Goal: Information Seeking & Learning: Find contact information

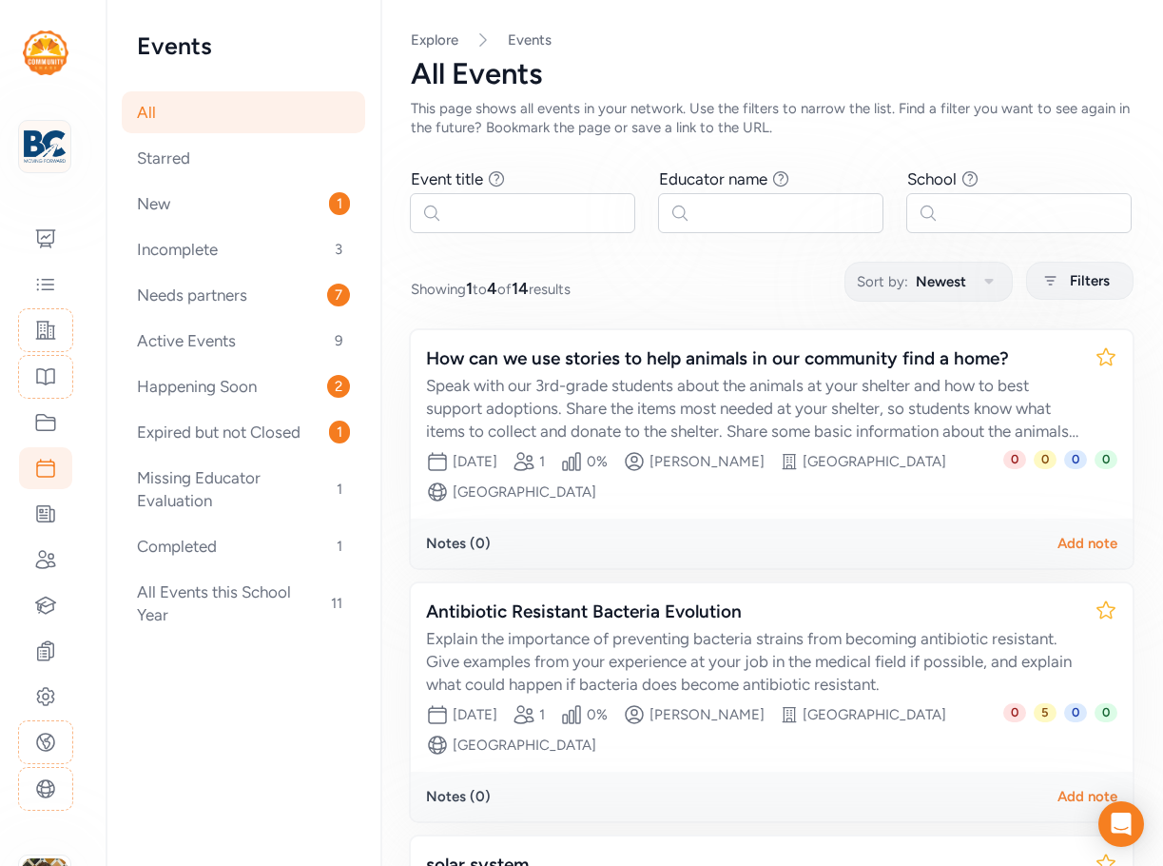
click at [59, 149] on img at bounding box center [45, 147] width 42 height 42
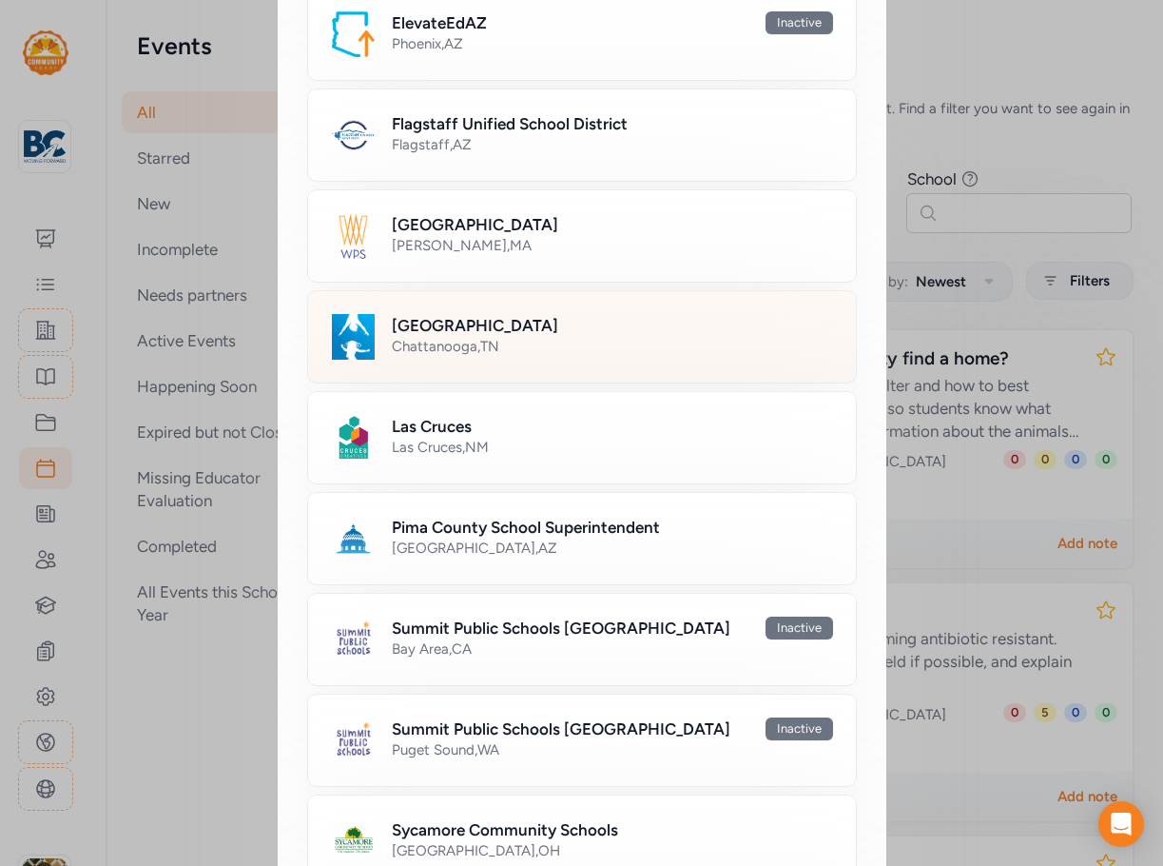
scroll to position [508, 0]
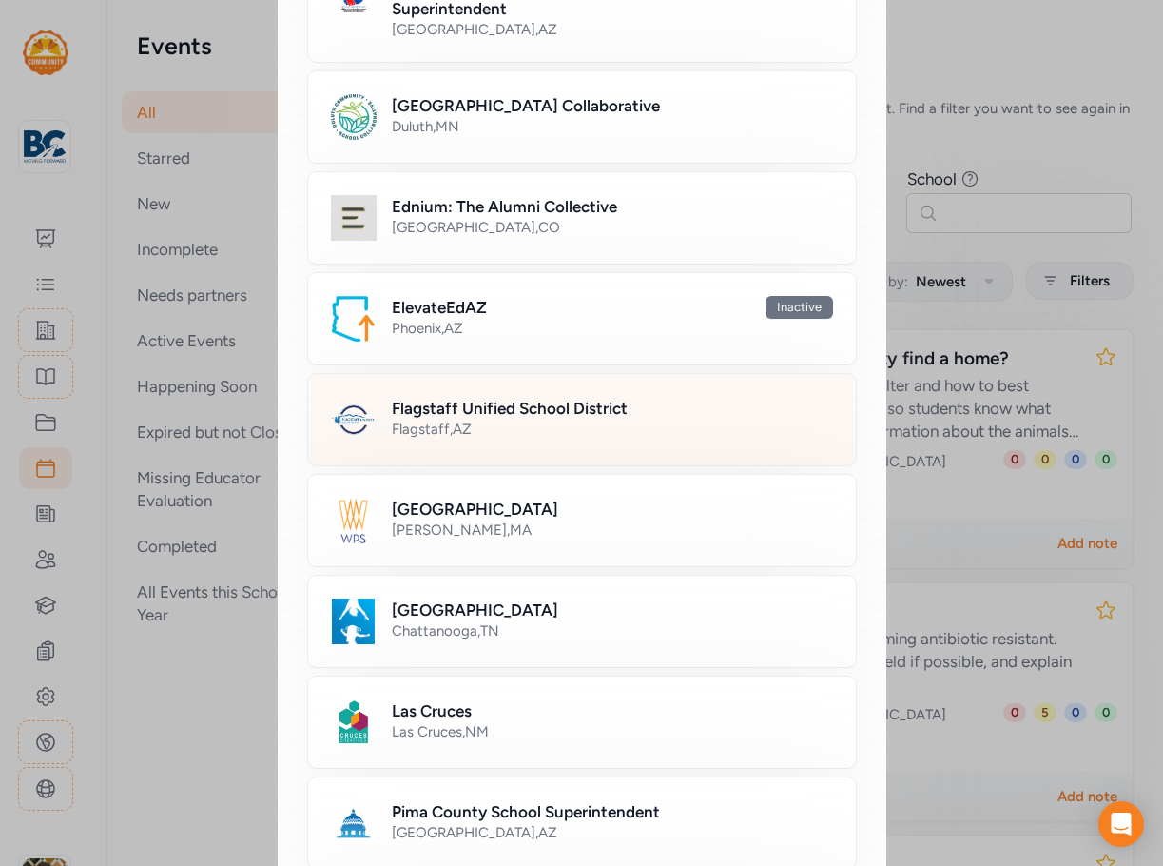
click at [478, 436] on div "Flagstaff , [GEOGRAPHIC_DATA]" at bounding box center [612, 429] width 441 height 19
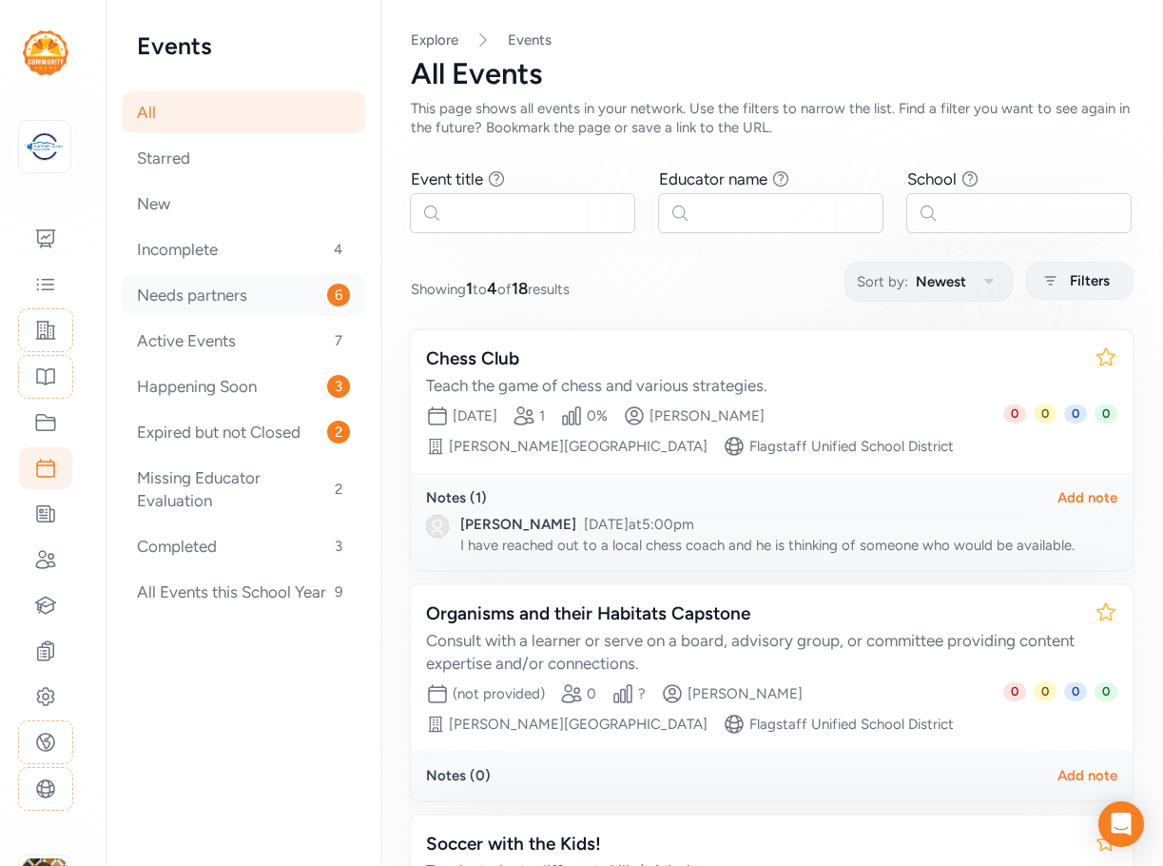
click at [262, 298] on div "Needs partners 6" at bounding box center [244, 295] width 244 height 42
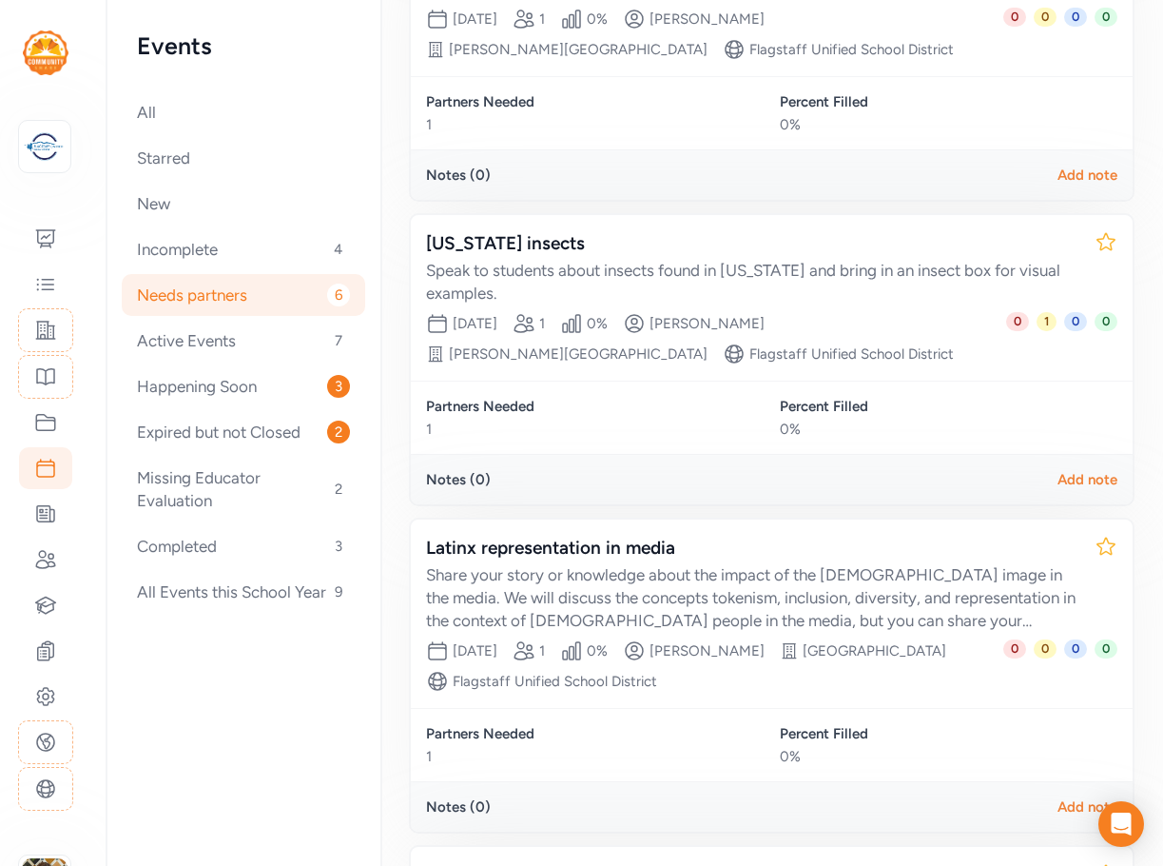
scroll to position [761, 0]
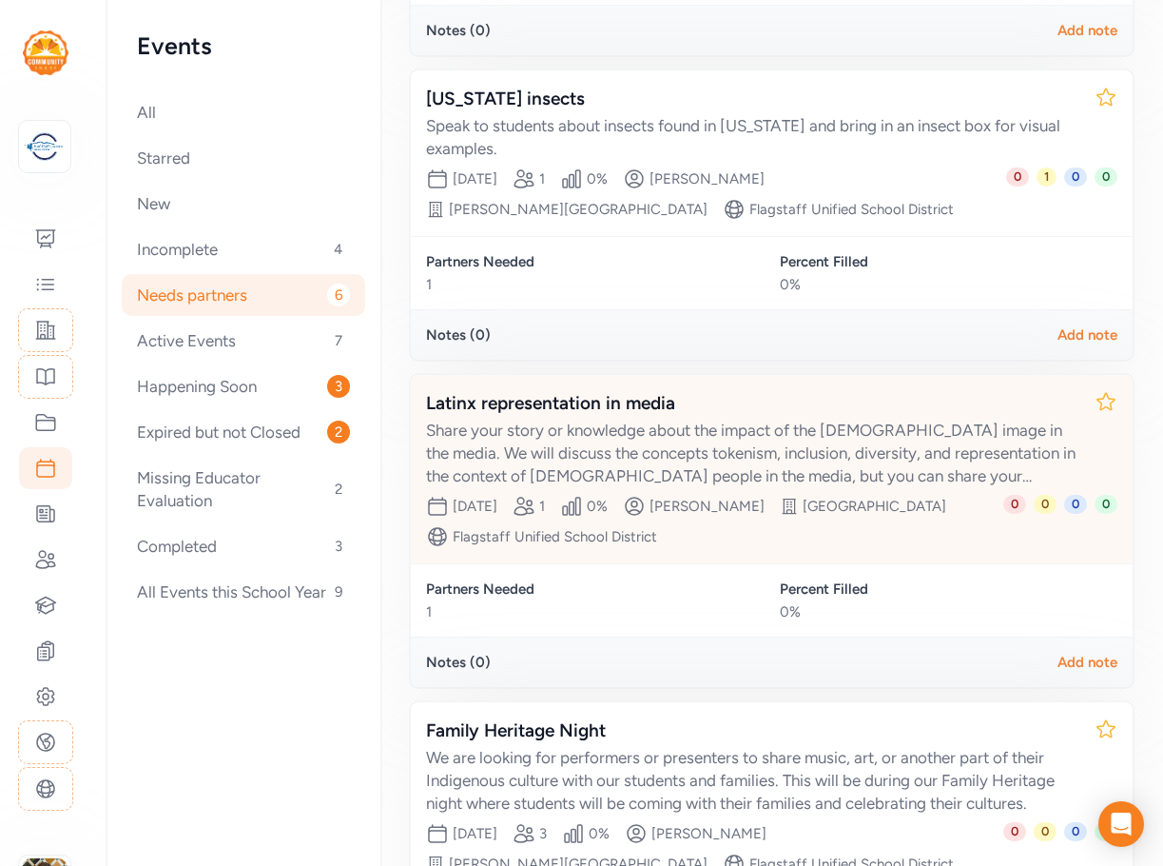
click at [810, 434] on div "Share your story or knowledge about the impact of the [DEMOGRAPHIC_DATA] image …" at bounding box center [753, 453] width 654 height 68
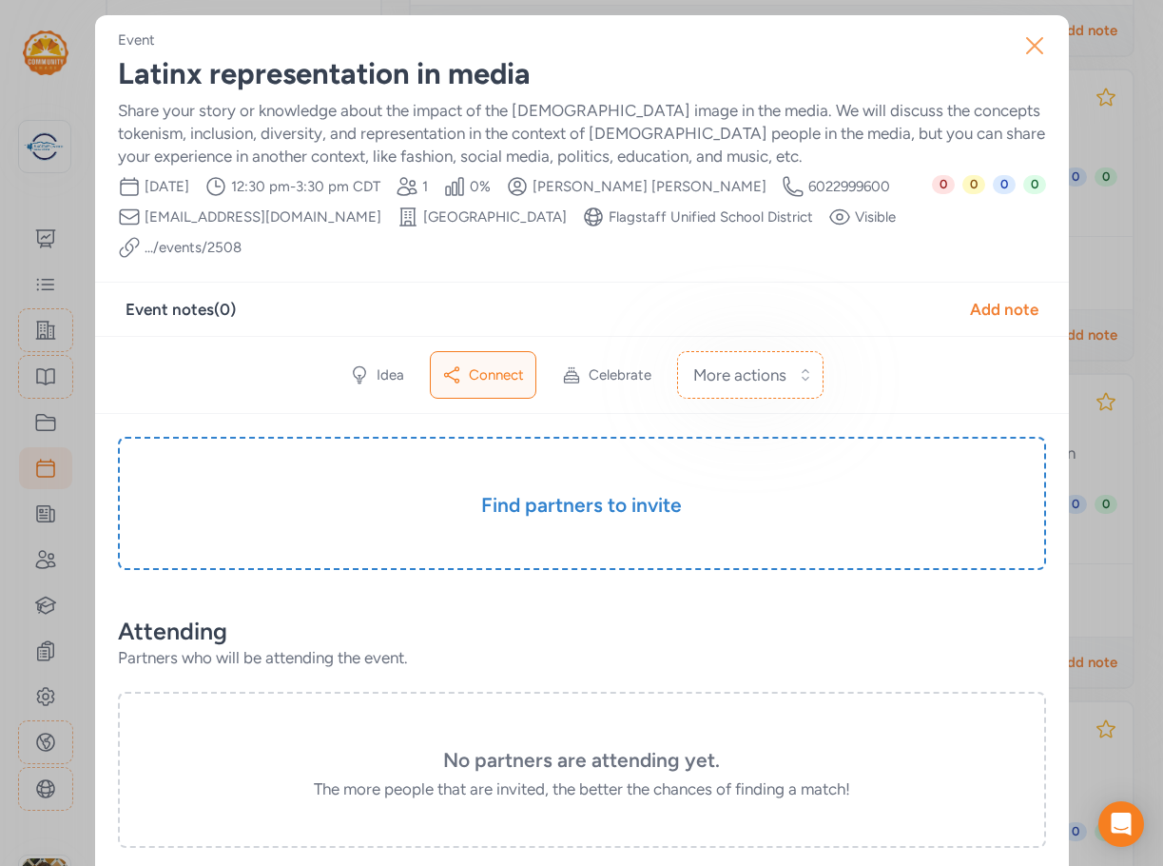
click at [1025, 41] on icon "button" at bounding box center [1035, 45] width 30 height 30
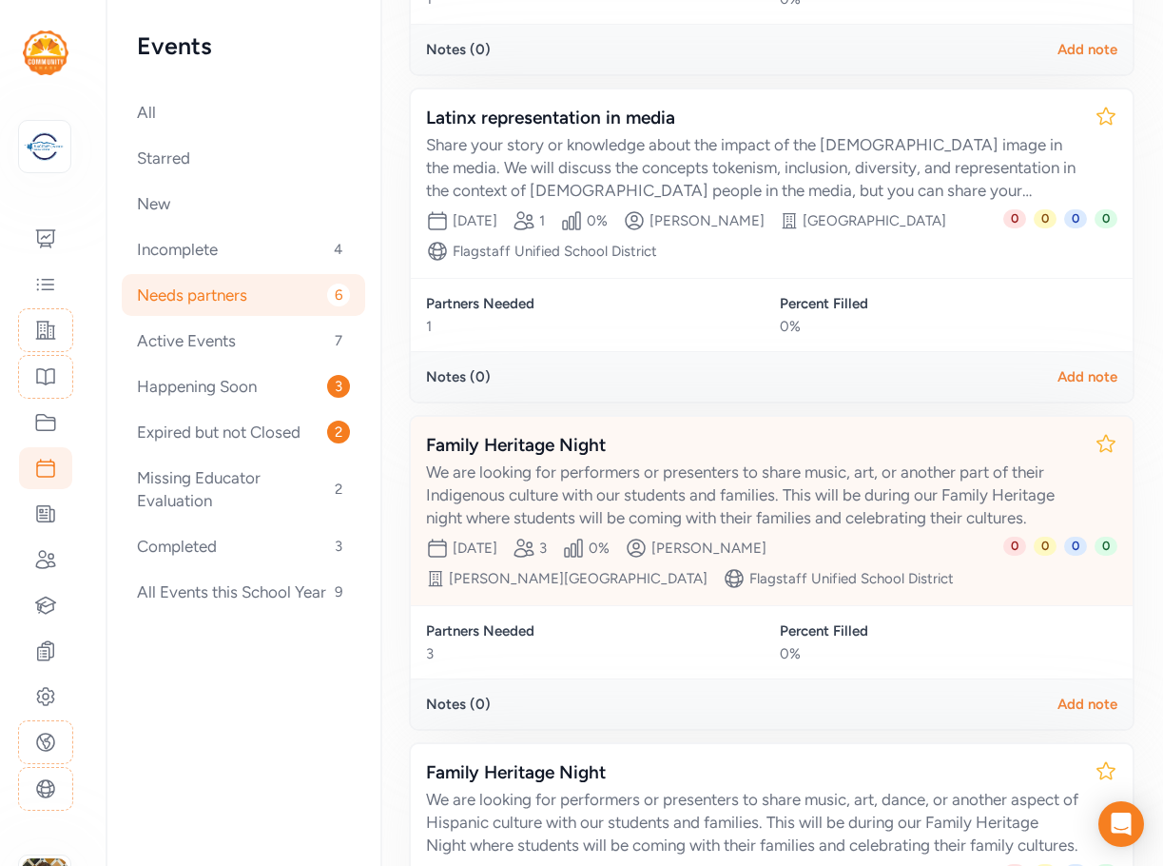
scroll to position [1320, 0]
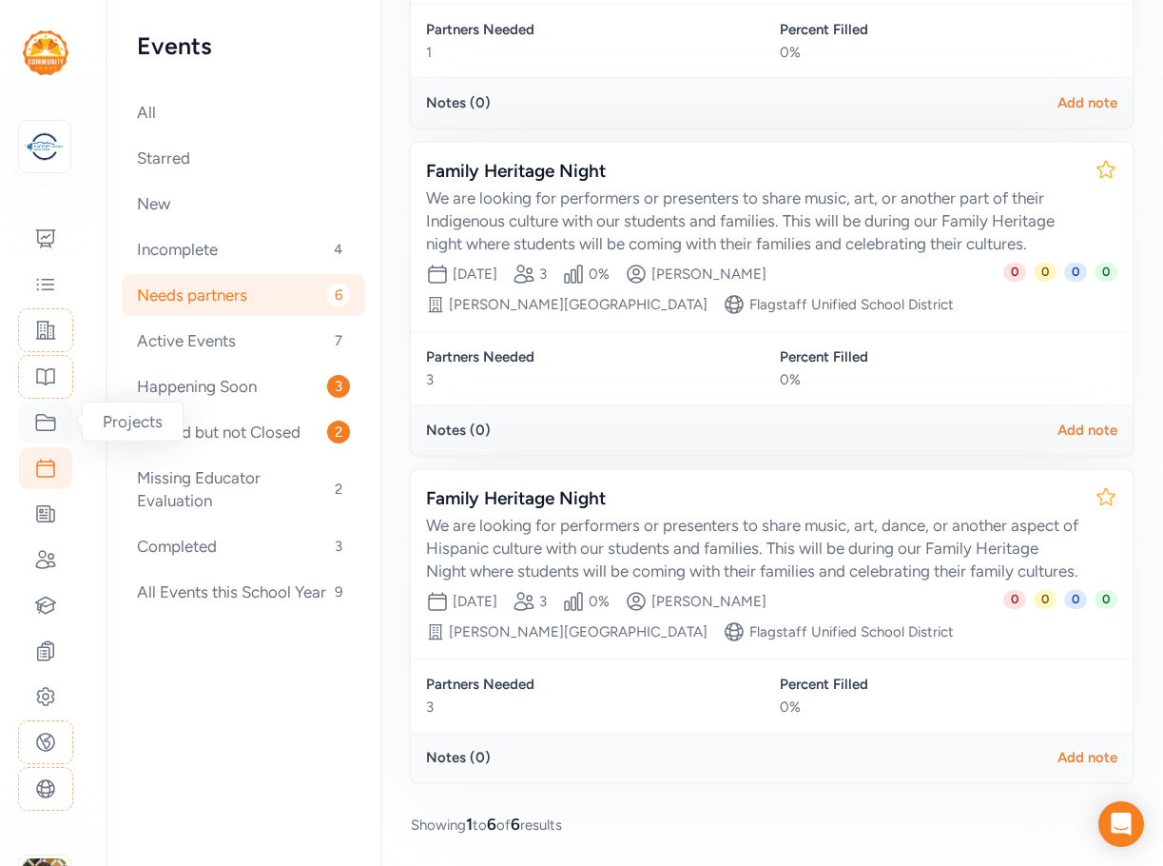
click at [48, 427] on icon at bounding box center [45, 422] width 23 height 23
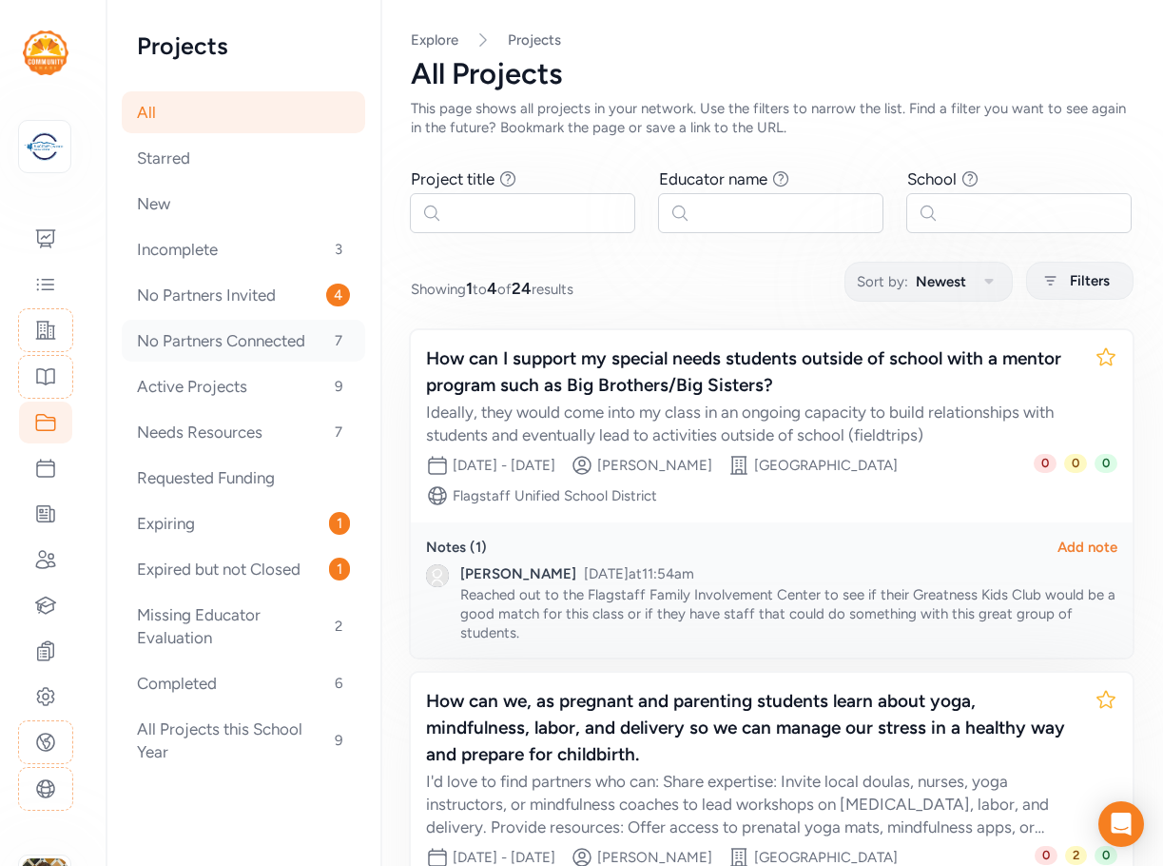
click at [268, 347] on div "No Partners Connected 7" at bounding box center [244, 341] width 244 height 42
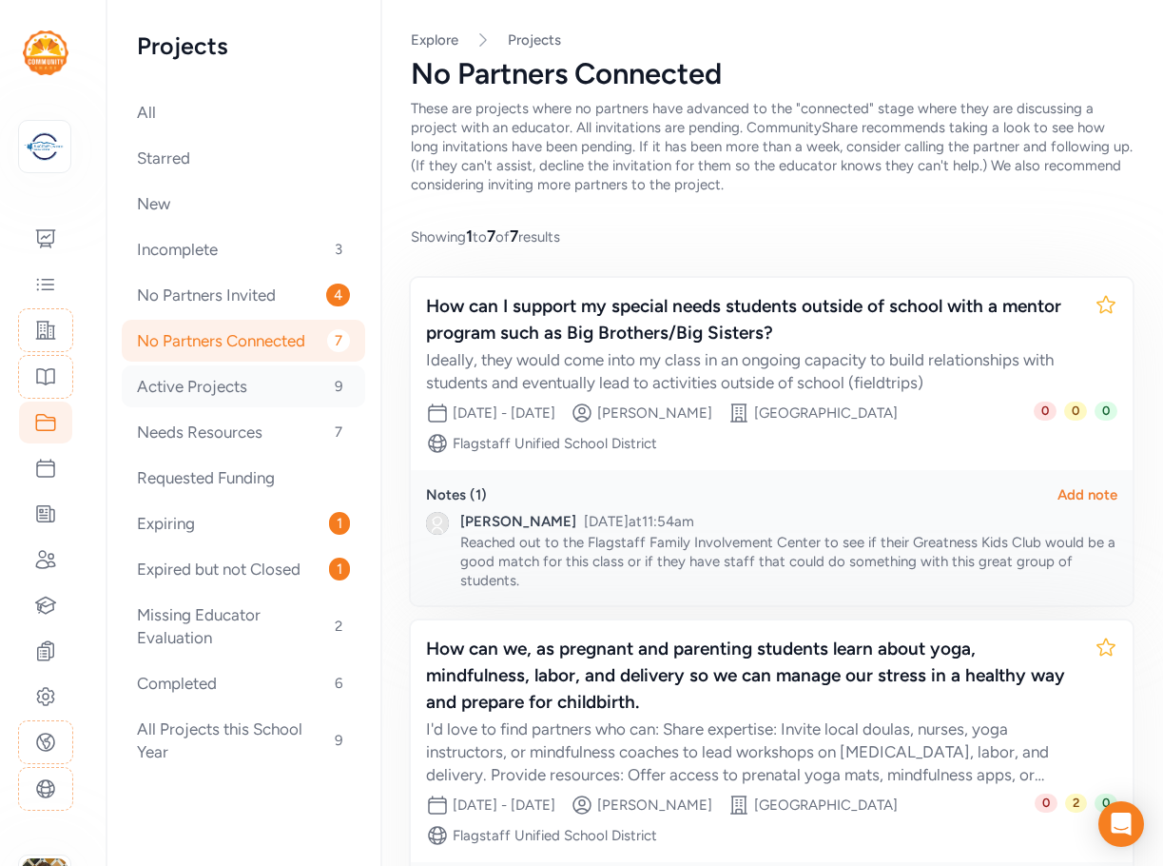
click at [270, 387] on div "Active Projects 9" at bounding box center [244, 386] width 244 height 42
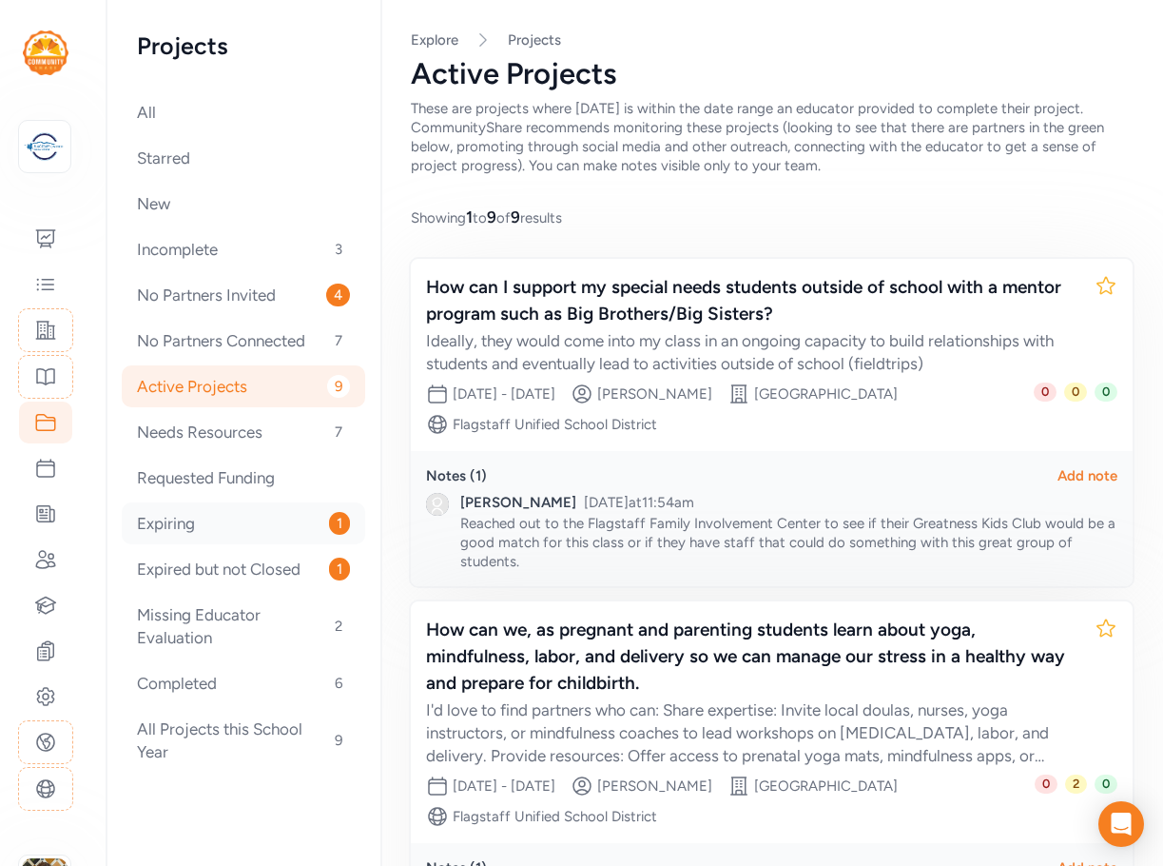
click at [245, 533] on div "Expiring 1" at bounding box center [244, 523] width 244 height 42
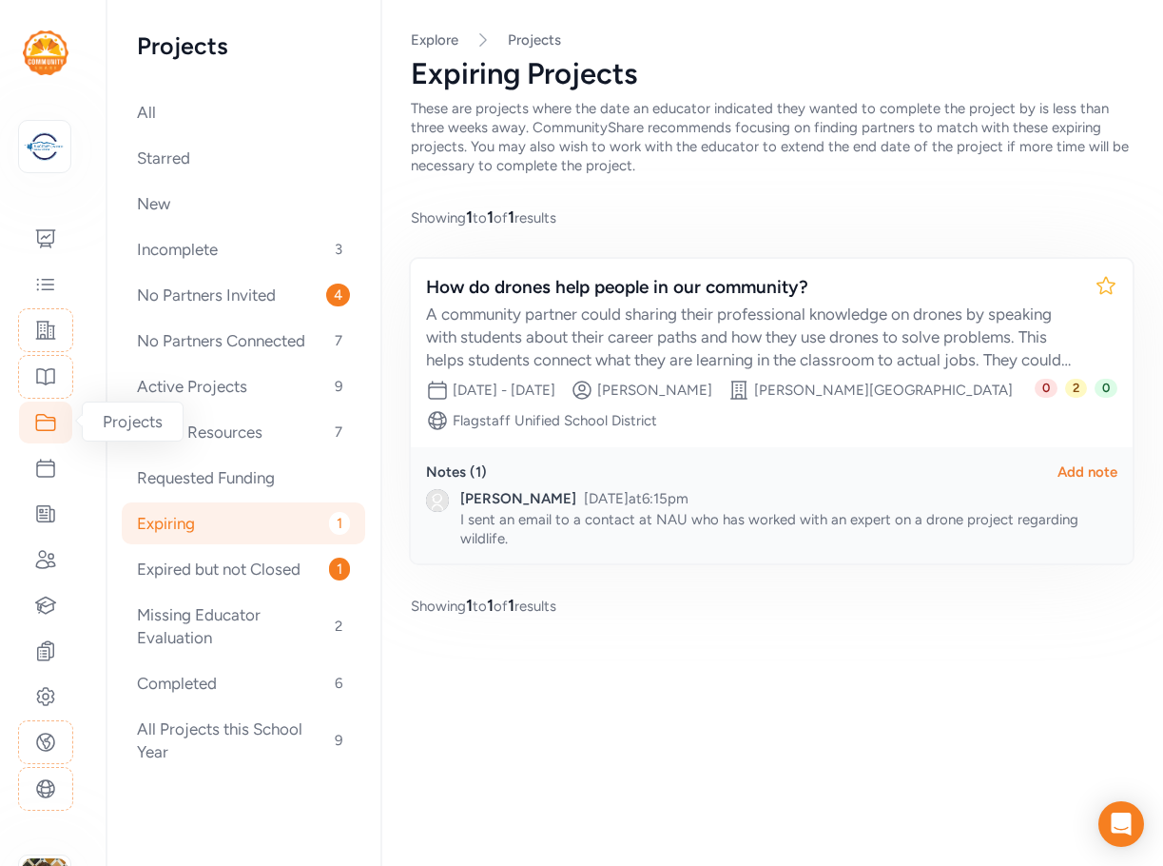
click at [41, 423] on icon at bounding box center [45, 422] width 23 height 23
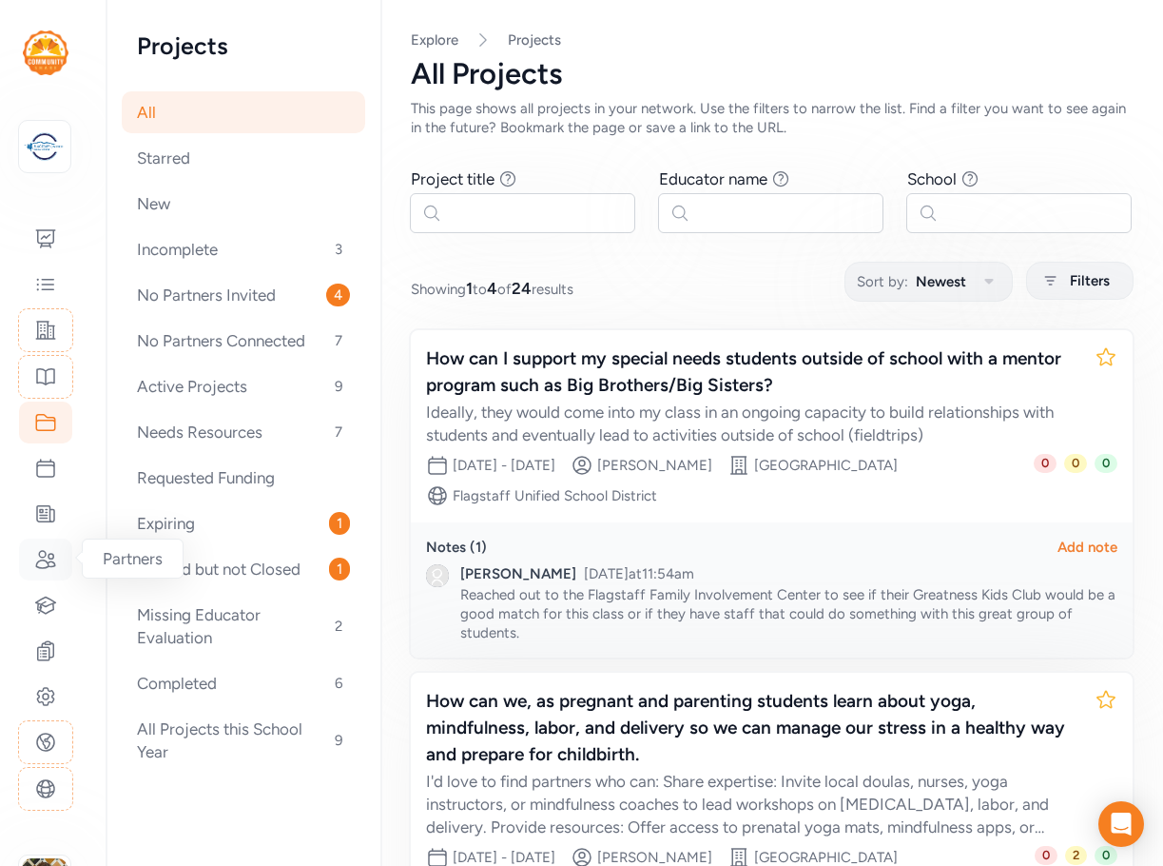
click at [43, 570] on icon at bounding box center [45, 559] width 23 height 23
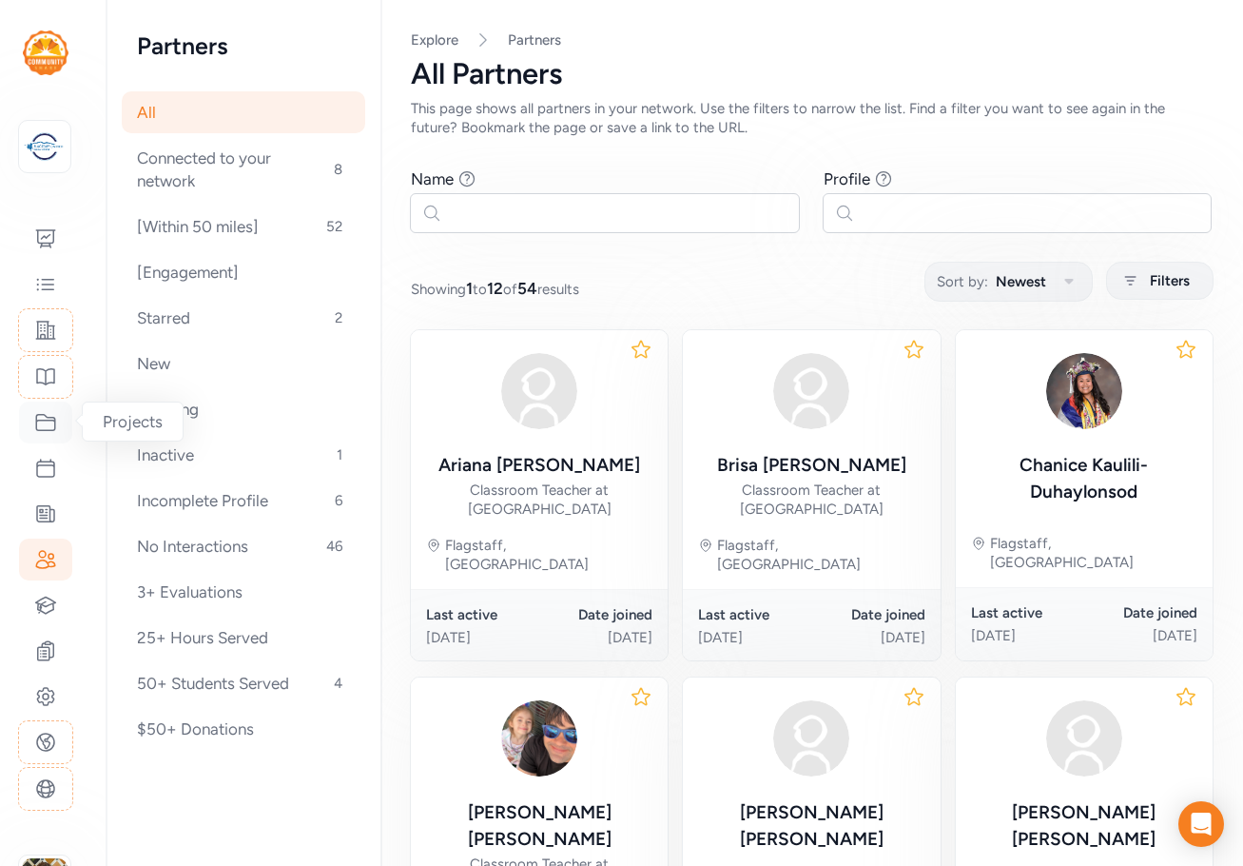
click at [45, 428] on icon at bounding box center [45, 422] width 23 height 23
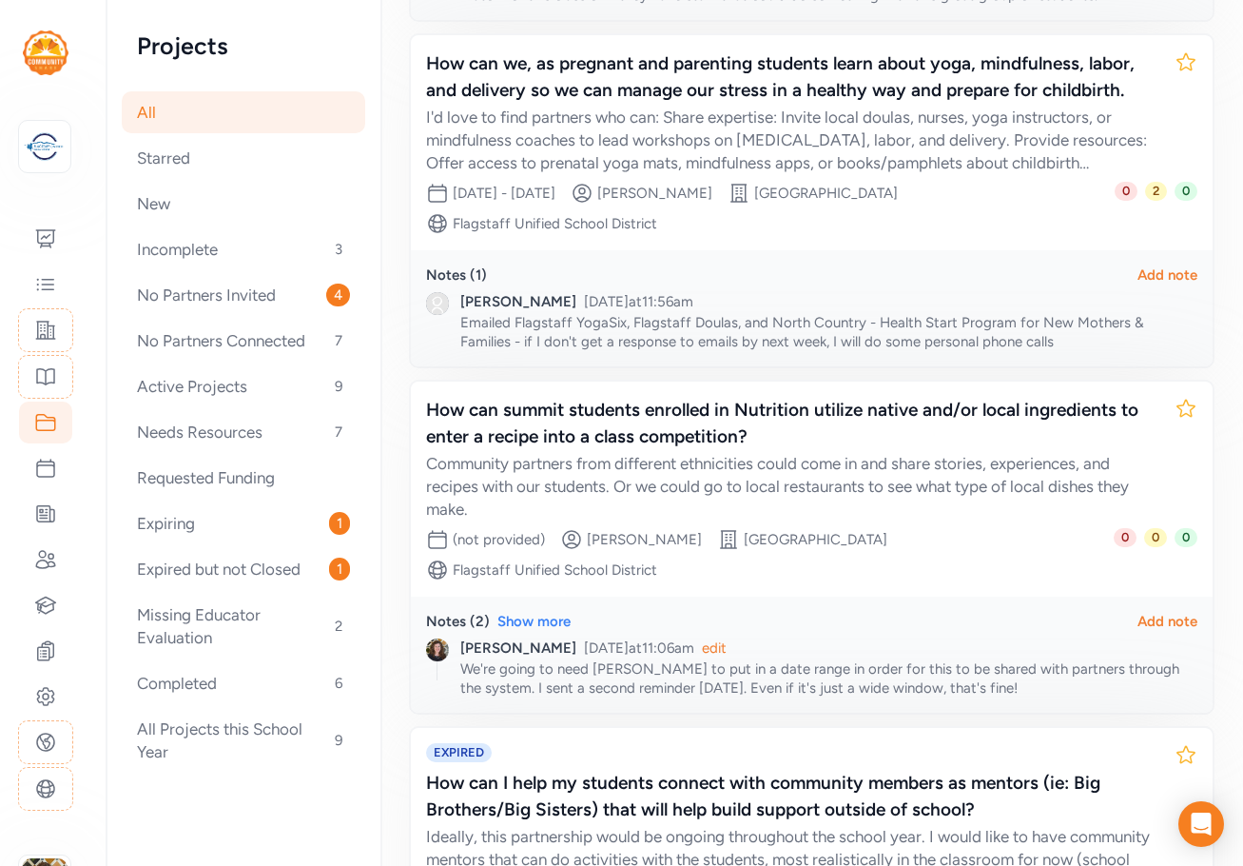
scroll to position [761, 0]
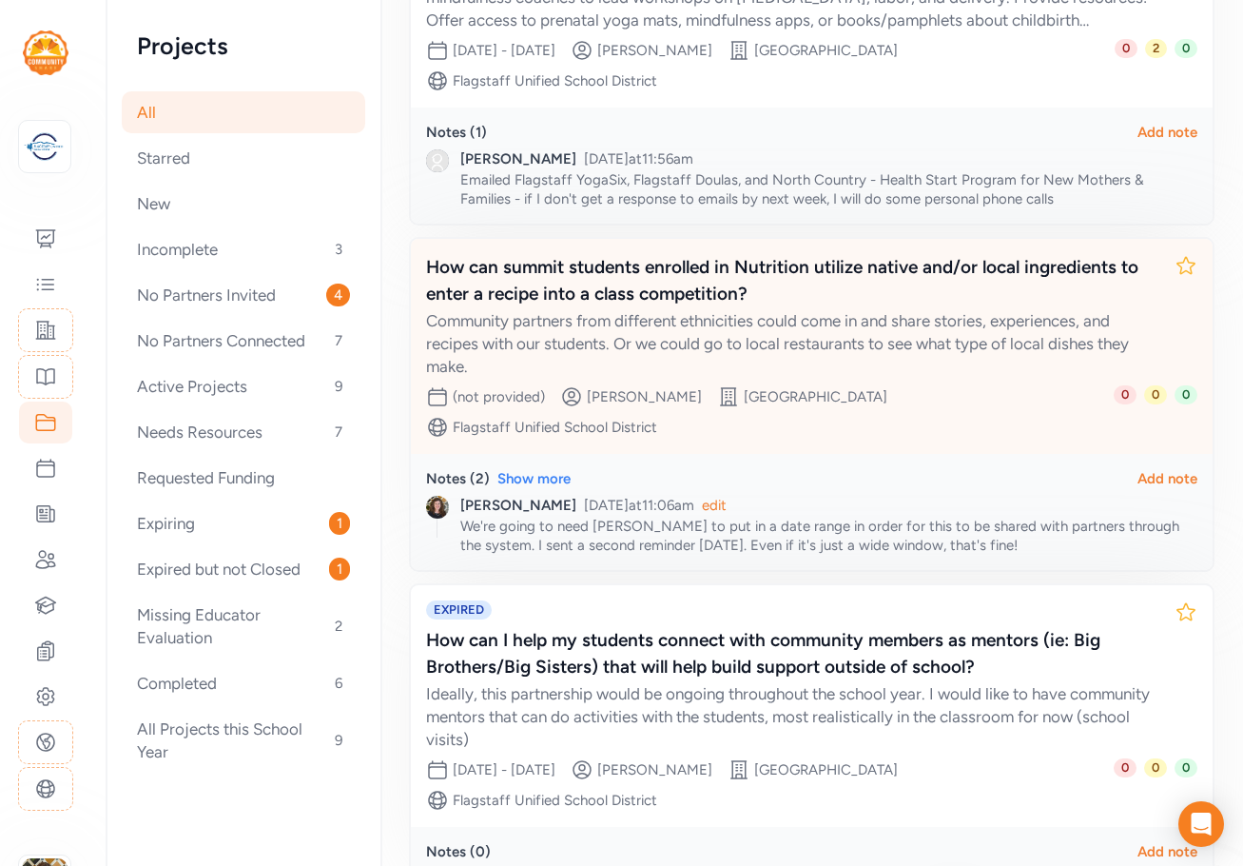
click at [735, 327] on div "Community partners from different ethnicities could come in and share stories, …" at bounding box center [792, 343] width 733 height 68
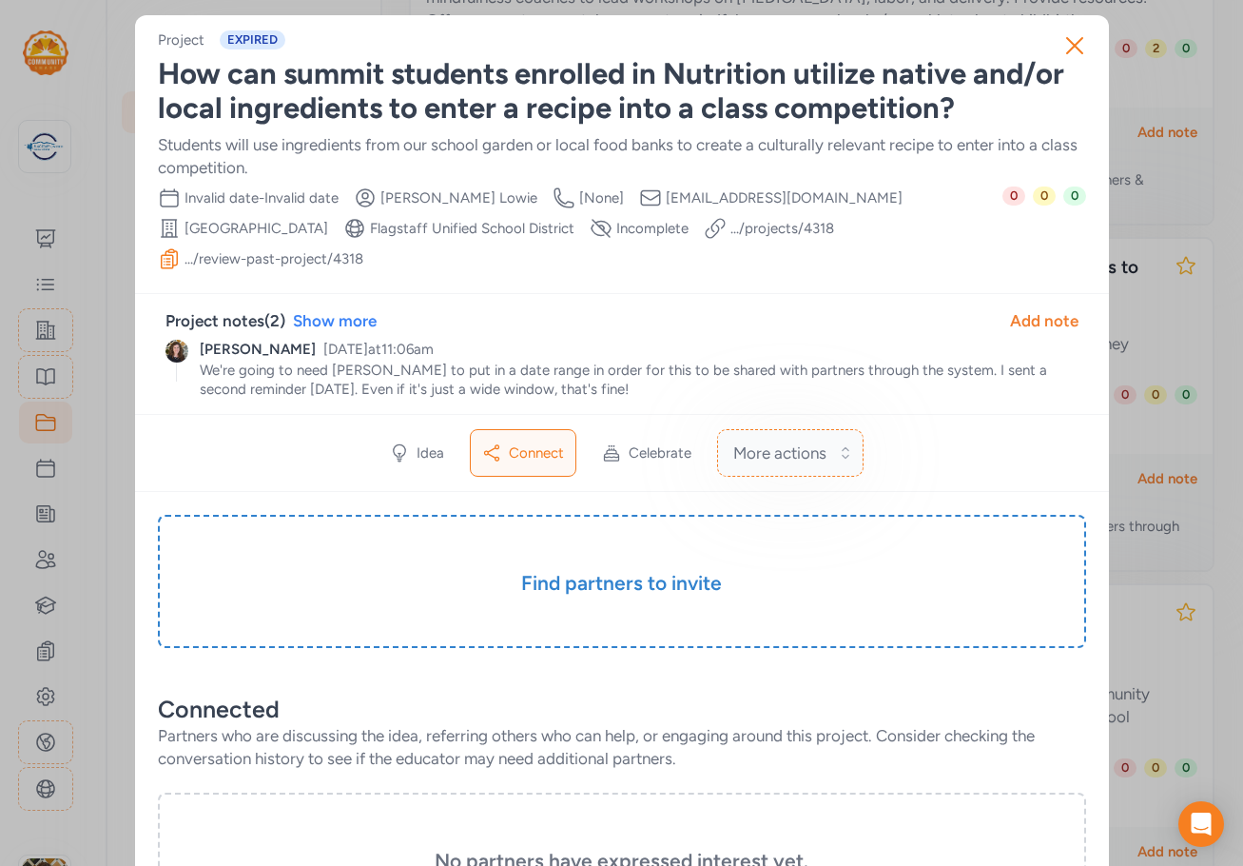
click at [832, 429] on button "More actions" at bounding box center [790, 453] width 146 height 48
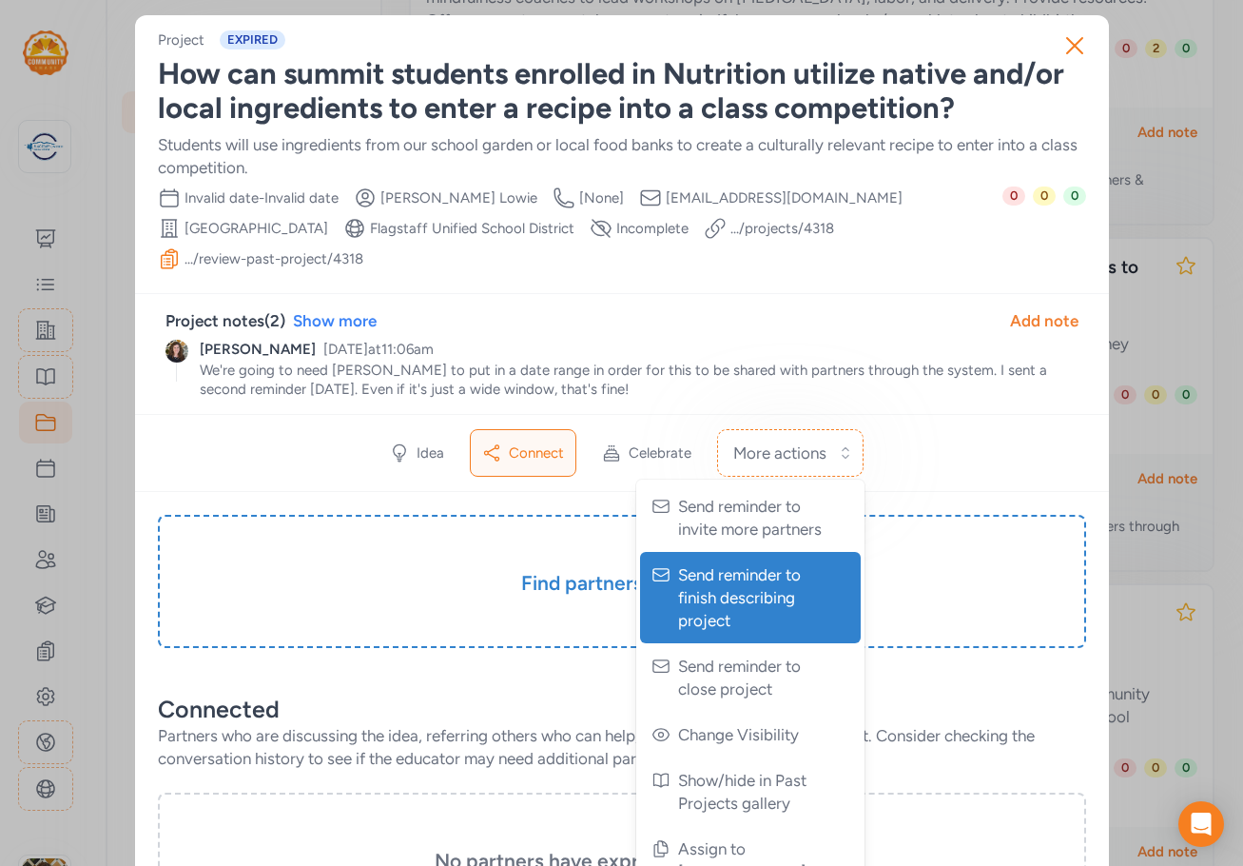
click at [772, 580] on span "Send reminder to finish describing project" at bounding box center [752, 597] width 148 height 68
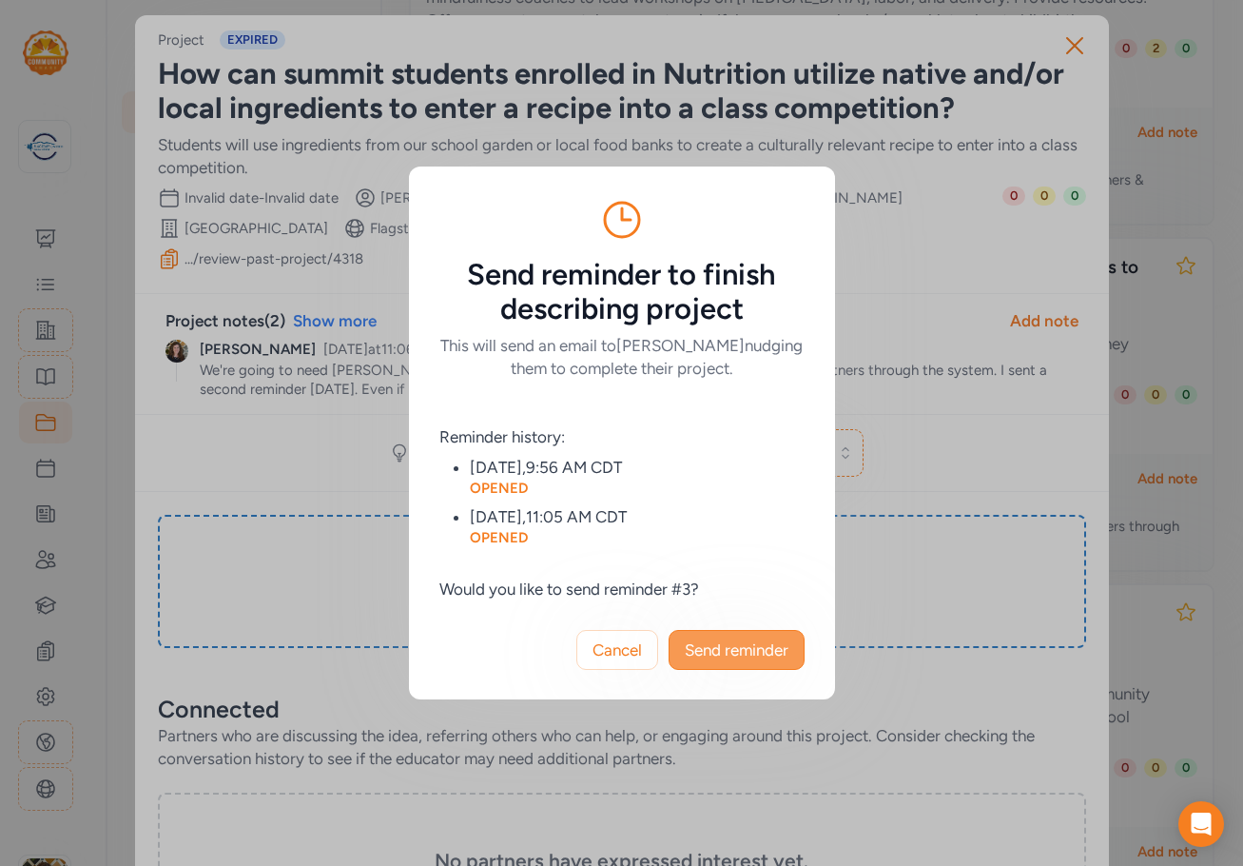
click at [757, 651] on span "Send reminder" at bounding box center [737, 649] width 104 height 23
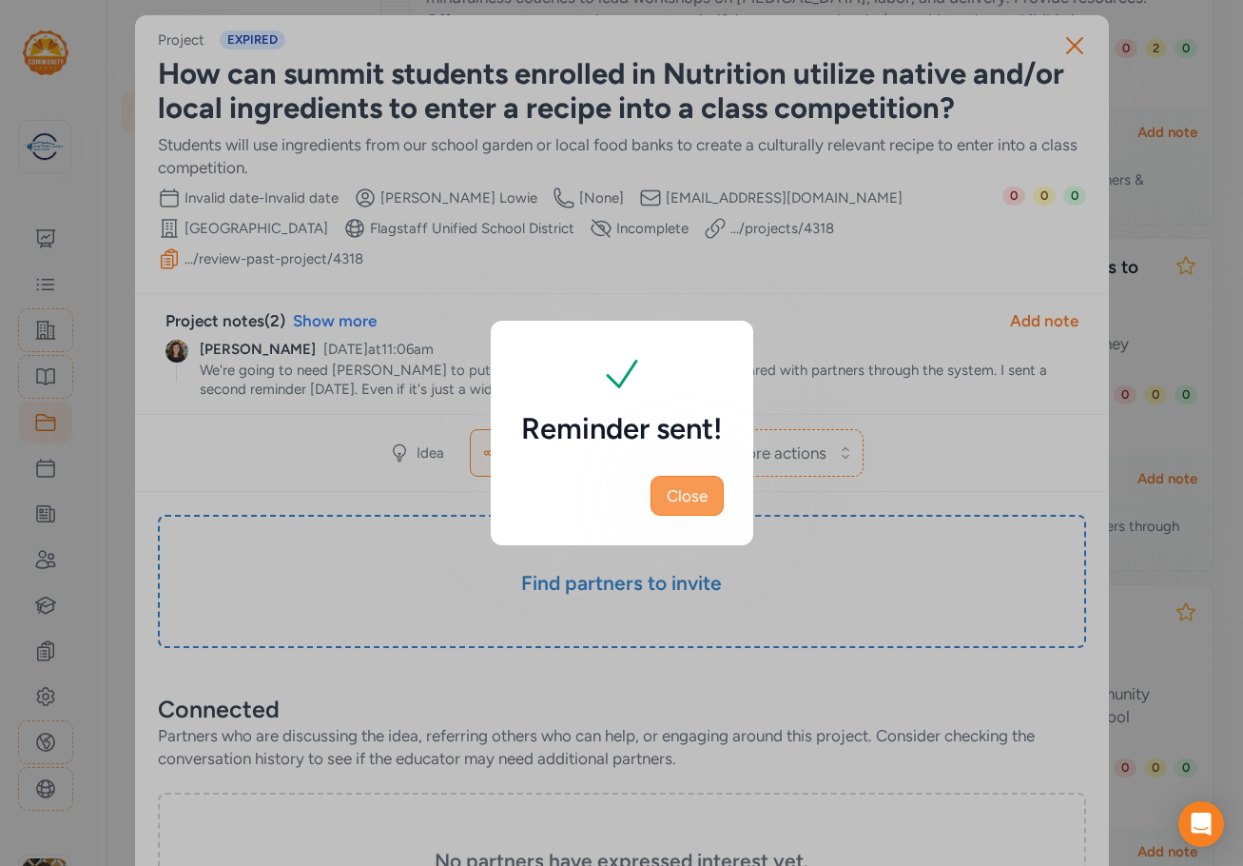
click at [706, 495] on span "Close" at bounding box center [687, 495] width 41 height 23
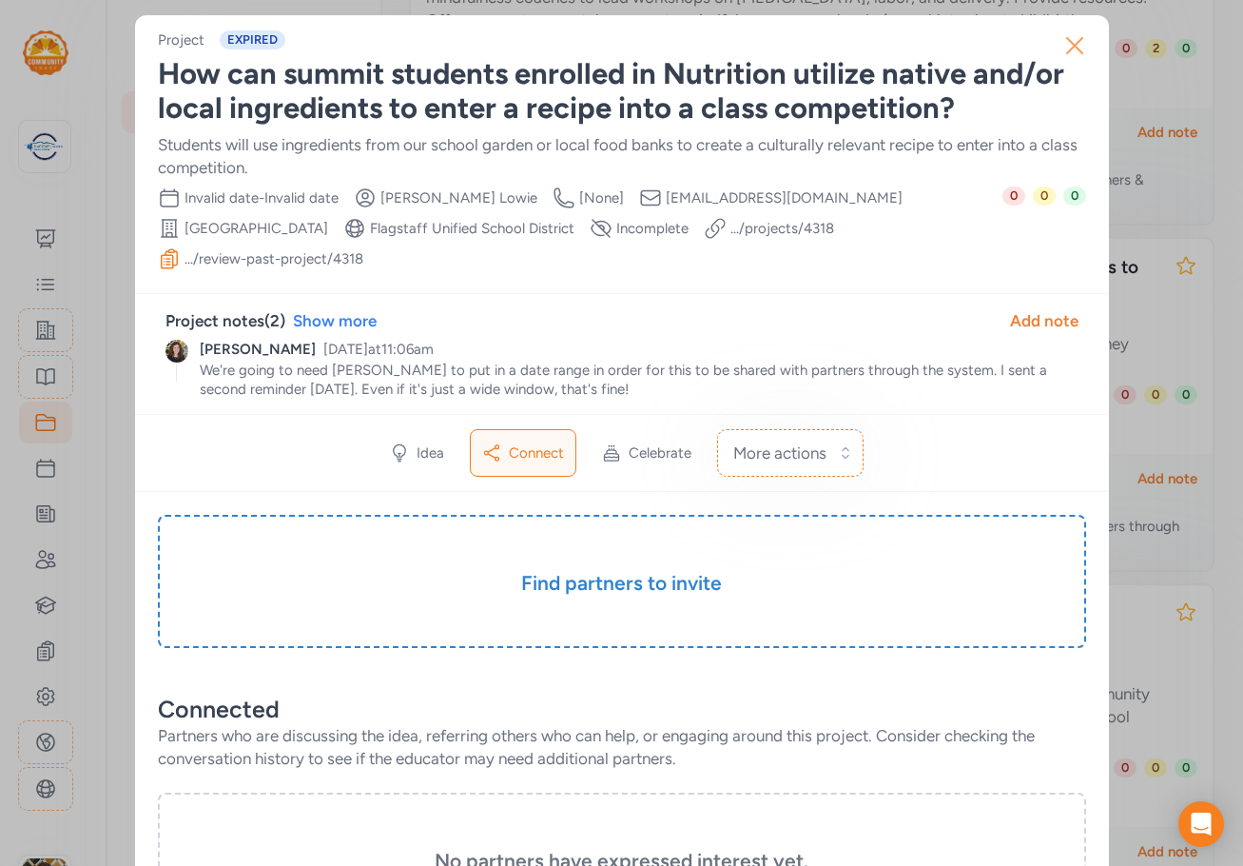
click at [1067, 51] on icon "button" at bounding box center [1075, 45] width 30 height 30
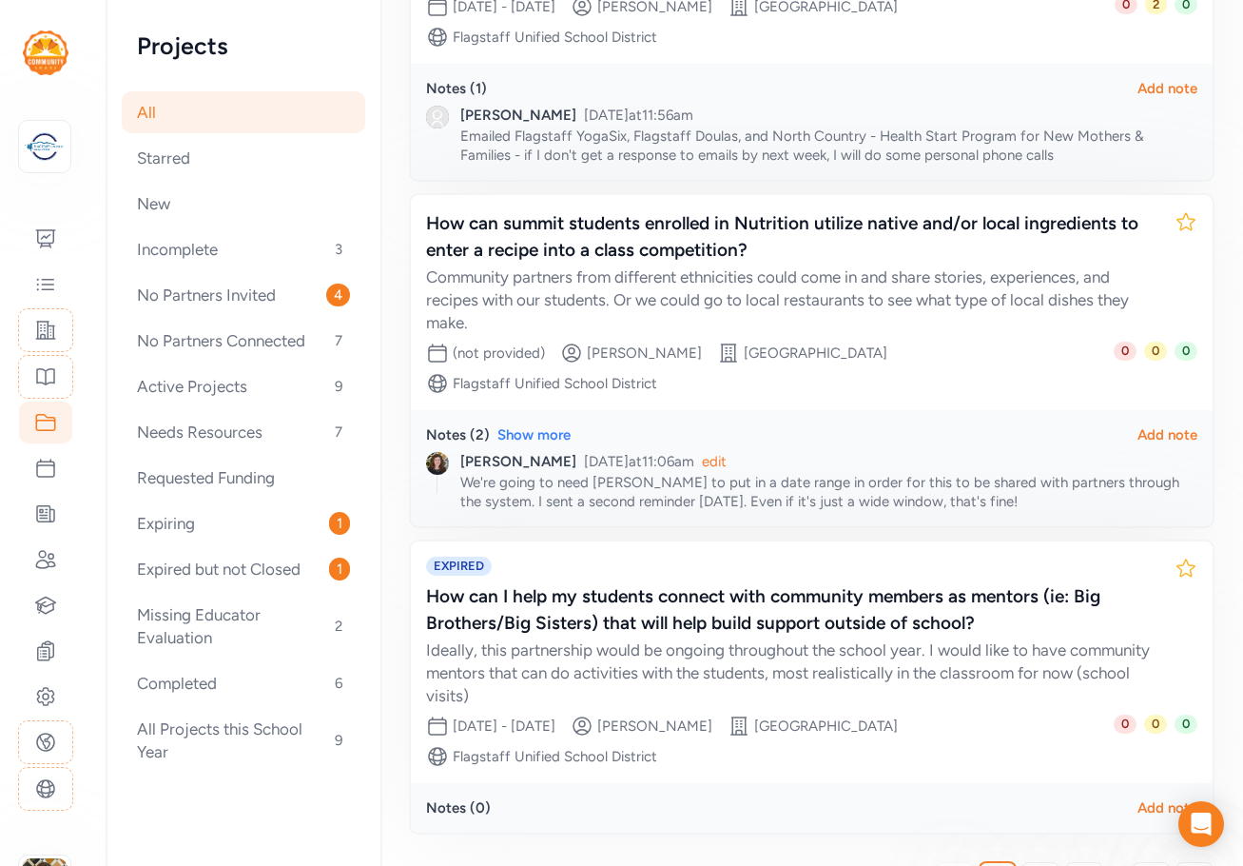
scroll to position [840, 0]
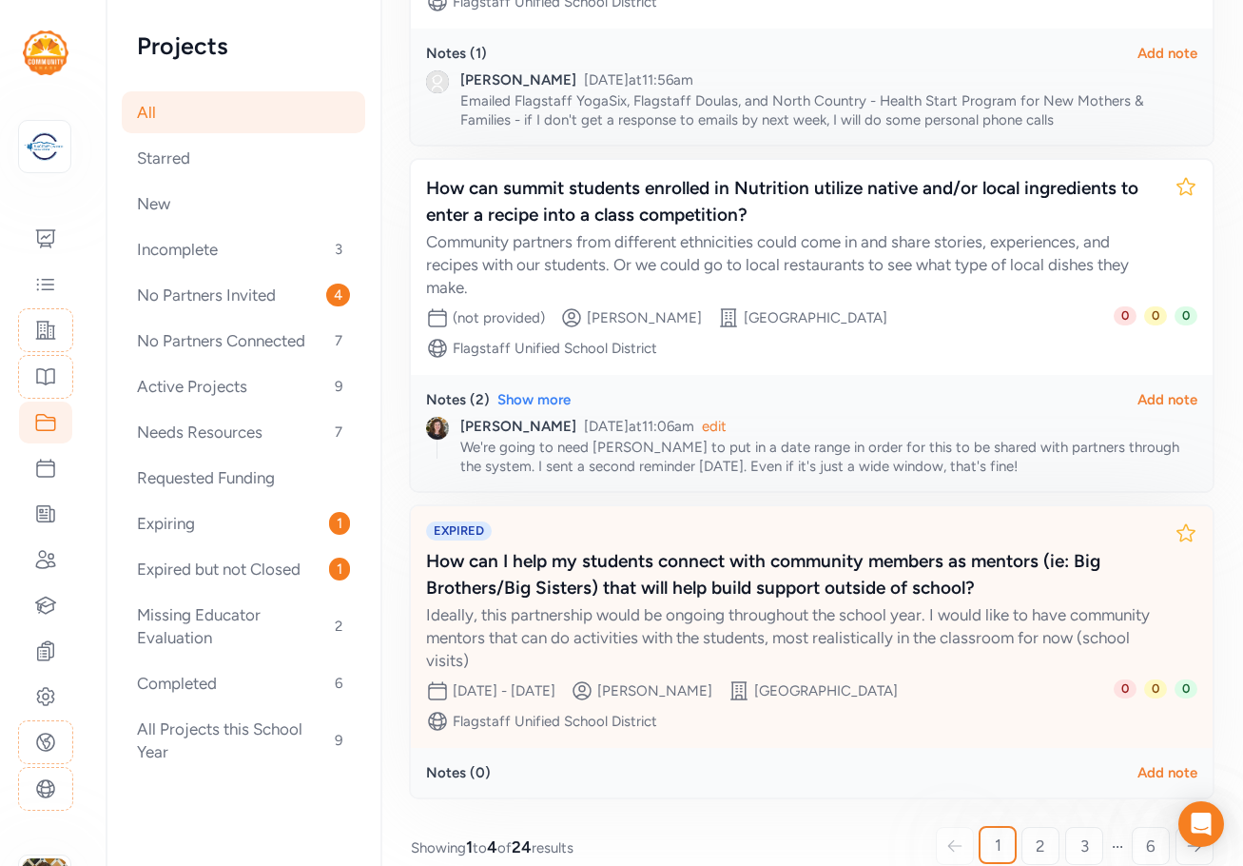
click at [810, 603] on div "Ideally, this partnership would be ongoing throughout the school year. I would …" at bounding box center [792, 637] width 733 height 68
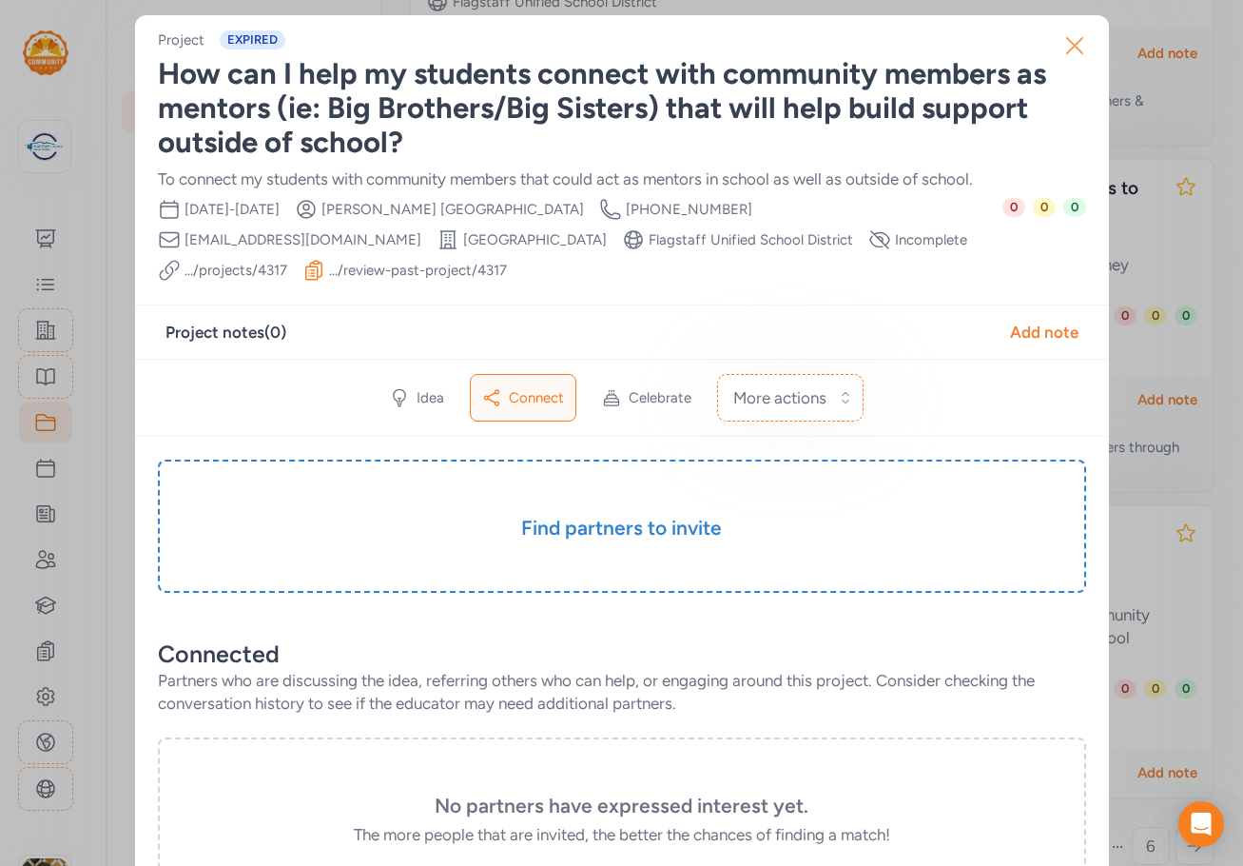
click at [1071, 49] on icon "button" at bounding box center [1074, 45] width 15 height 15
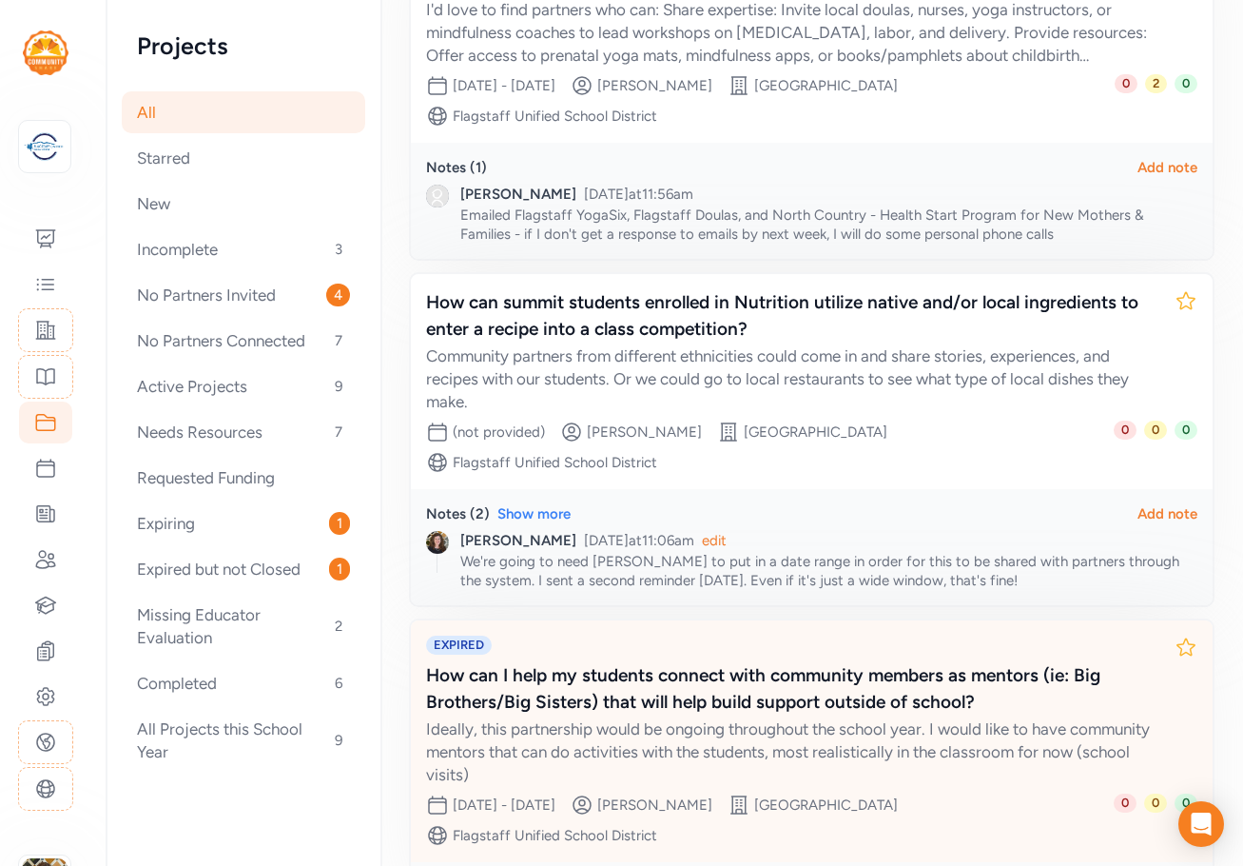
scroll to position [840, 0]
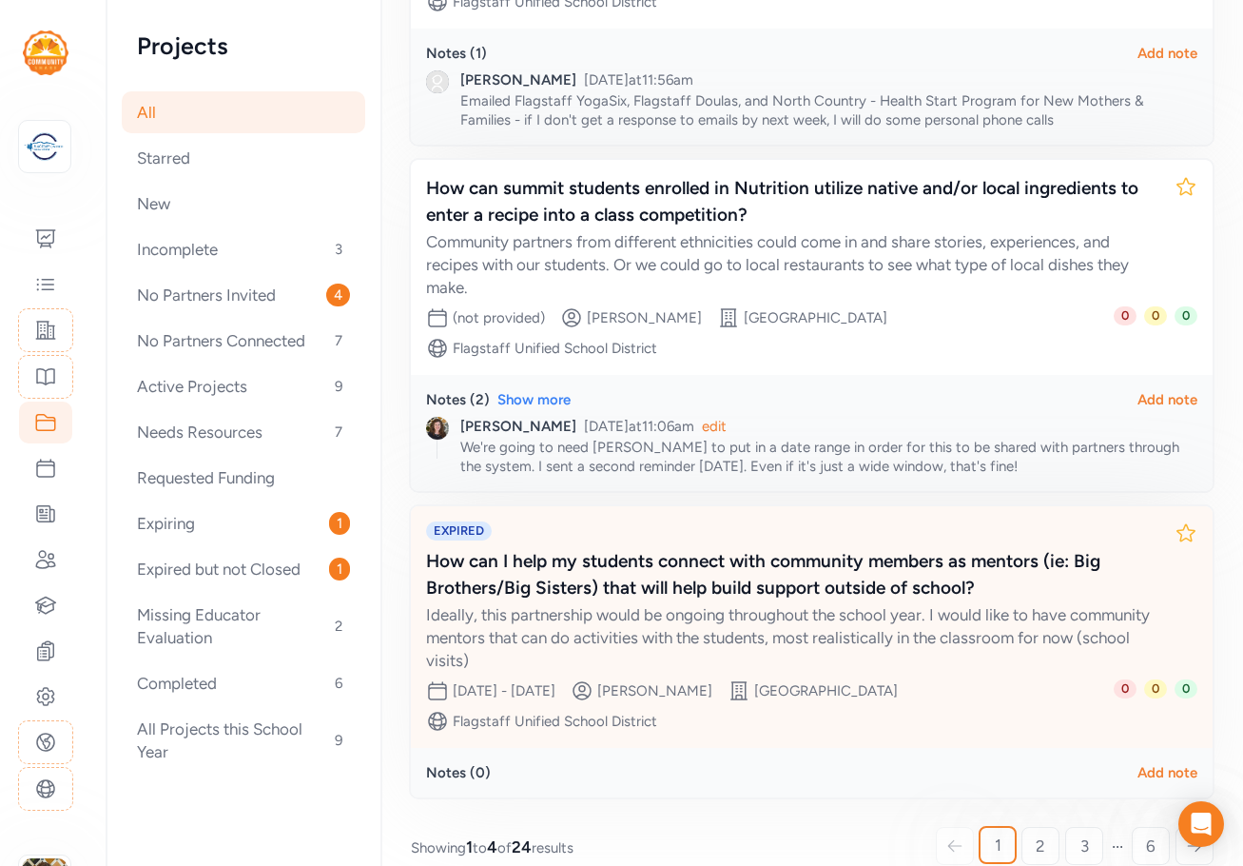
click at [700, 557] on div "How can I help my students connect with community members as mentors (ie: Big B…" at bounding box center [792, 574] width 733 height 53
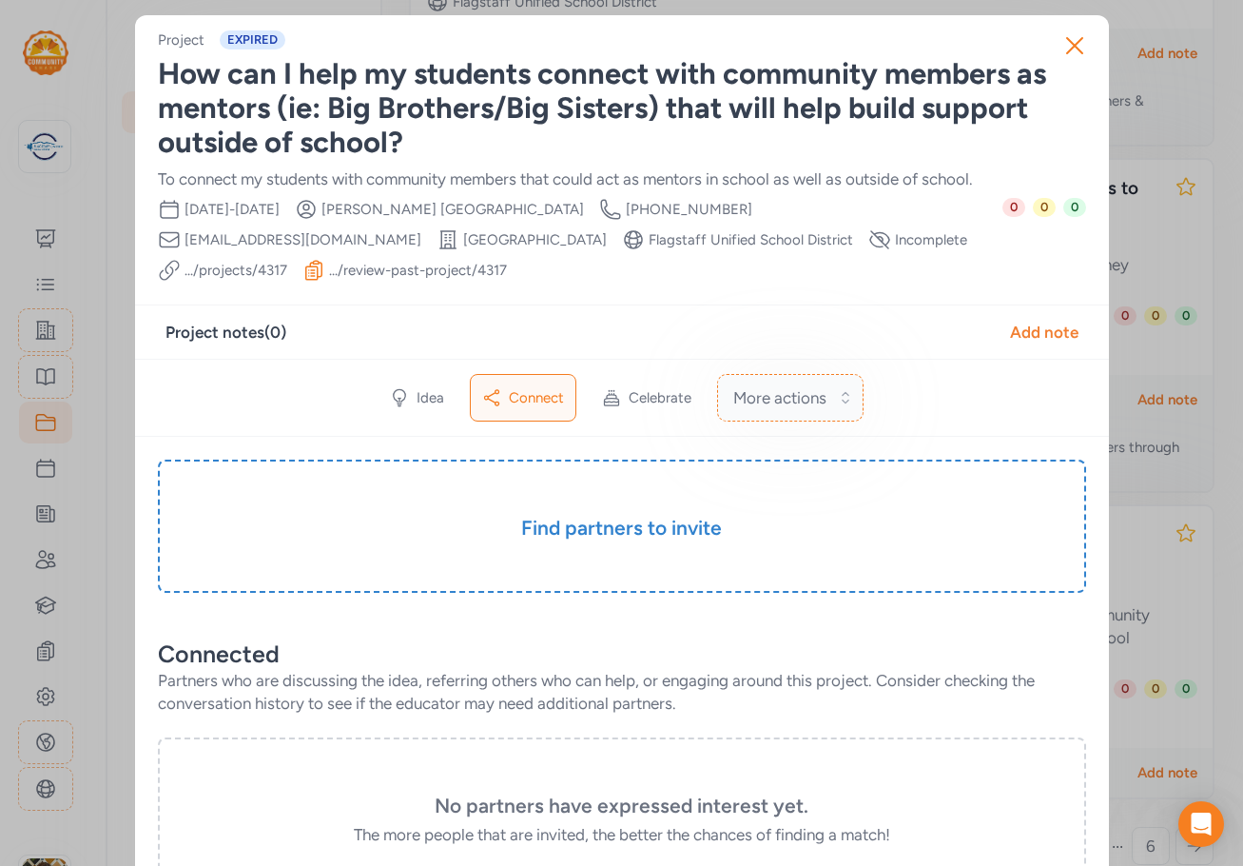
click at [833, 374] on button "More actions" at bounding box center [790, 398] width 146 height 48
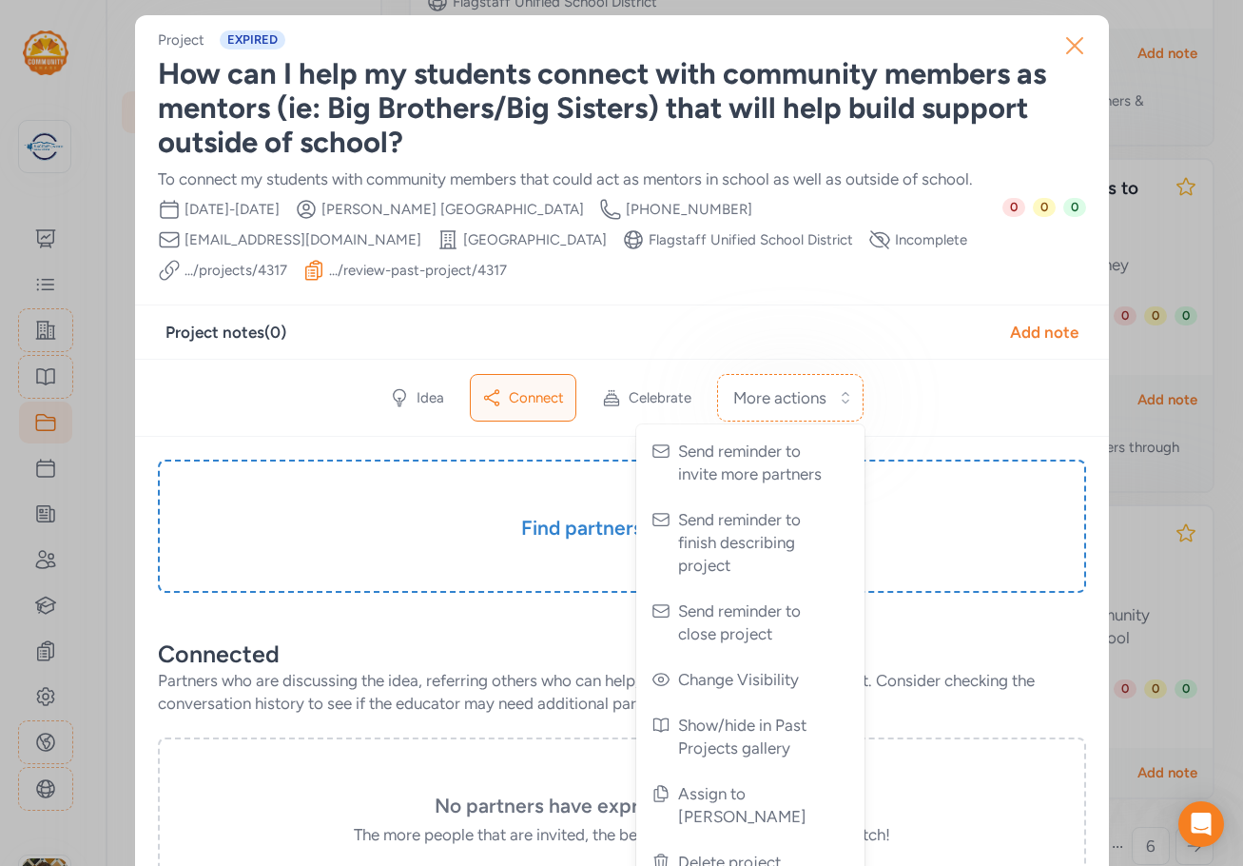
click at [1069, 47] on icon "button" at bounding box center [1074, 45] width 15 height 15
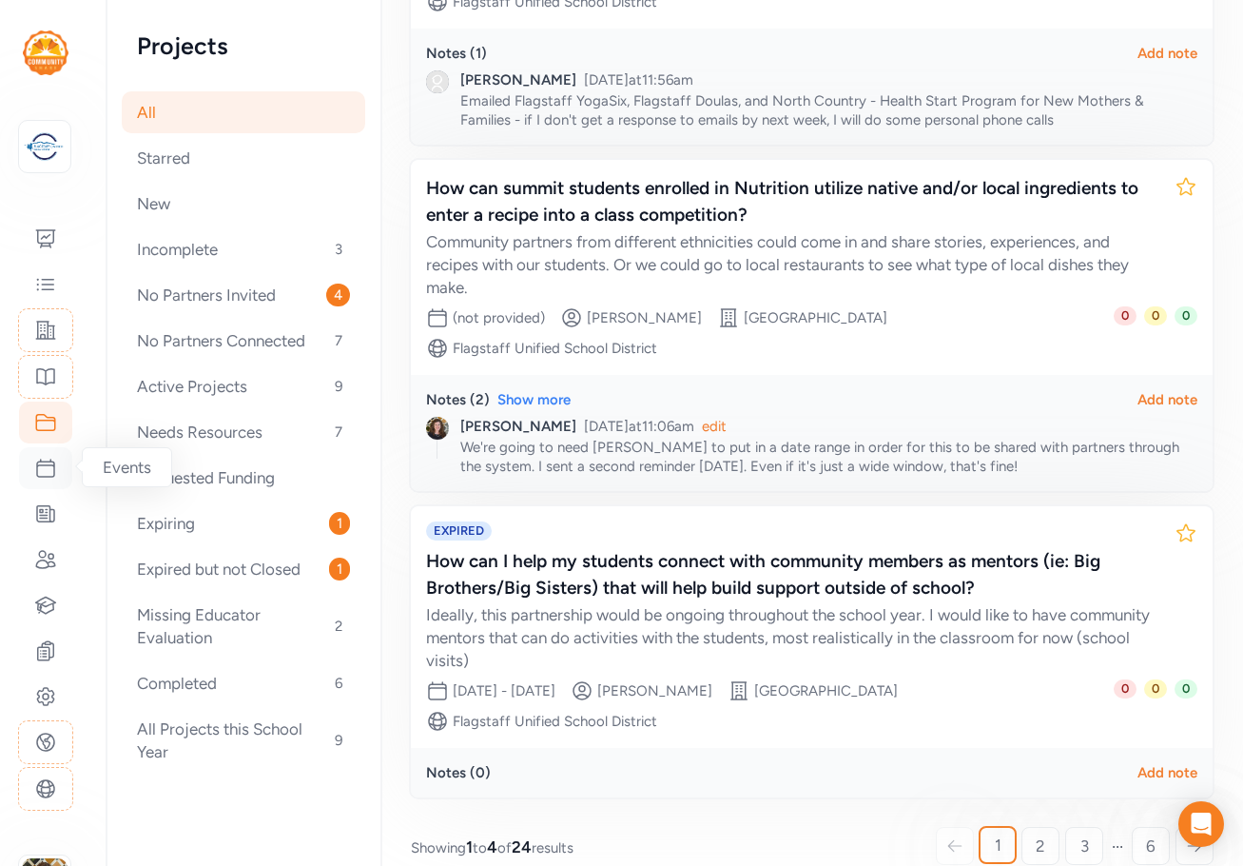
click at [49, 466] on icon at bounding box center [45, 468] width 23 height 23
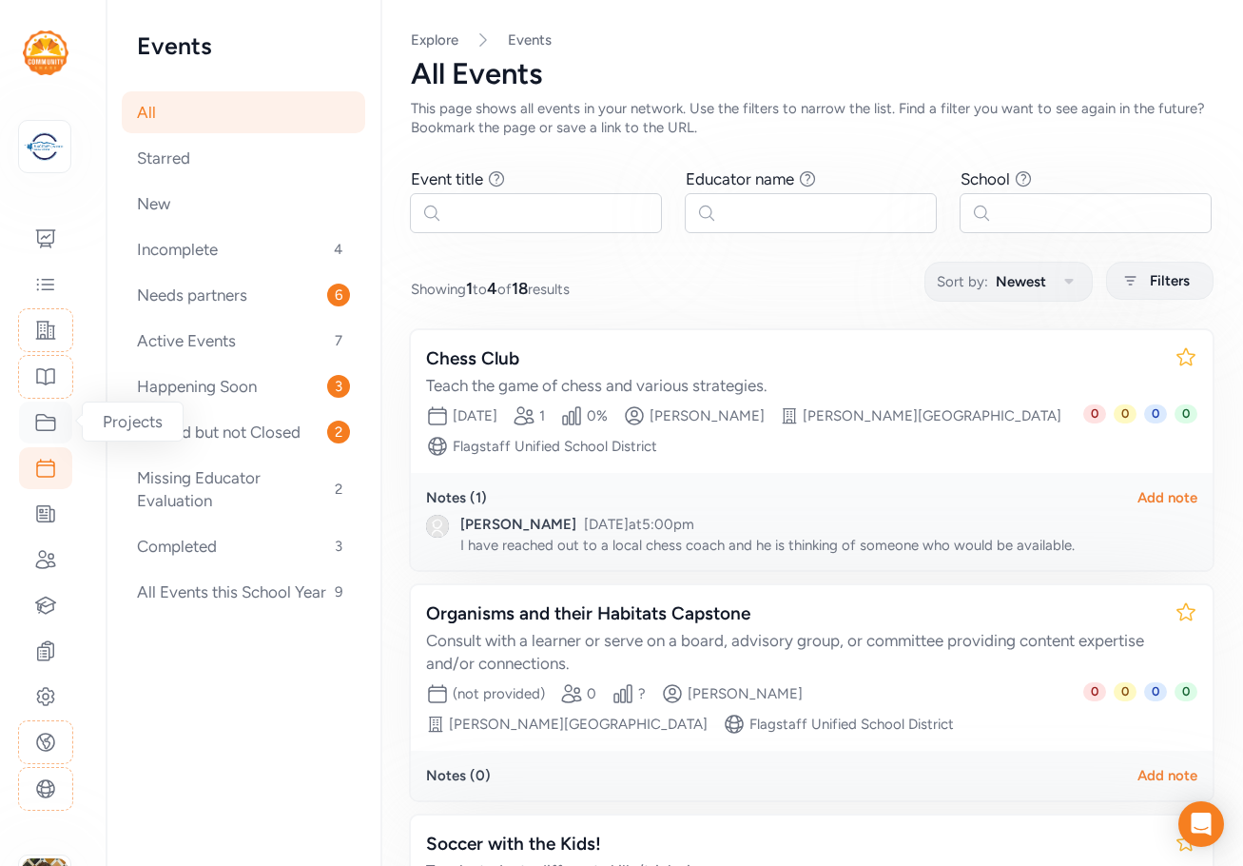
click at [46, 423] on icon at bounding box center [45, 422] width 23 height 23
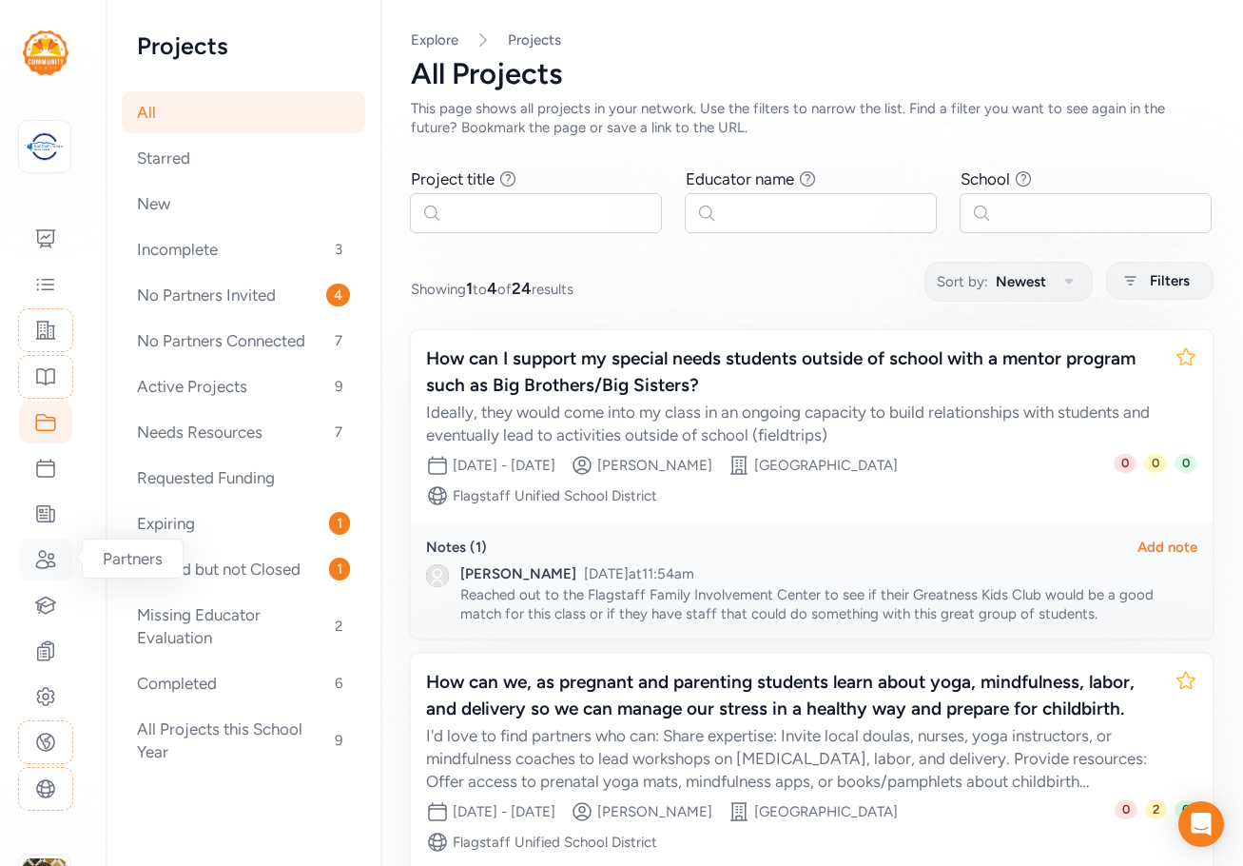
click at [38, 563] on icon at bounding box center [45, 559] width 23 height 23
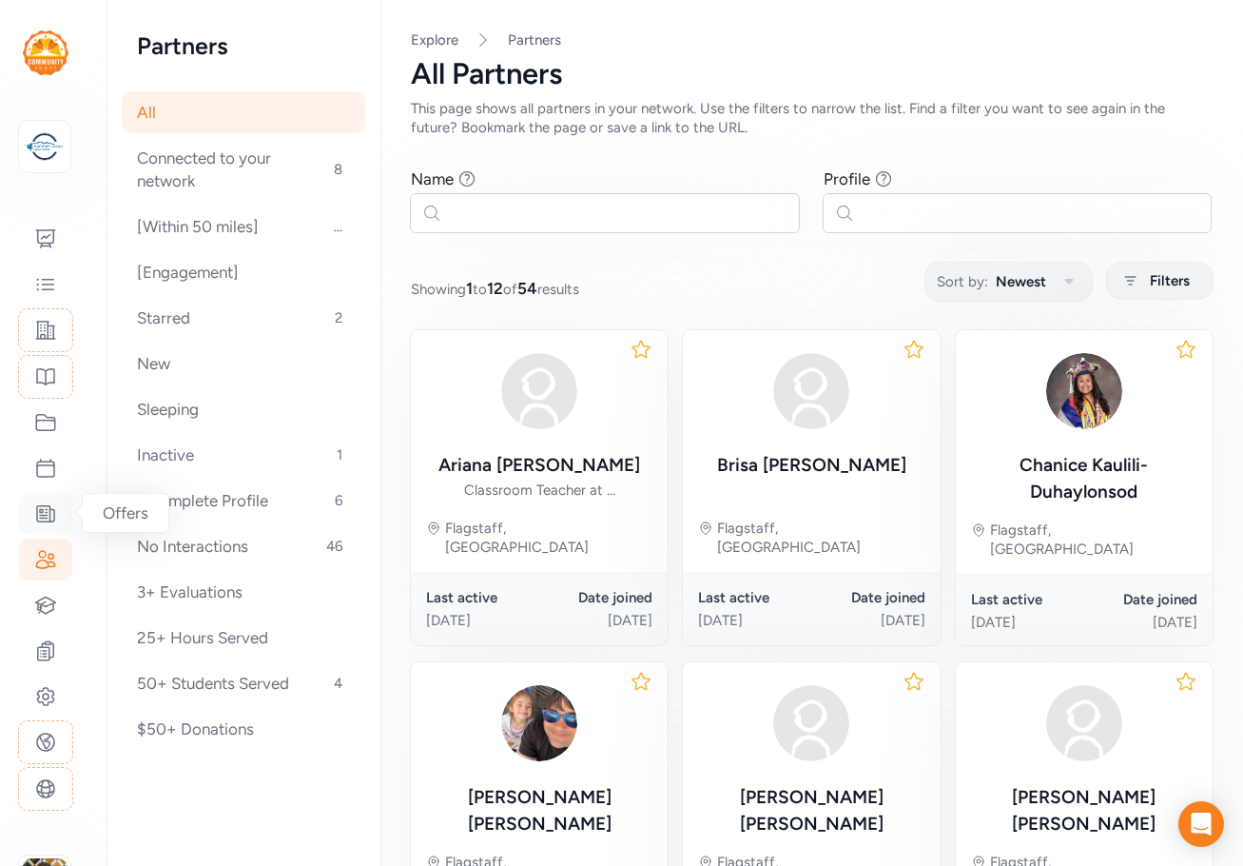
click at [42, 518] on icon at bounding box center [45, 514] width 17 height 16
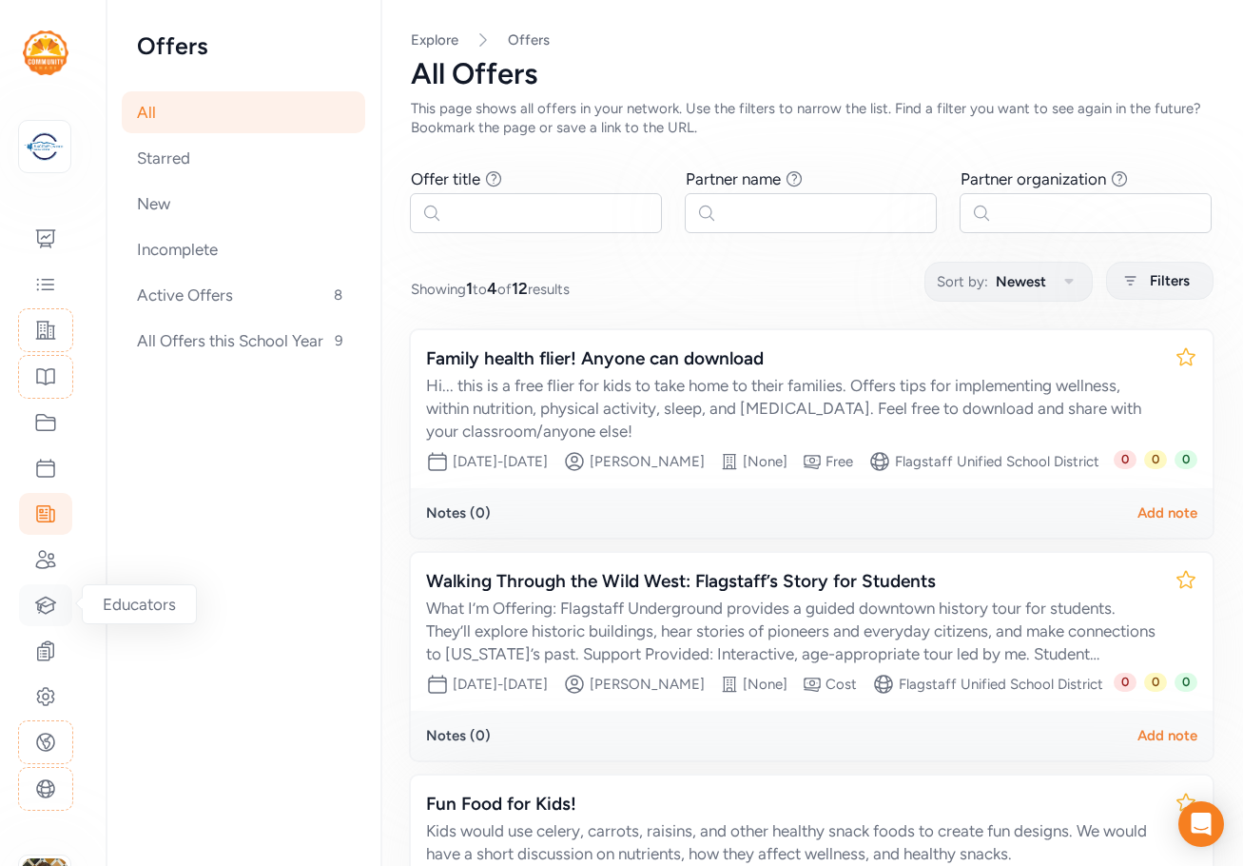
click at [44, 611] on icon at bounding box center [45, 605] width 23 height 23
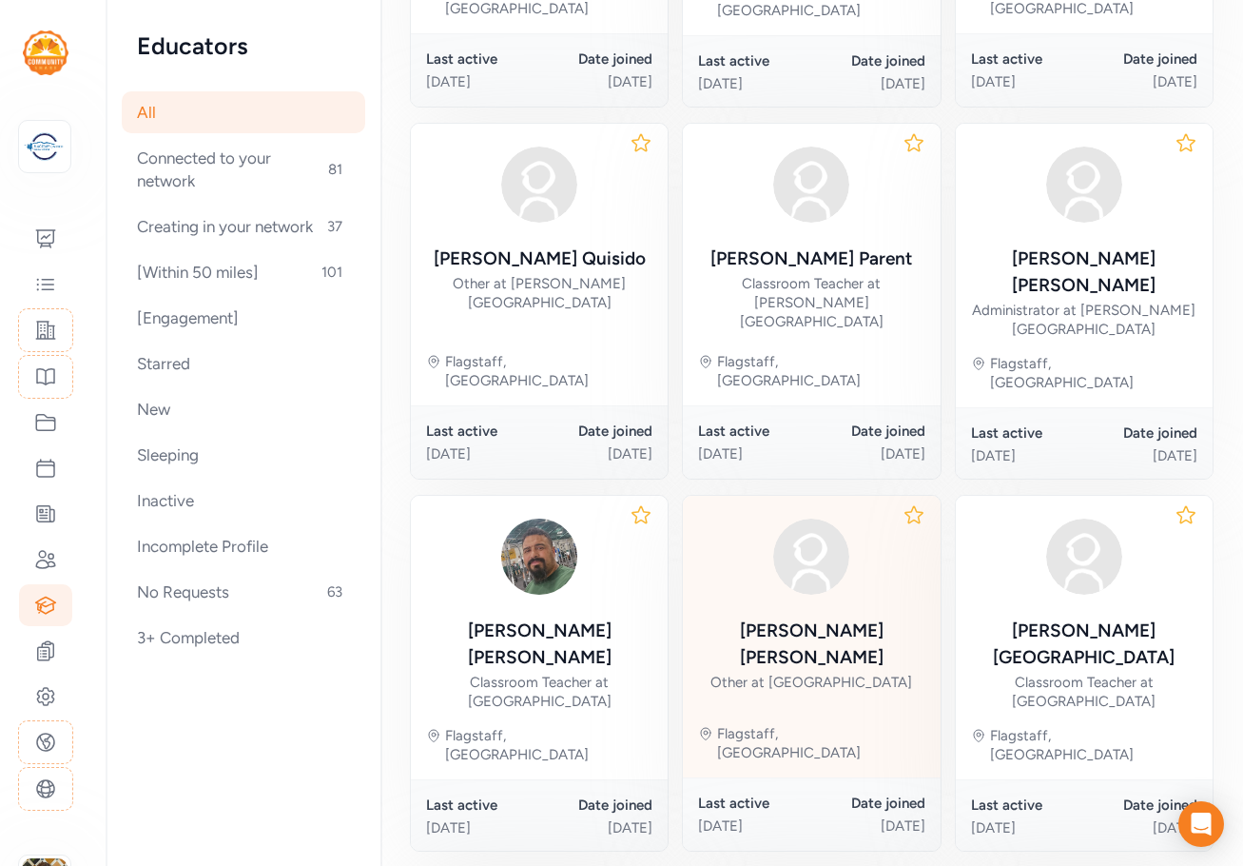
scroll to position [907, 0]
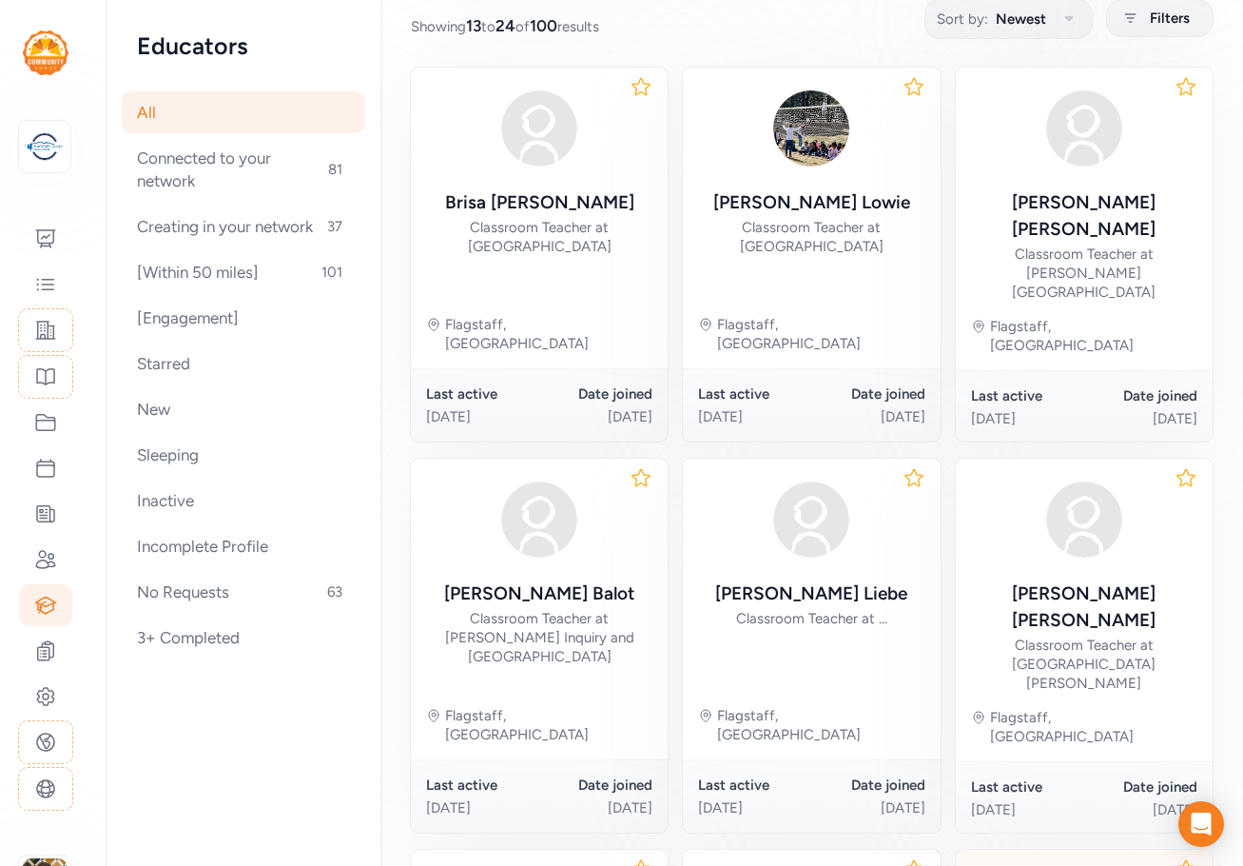
scroll to position [907, 0]
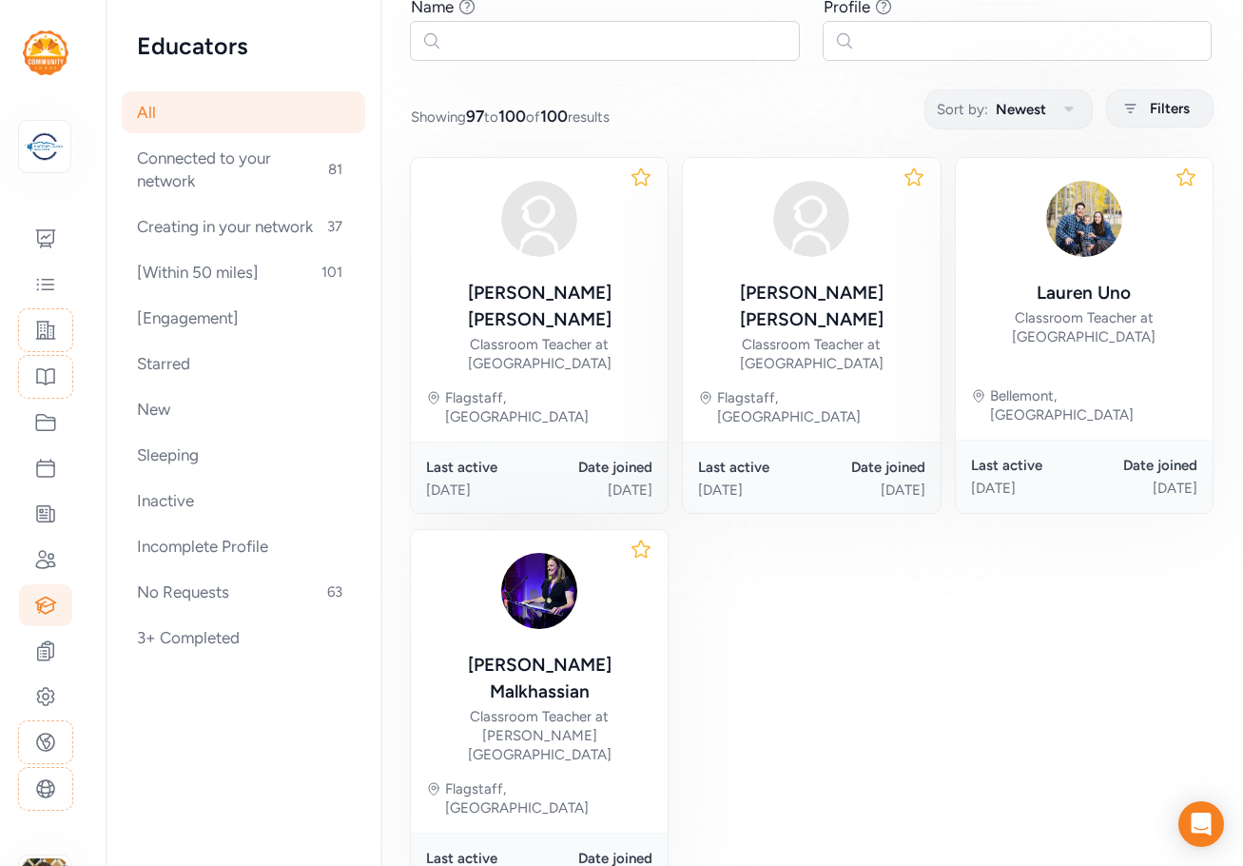
scroll to position [252, 0]
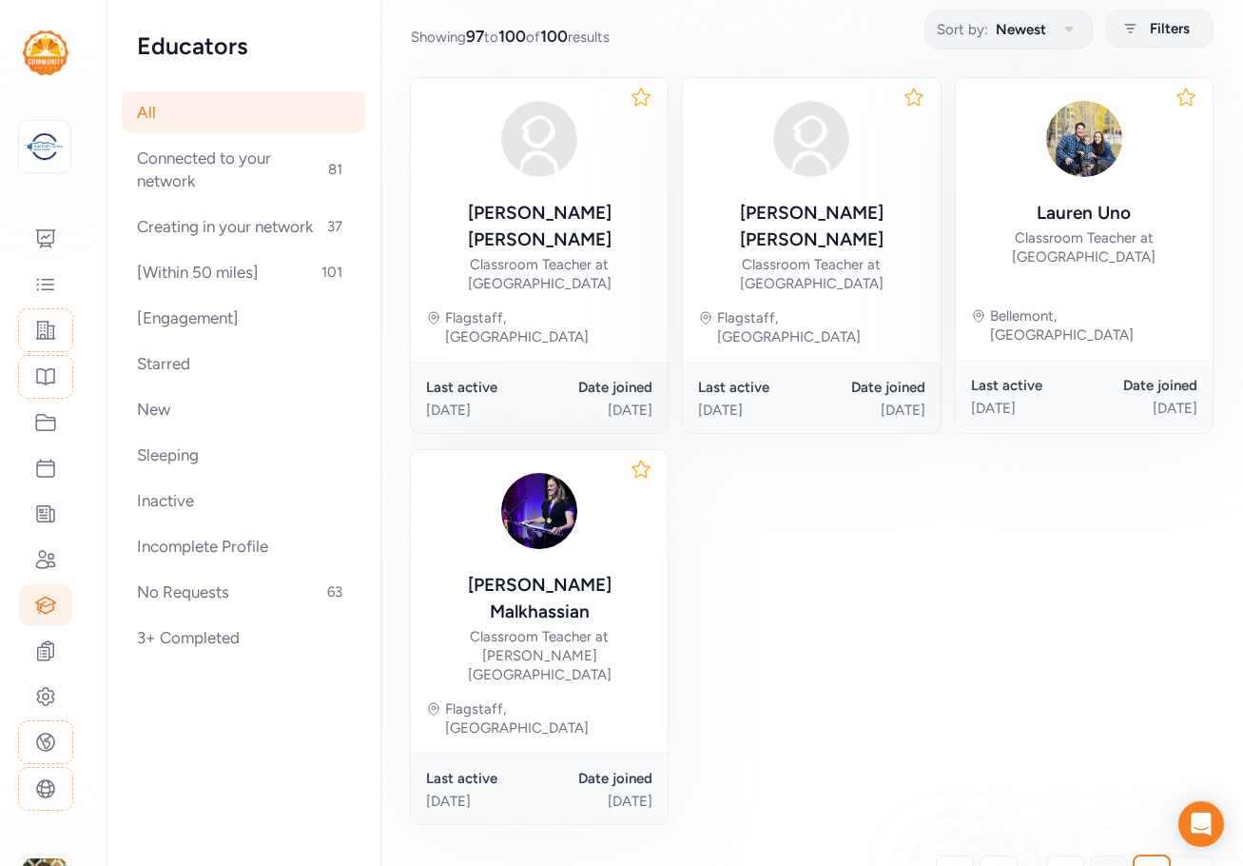
click at [1104, 863] on span "8" at bounding box center [1109, 874] width 10 height 23
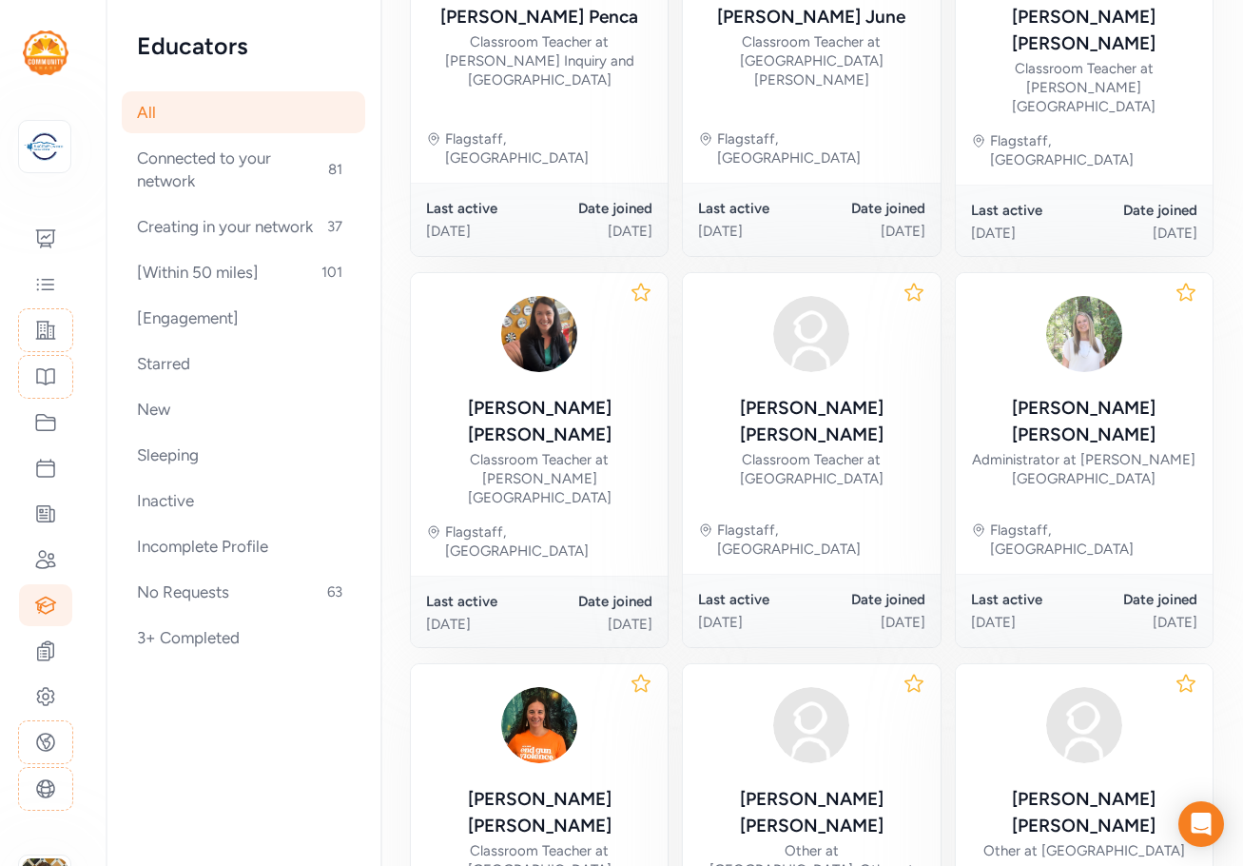
scroll to position [68, 0]
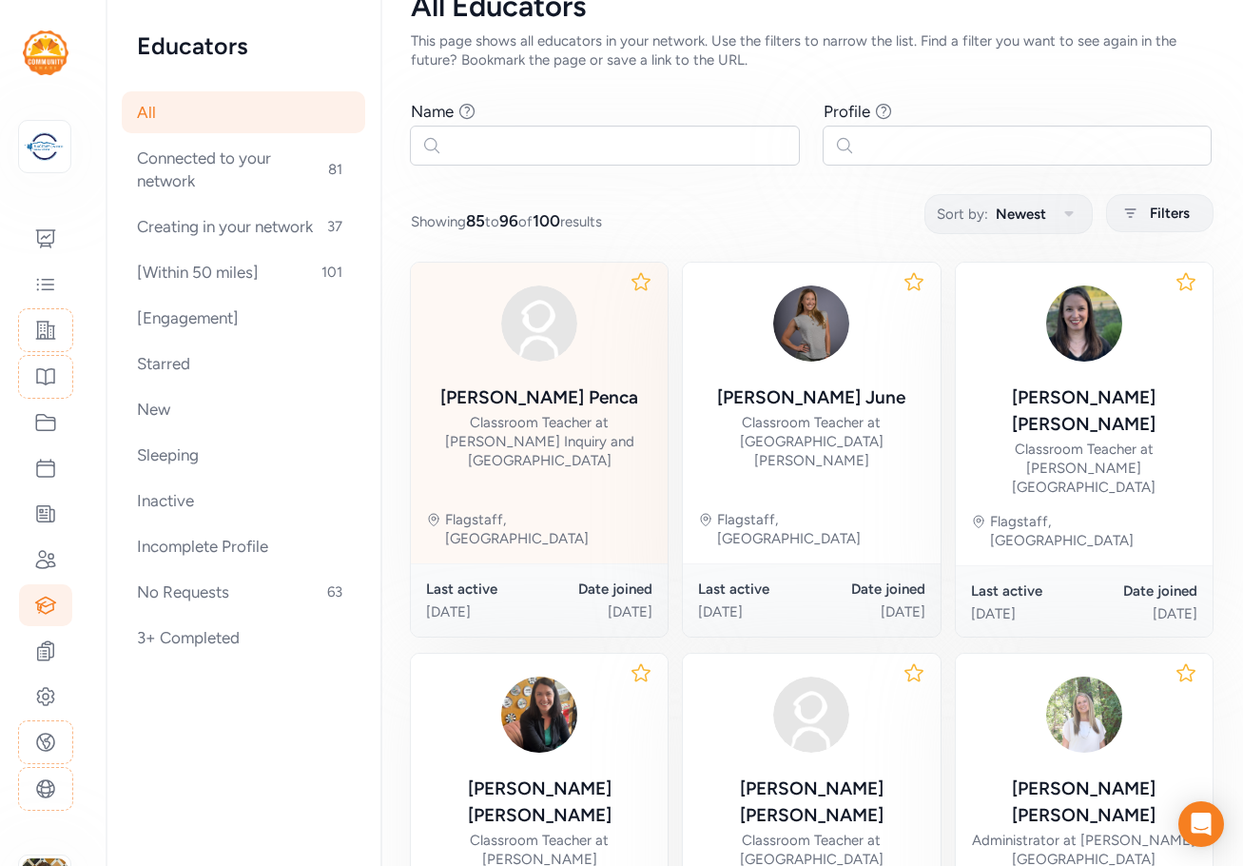
click at [518, 420] on div "Classroom Teacher at [PERSON_NAME] Inquiry and [GEOGRAPHIC_DATA]" at bounding box center [539, 441] width 226 height 57
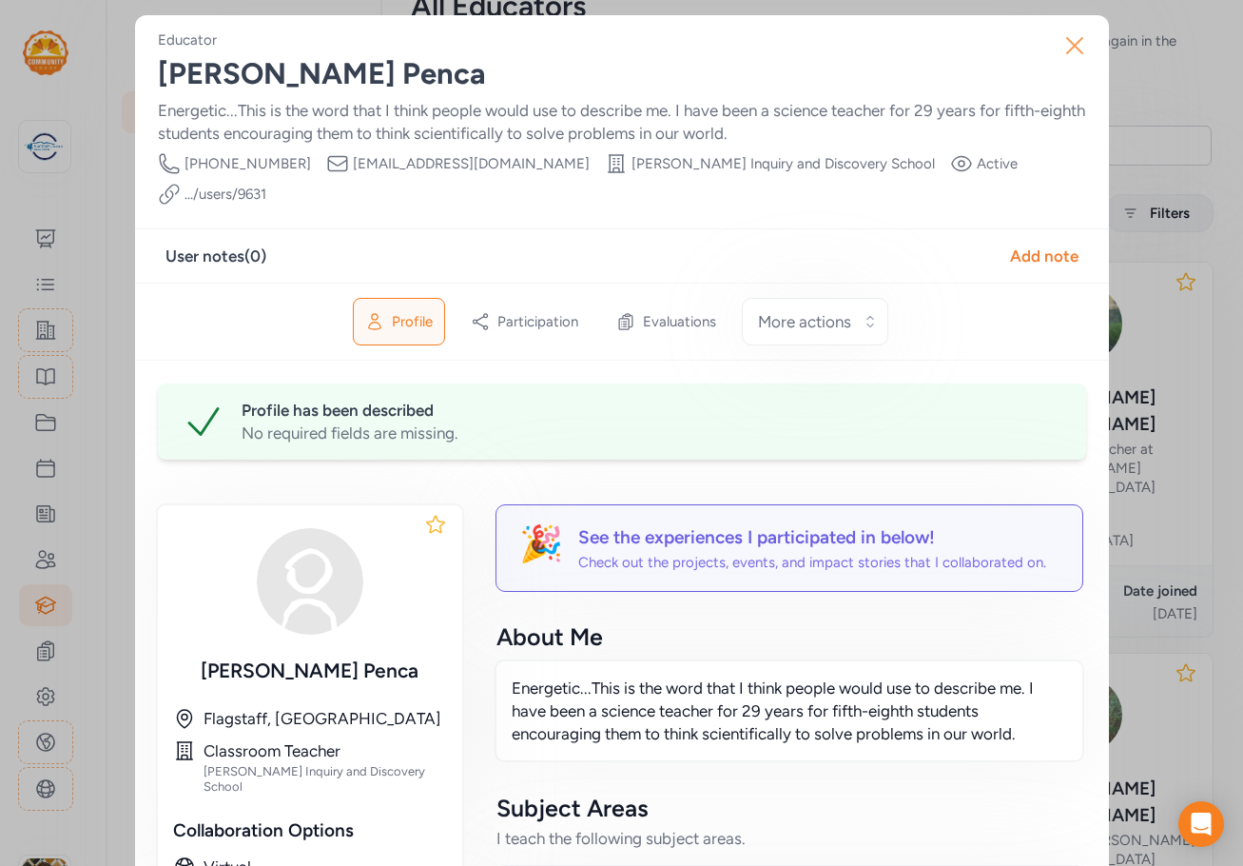
click at [1069, 43] on icon "button" at bounding box center [1075, 45] width 30 height 30
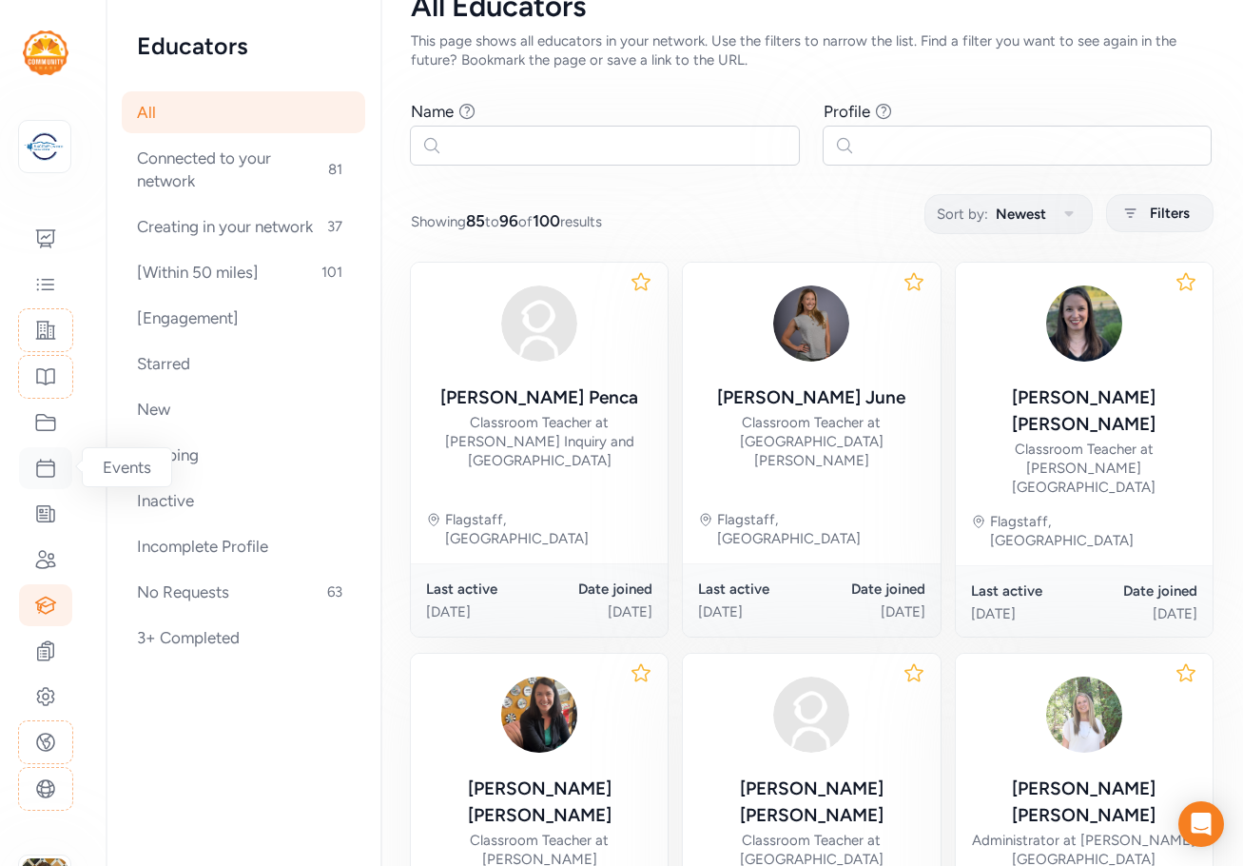
click at [46, 474] on icon at bounding box center [45, 468] width 23 height 23
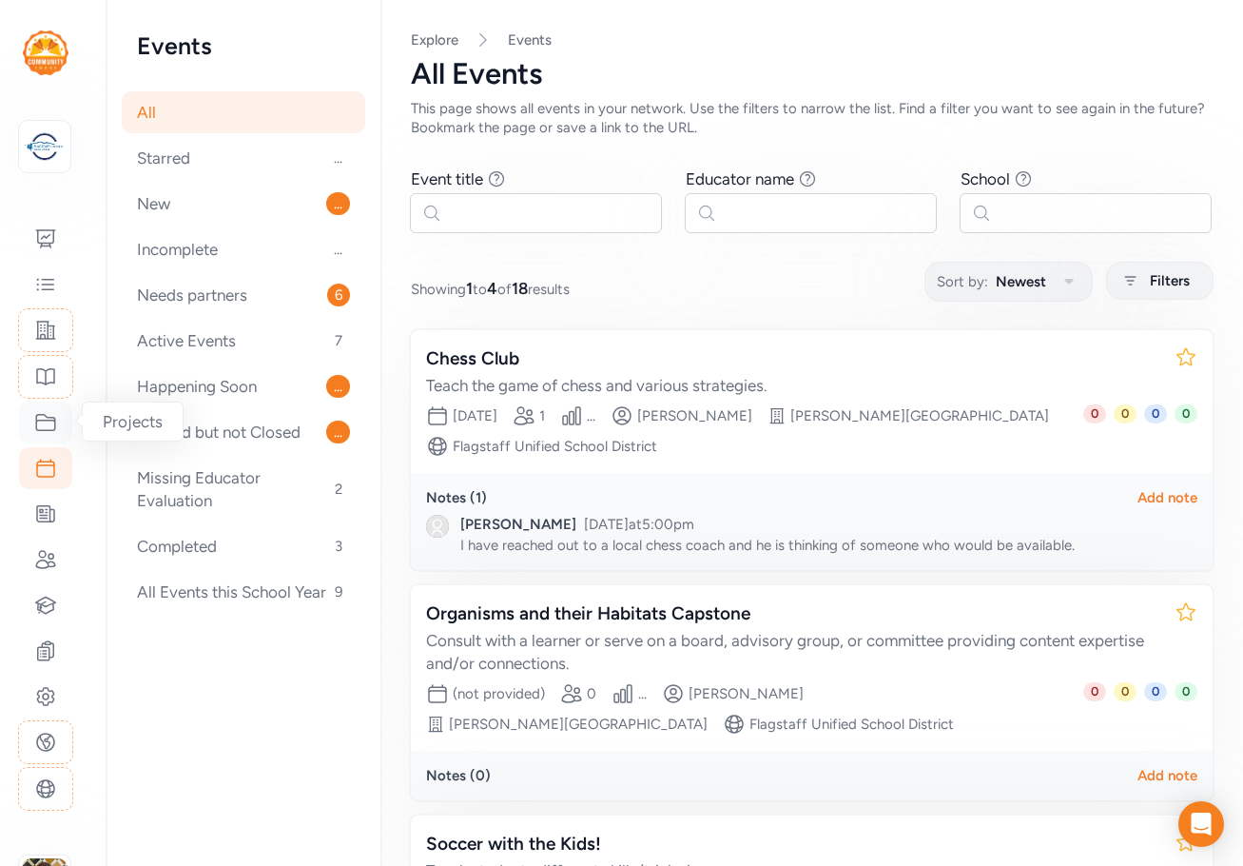
click at [50, 420] on icon at bounding box center [45, 423] width 19 height 16
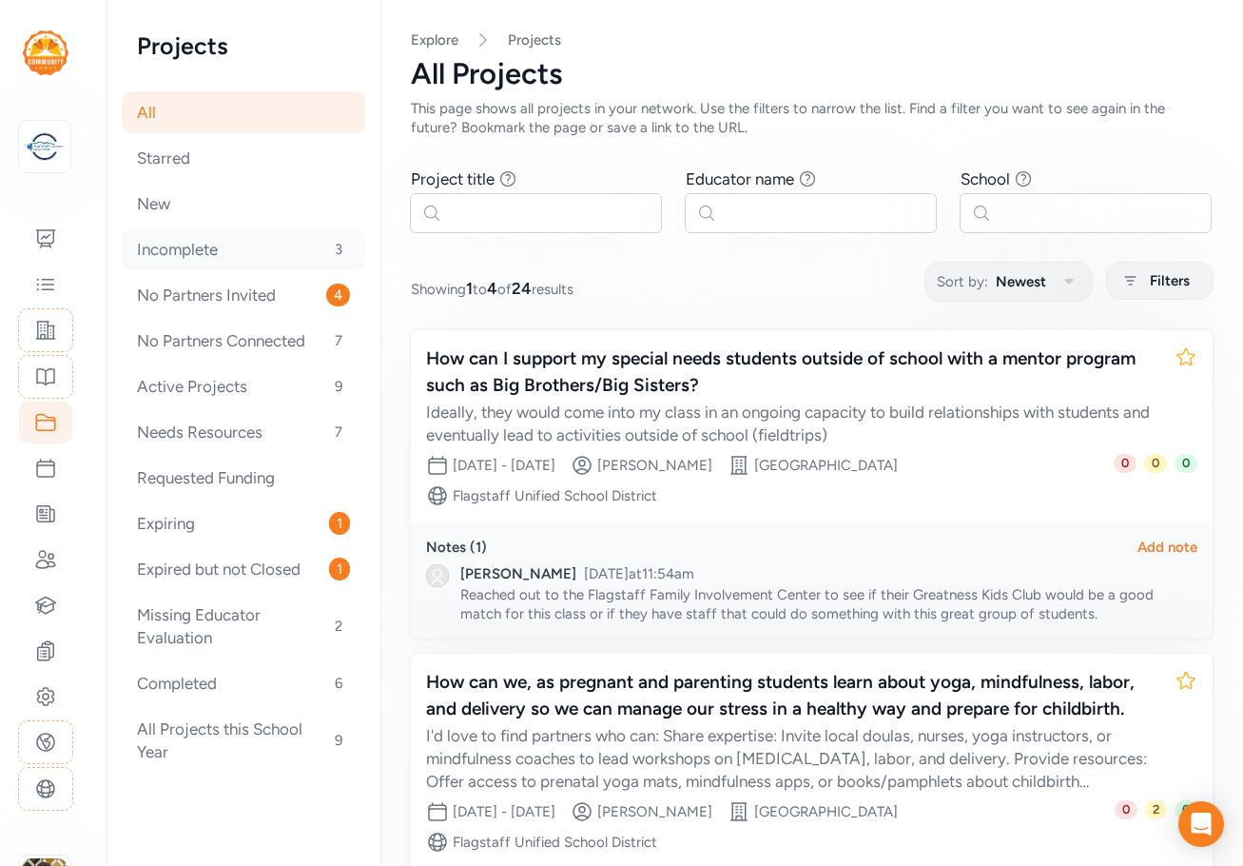
click at [194, 255] on div "Incomplete 3" at bounding box center [244, 249] width 244 height 42
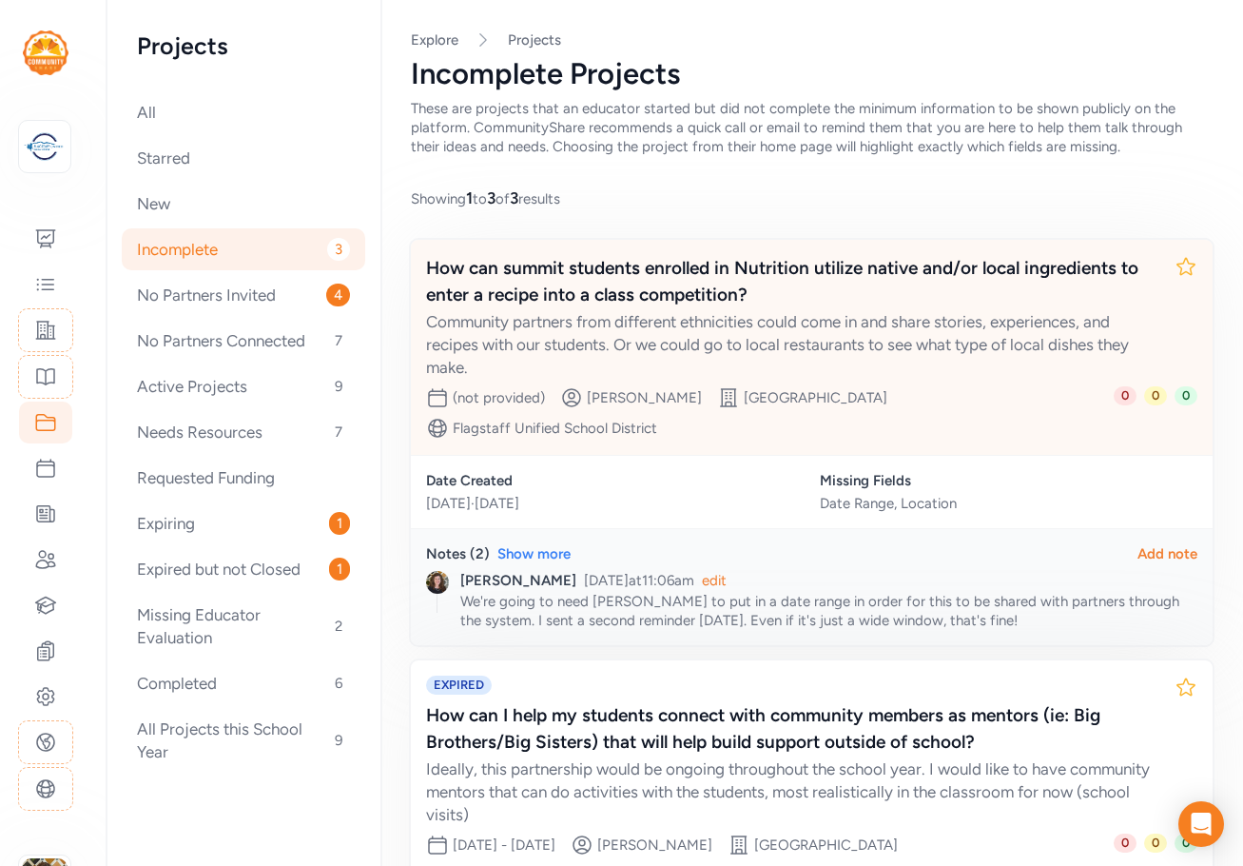
click at [645, 324] on div "Community partners from different ethnicities could come in and share stories, …" at bounding box center [792, 344] width 733 height 68
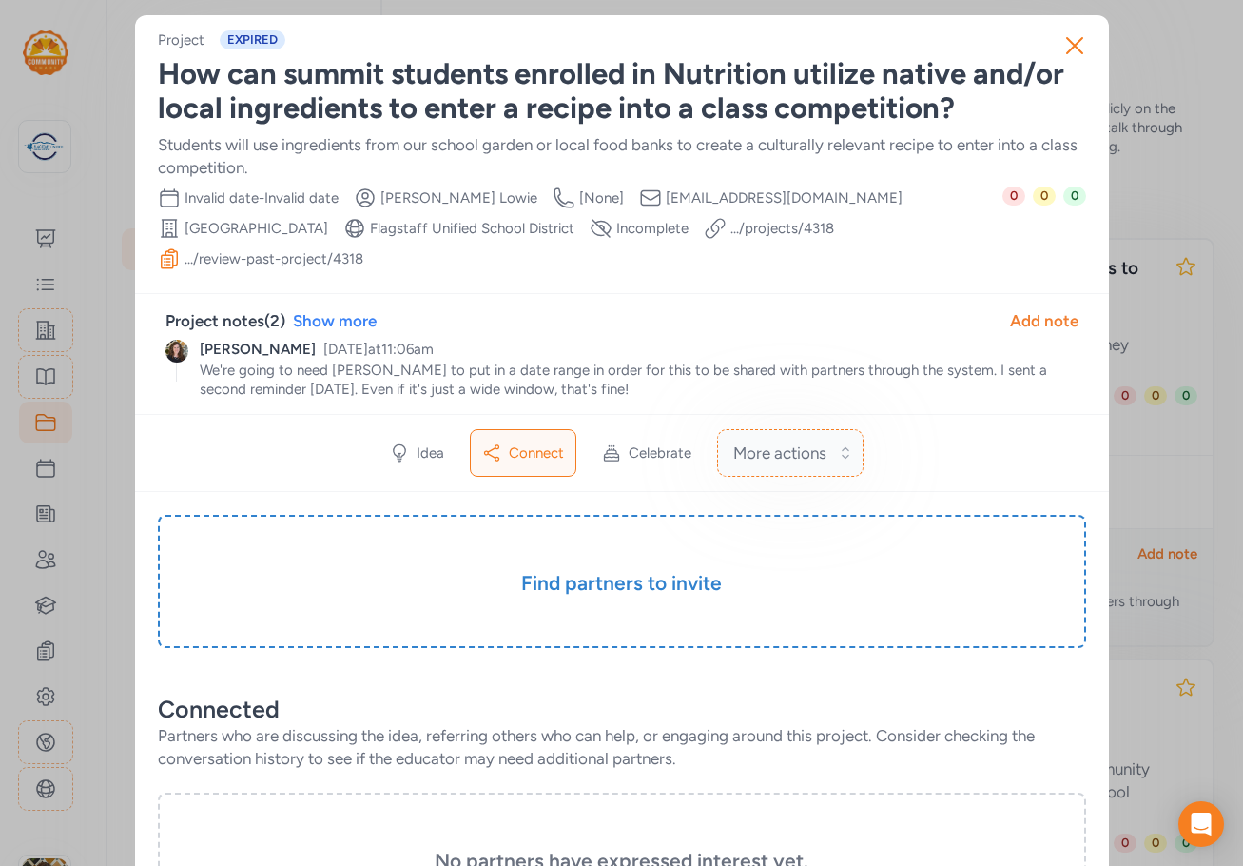
click at [816, 441] on span "More actions" at bounding box center [779, 452] width 93 height 23
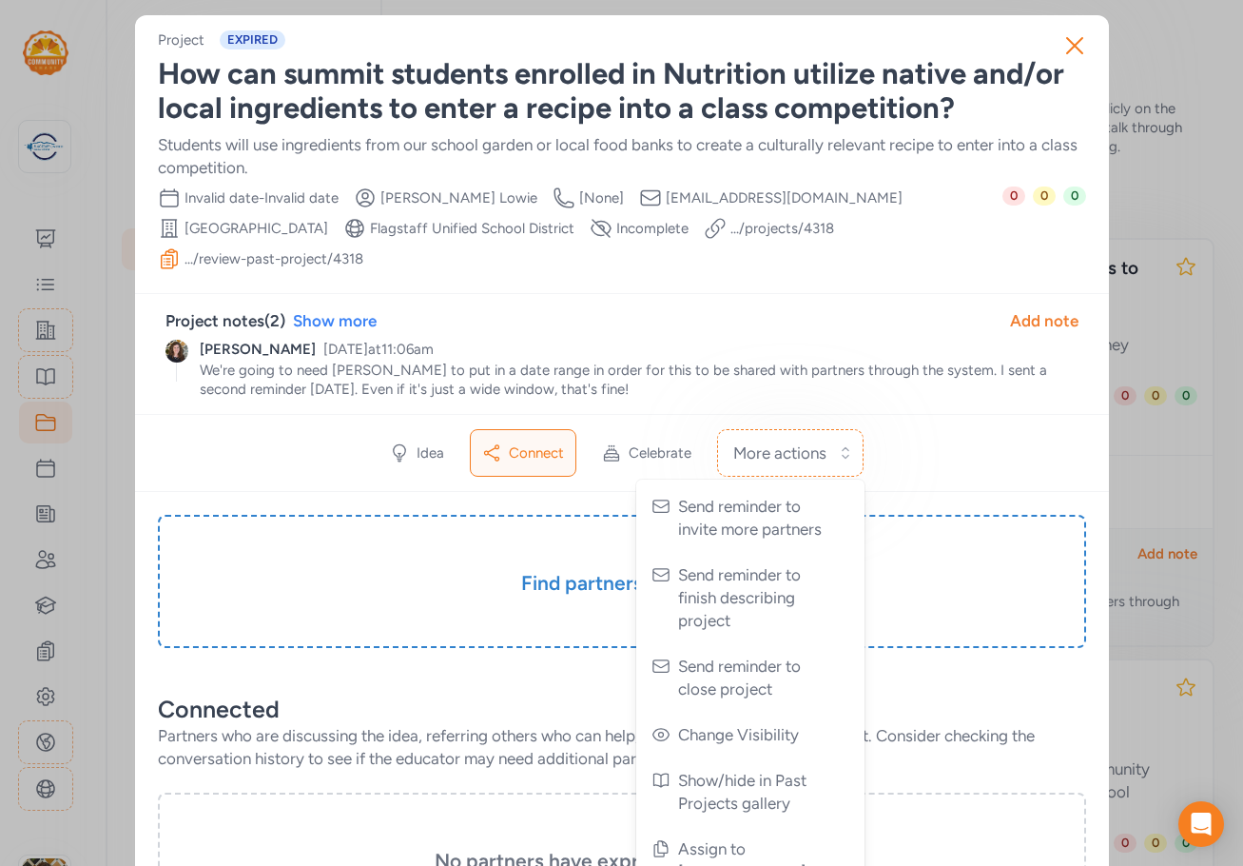
click at [849, 340] on div "[PERSON_NAME] [DATE] 11:06am" at bounding box center [639, 349] width 879 height 19
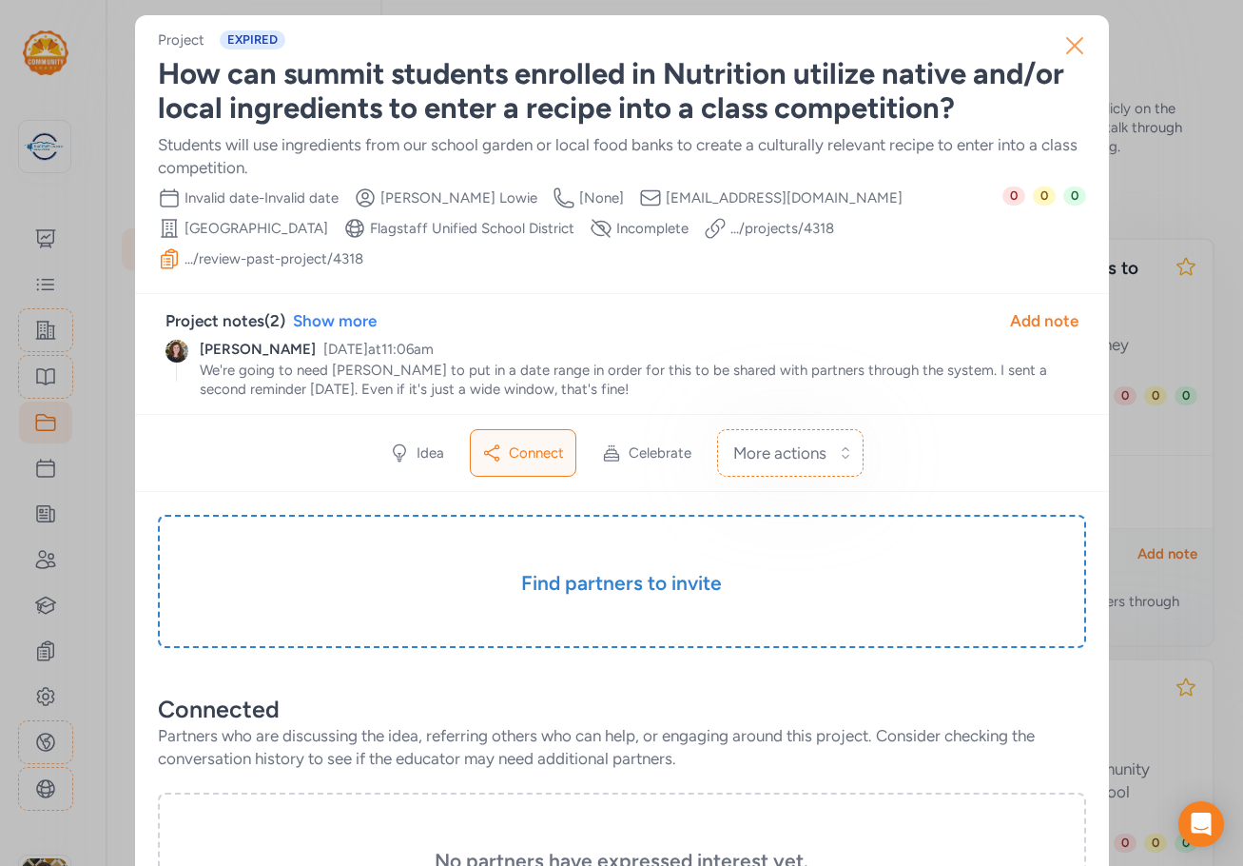
click at [1076, 46] on icon "button" at bounding box center [1075, 45] width 30 height 30
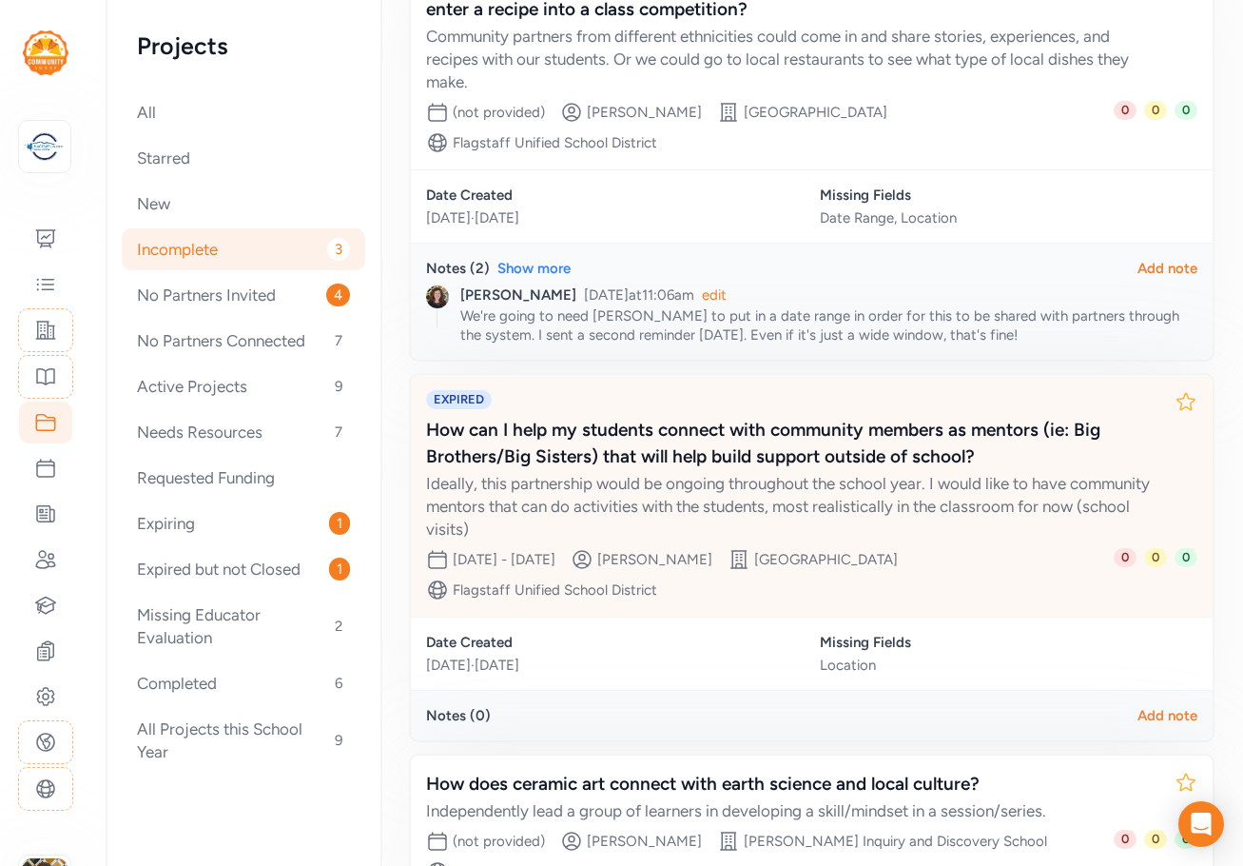
scroll to position [476, 0]
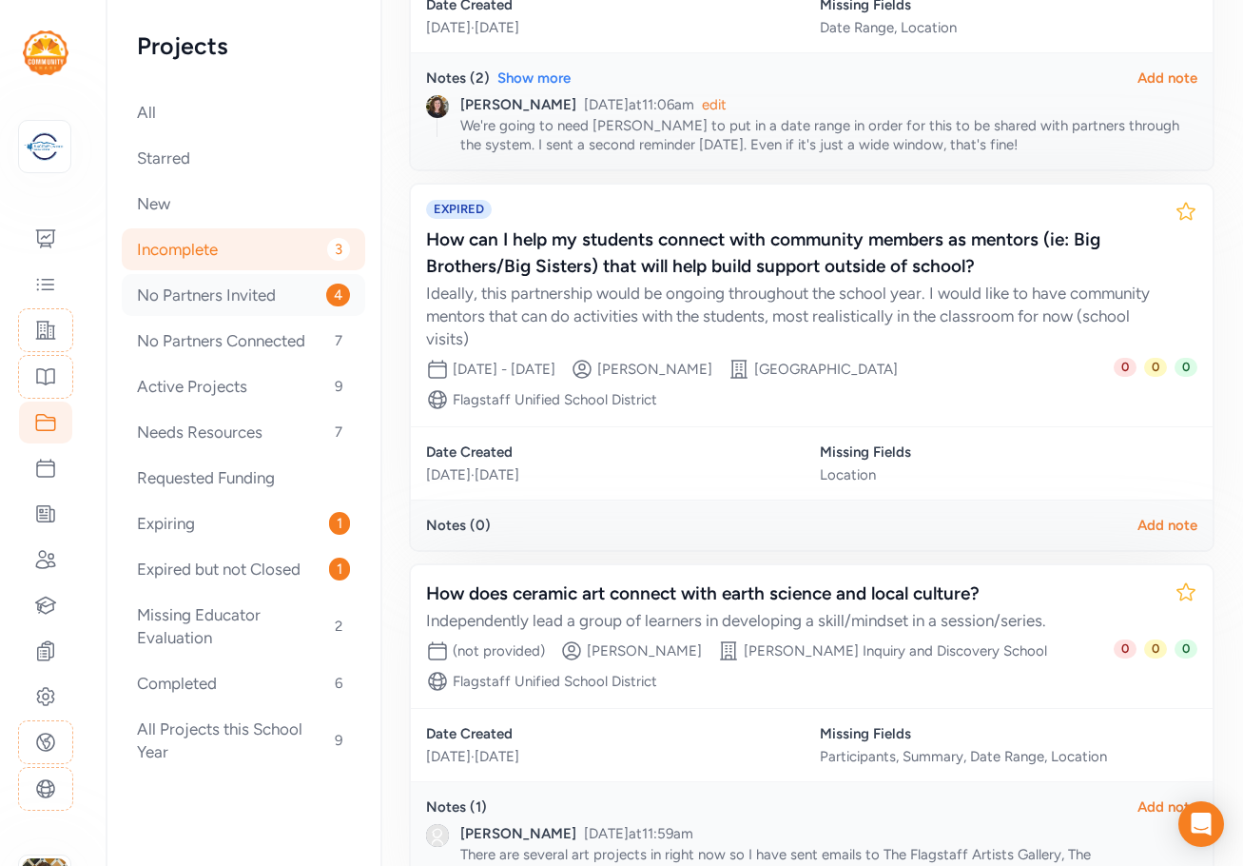
click at [205, 297] on div "No Partners Invited 4" at bounding box center [244, 295] width 244 height 42
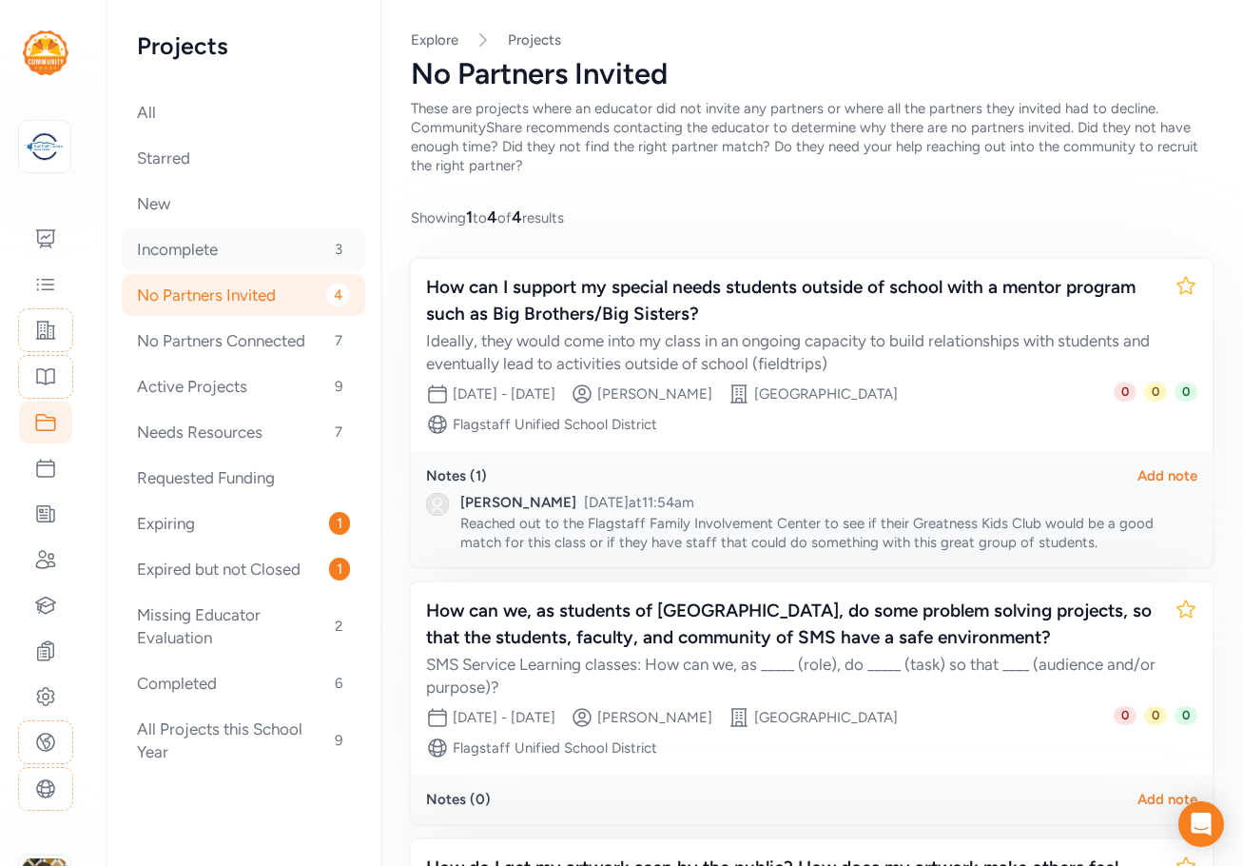
click at [261, 249] on div "Incomplete 3" at bounding box center [244, 249] width 244 height 42
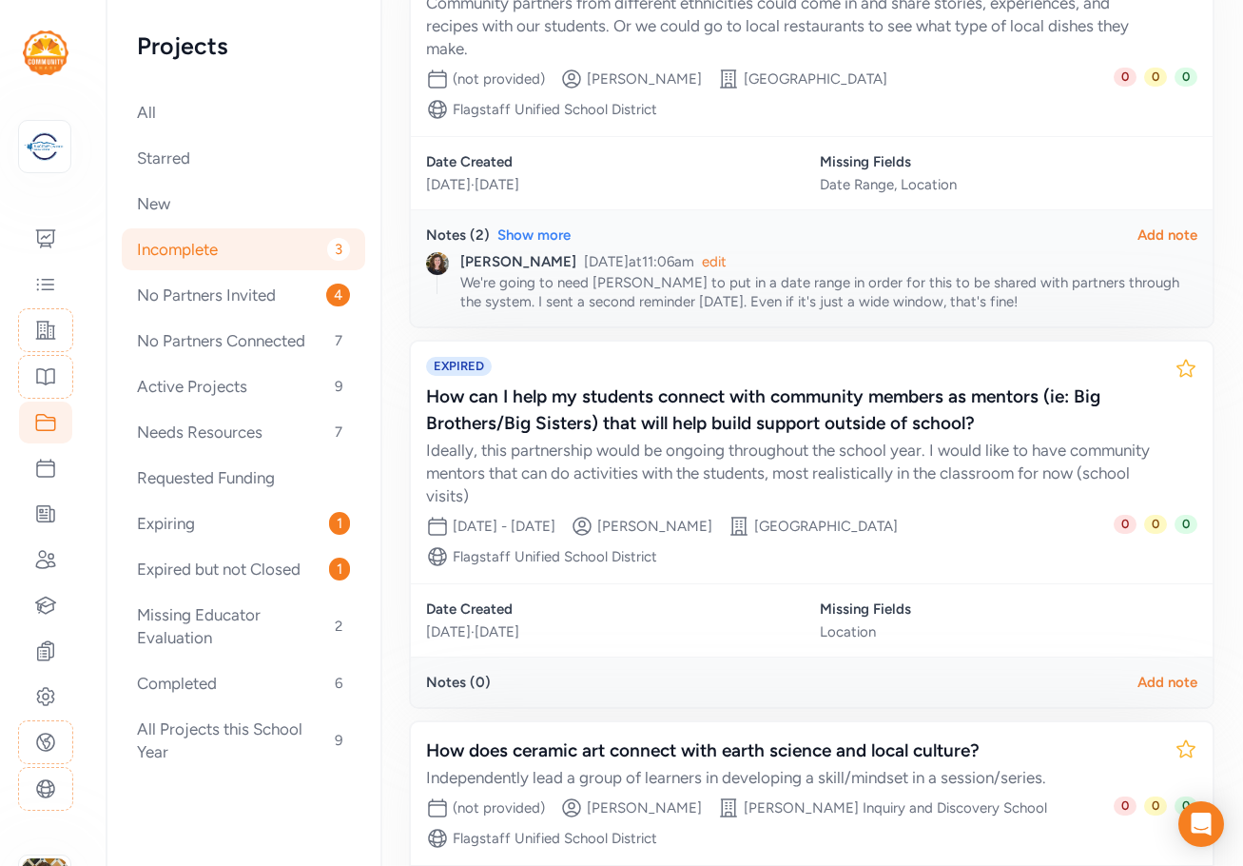
scroll to position [381, 0]
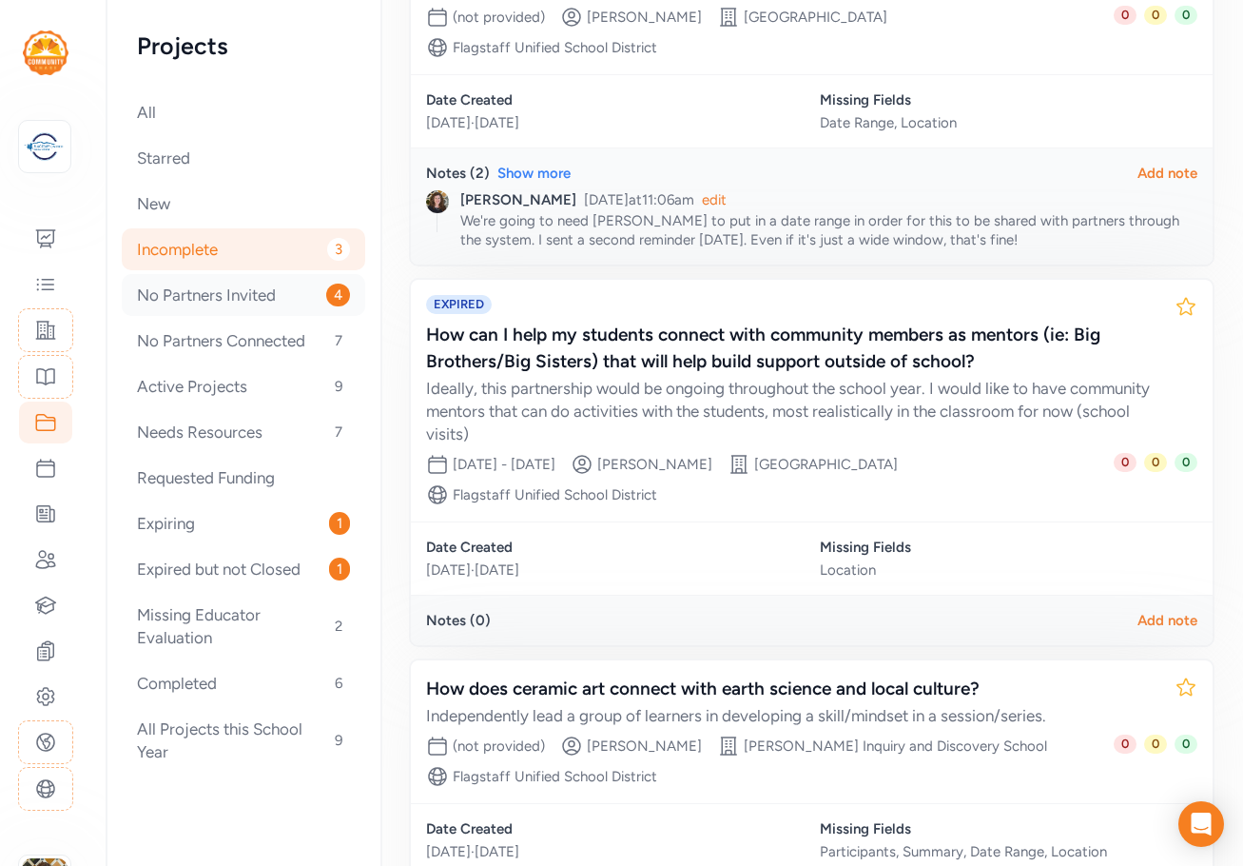
click at [248, 297] on div "No Partners Invited 4" at bounding box center [244, 295] width 244 height 42
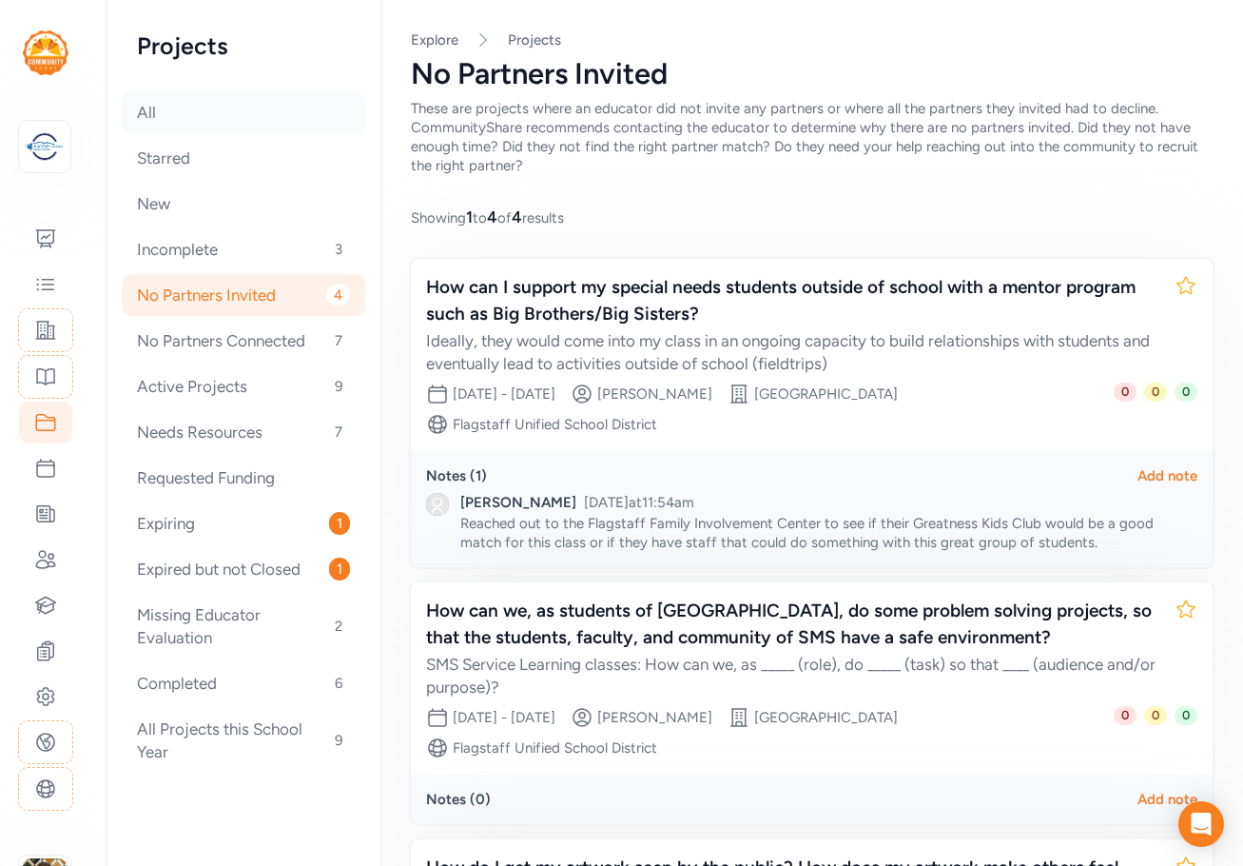
click at [186, 108] on div "All" at bounding box center [244, 112] width 244 height 42
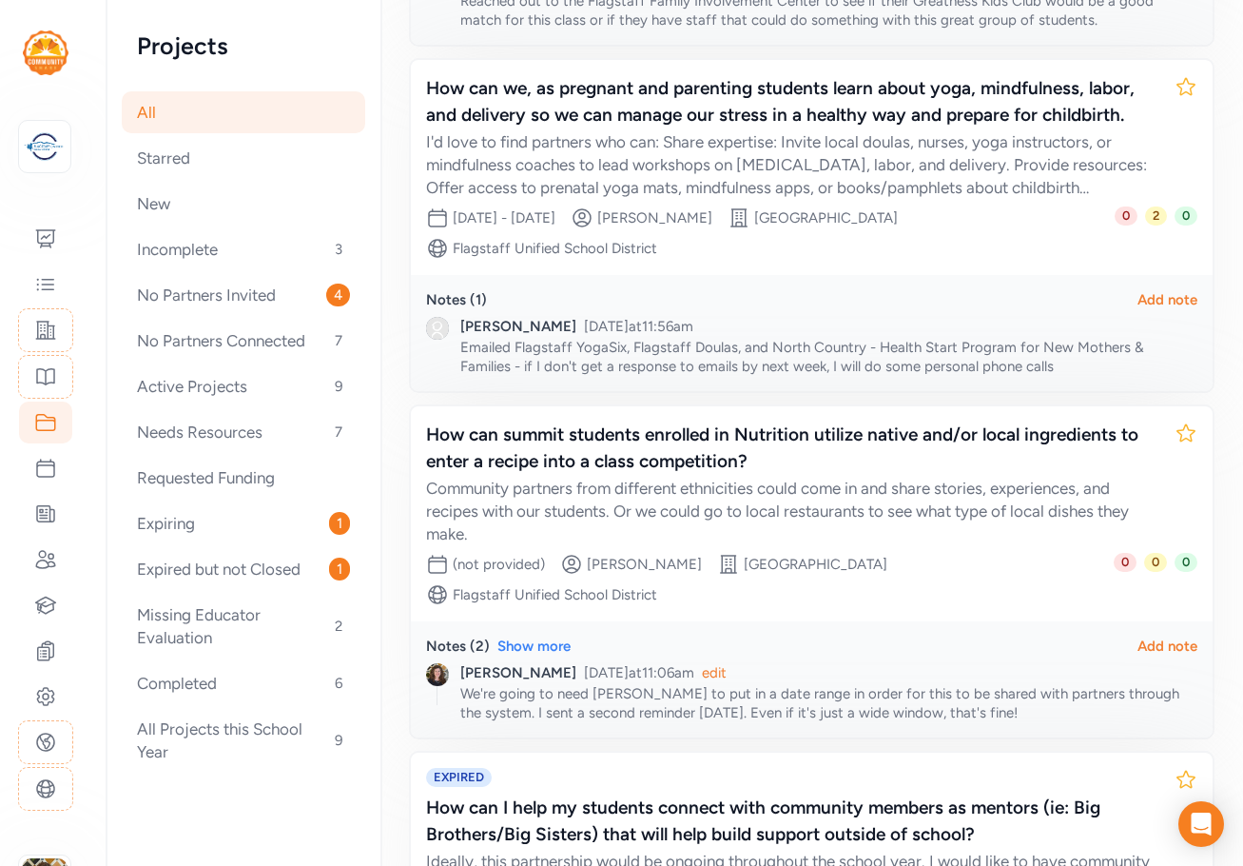
scroll to position [761, 0]
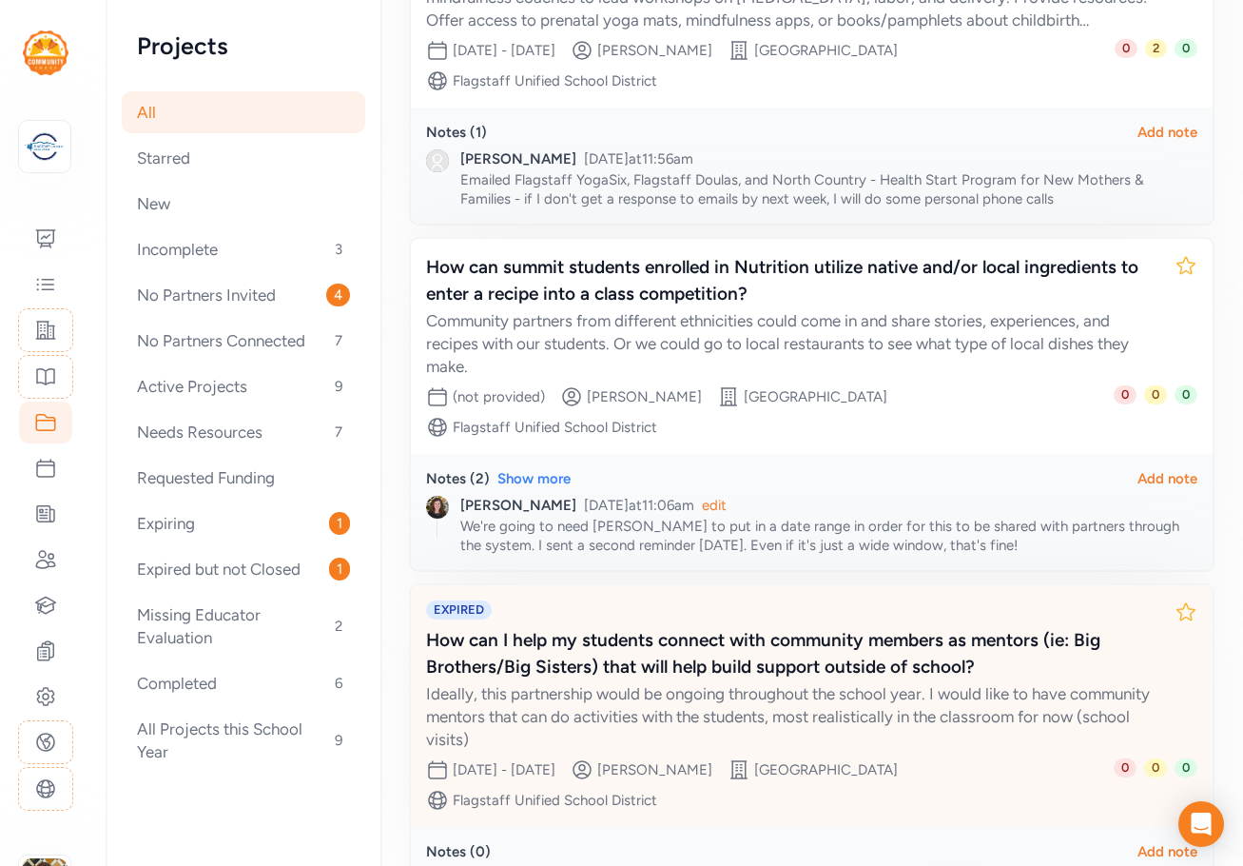
click at [827, 682] on div "Ideally, this partnership would be ongoing throughout the school year. I would …" at bounding box center [792, 716] width 733 height 68
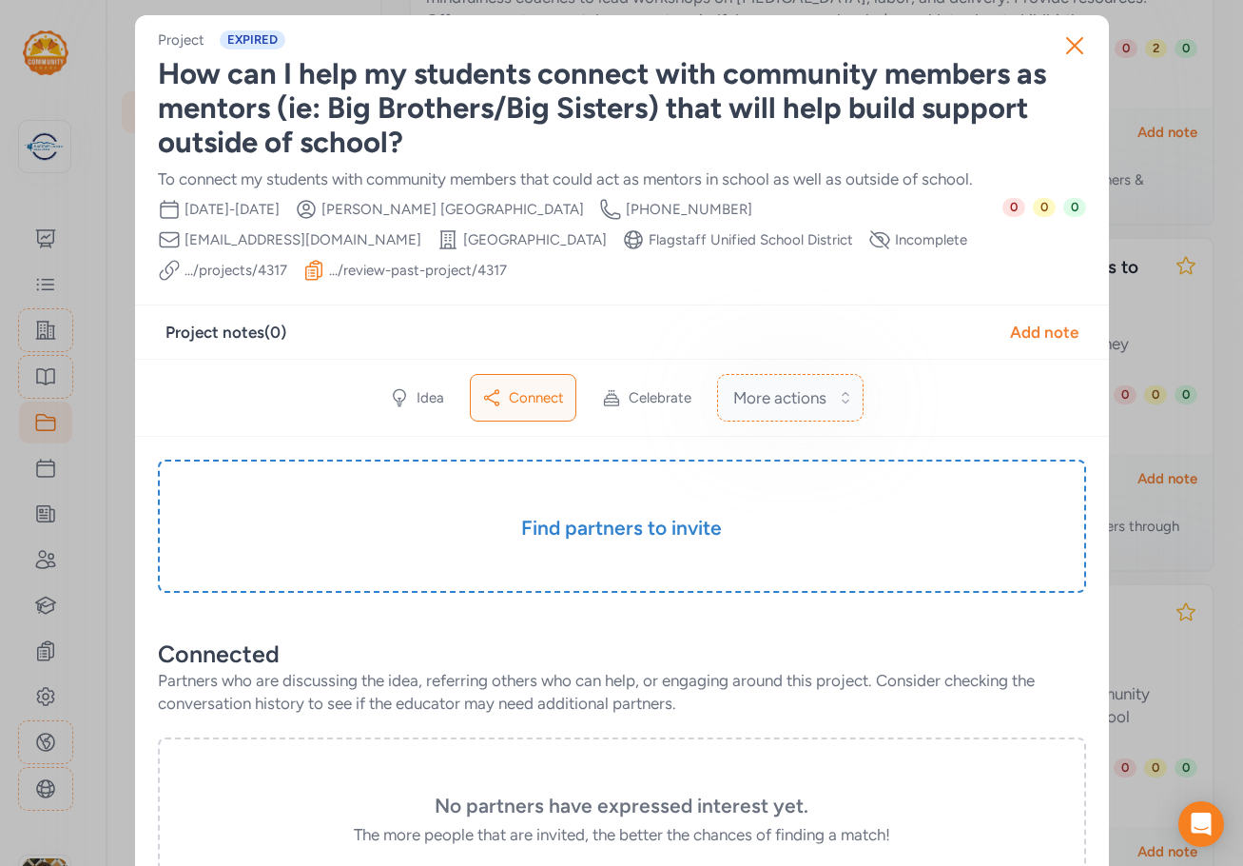
click at [799, 386] on span "More actions" at bounding box center [779, 397] width 93 height 23
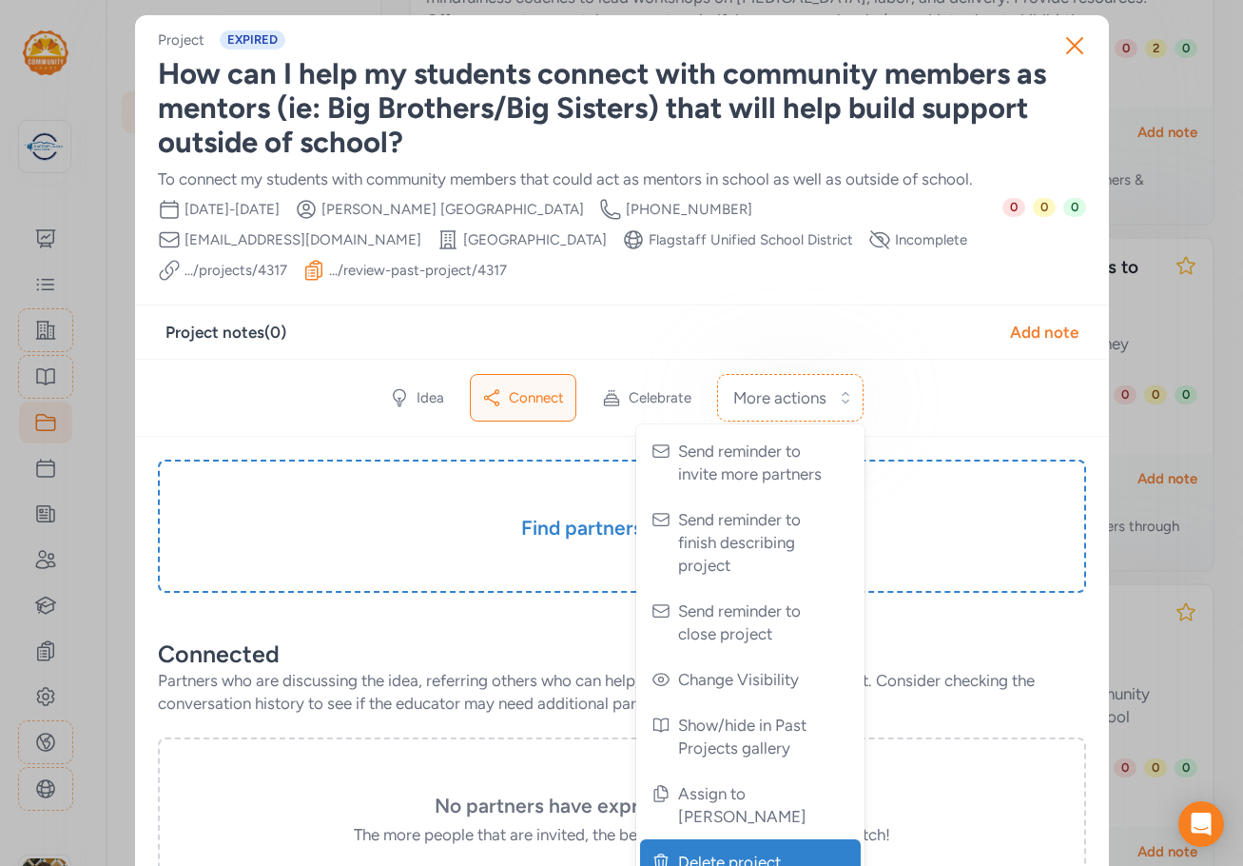
click at [740, 850] on span "Delete project" at bounding box center [752, 861] width 148 height 23
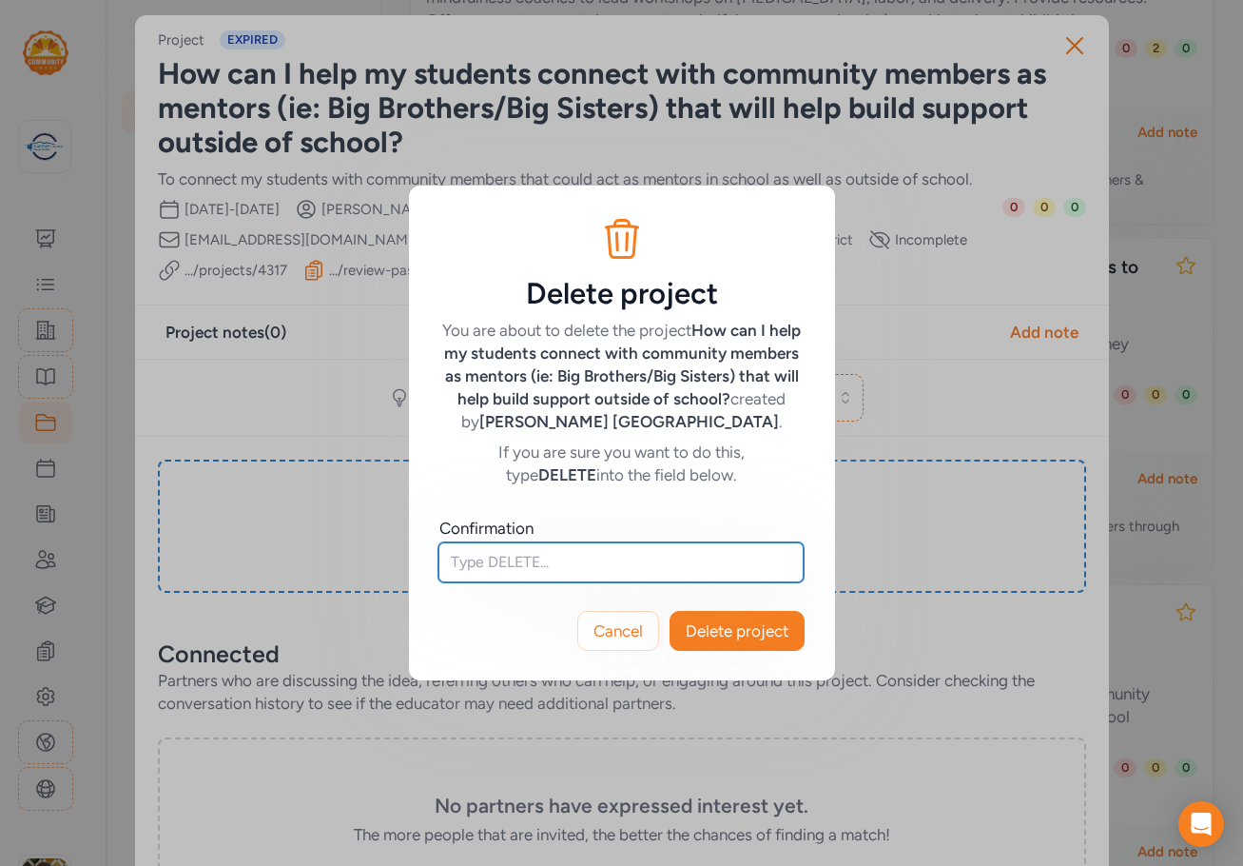
click at [601, 557] on input "text" at bounding box center [621, 562] width 365 height 40
type input "DELETE"
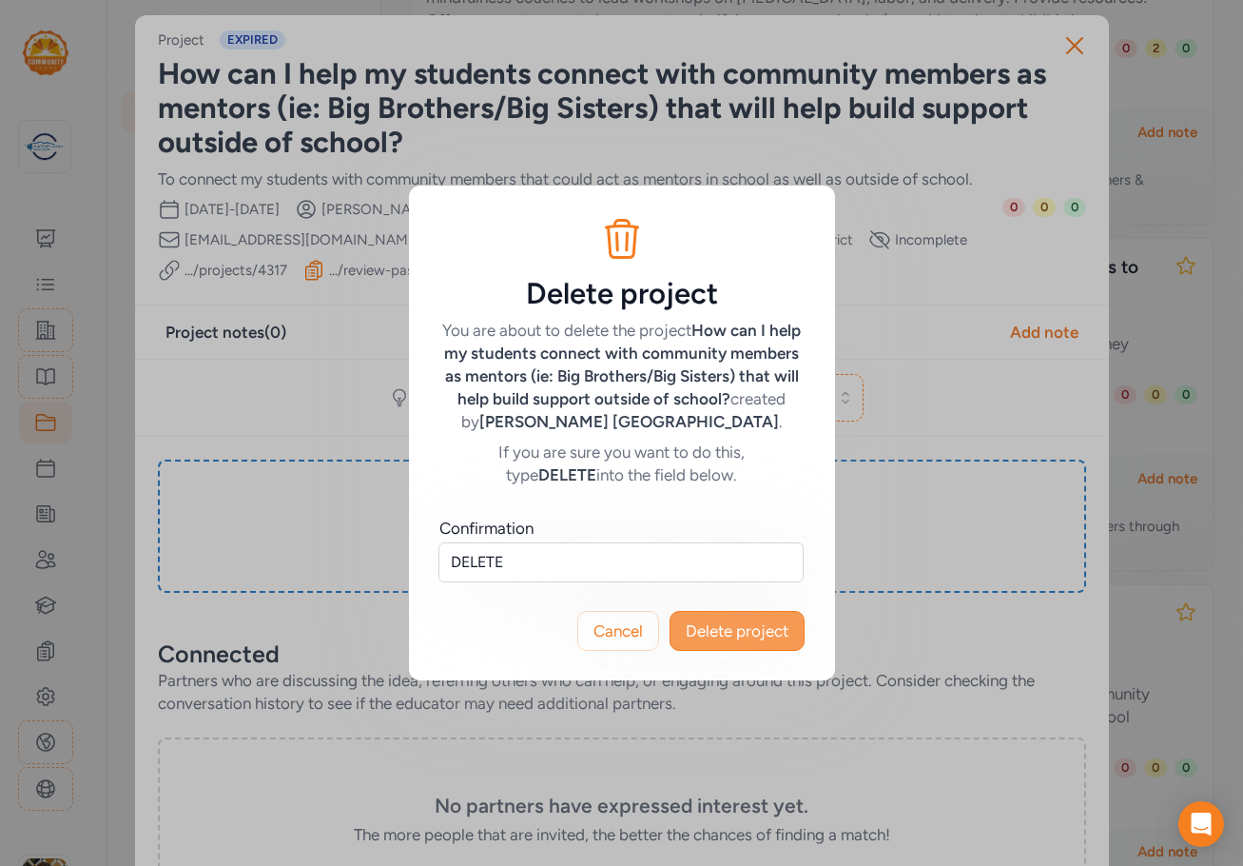
click at [729, 635] on span "Delete project" at bounding box center [737, 630] width 103 height 23
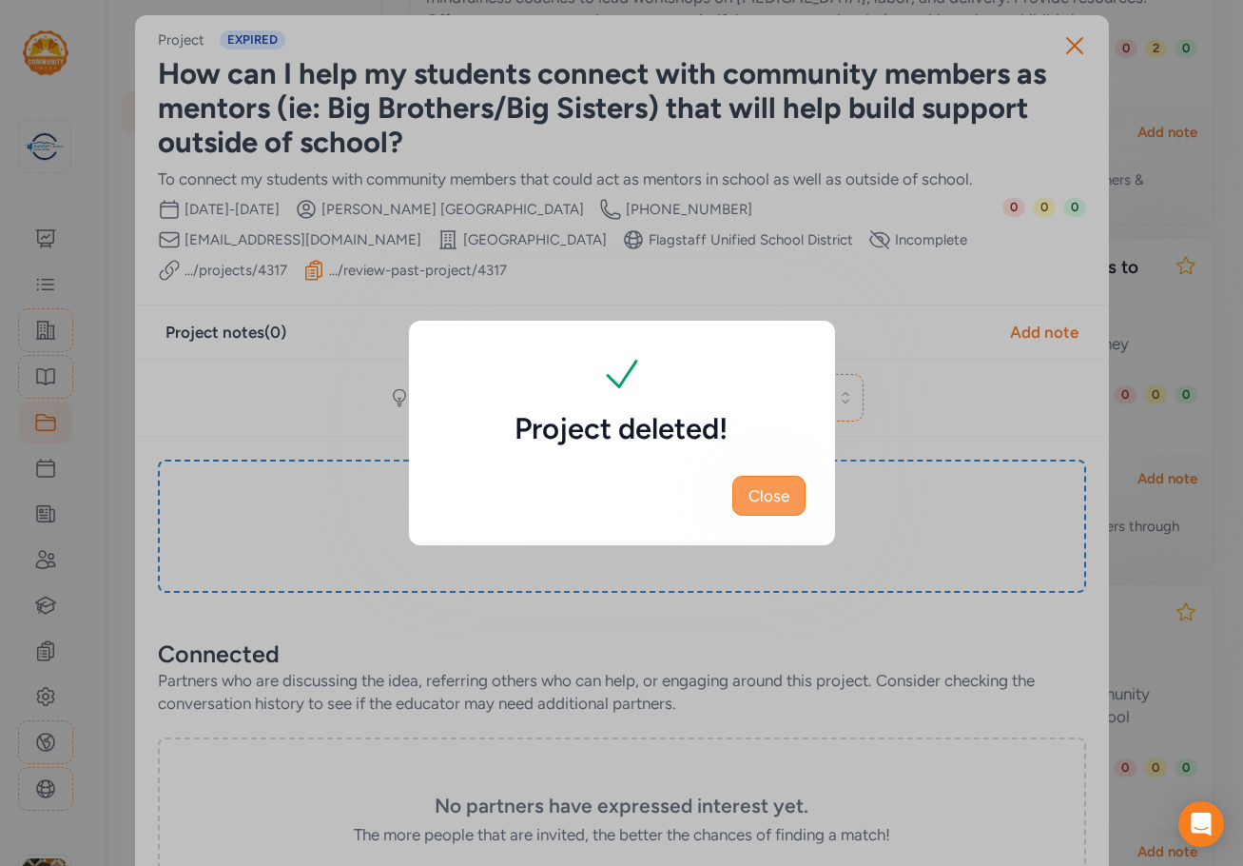
click at [773, 495] on span "Close" at bounding box center [769, 495] width 41 height 23
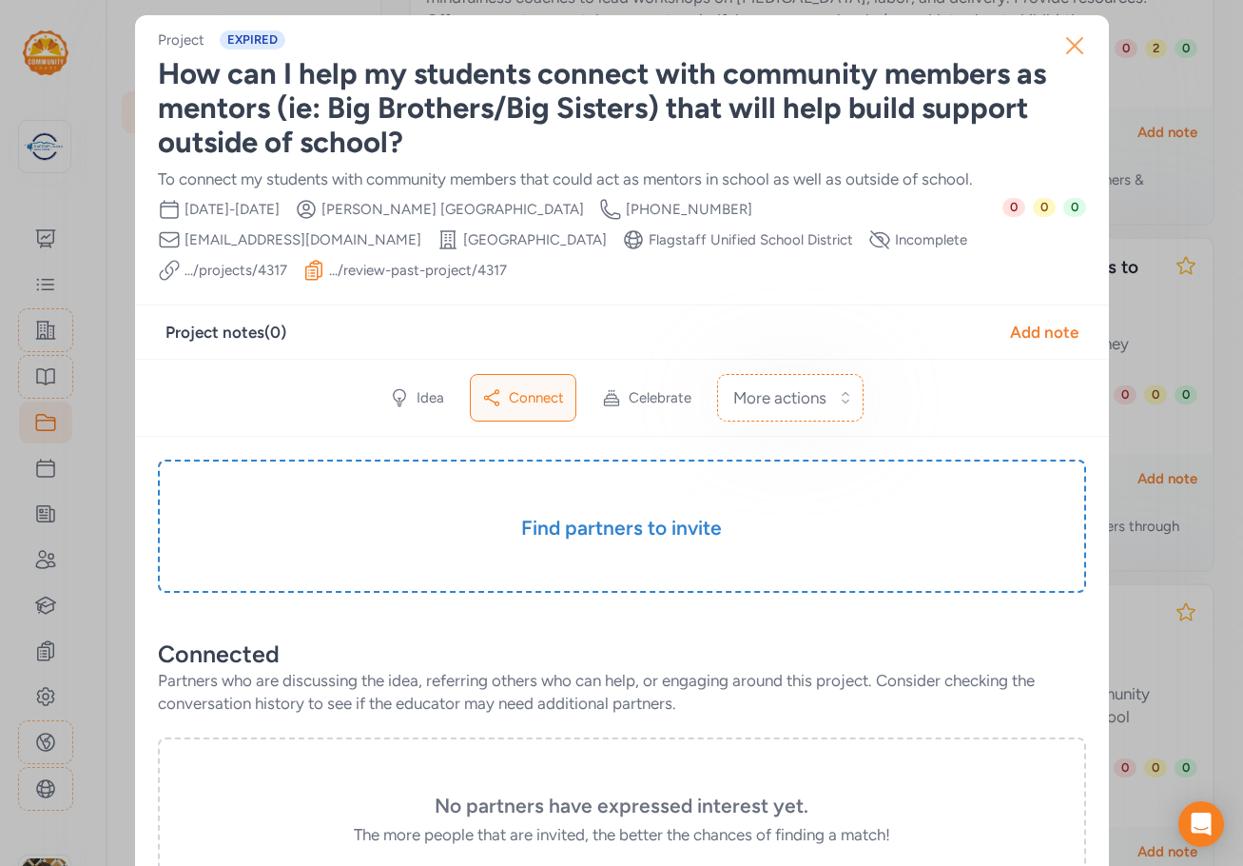
click at [1068, 46] on icon "button" at bounding box center [1074, 45] width 15 height 15
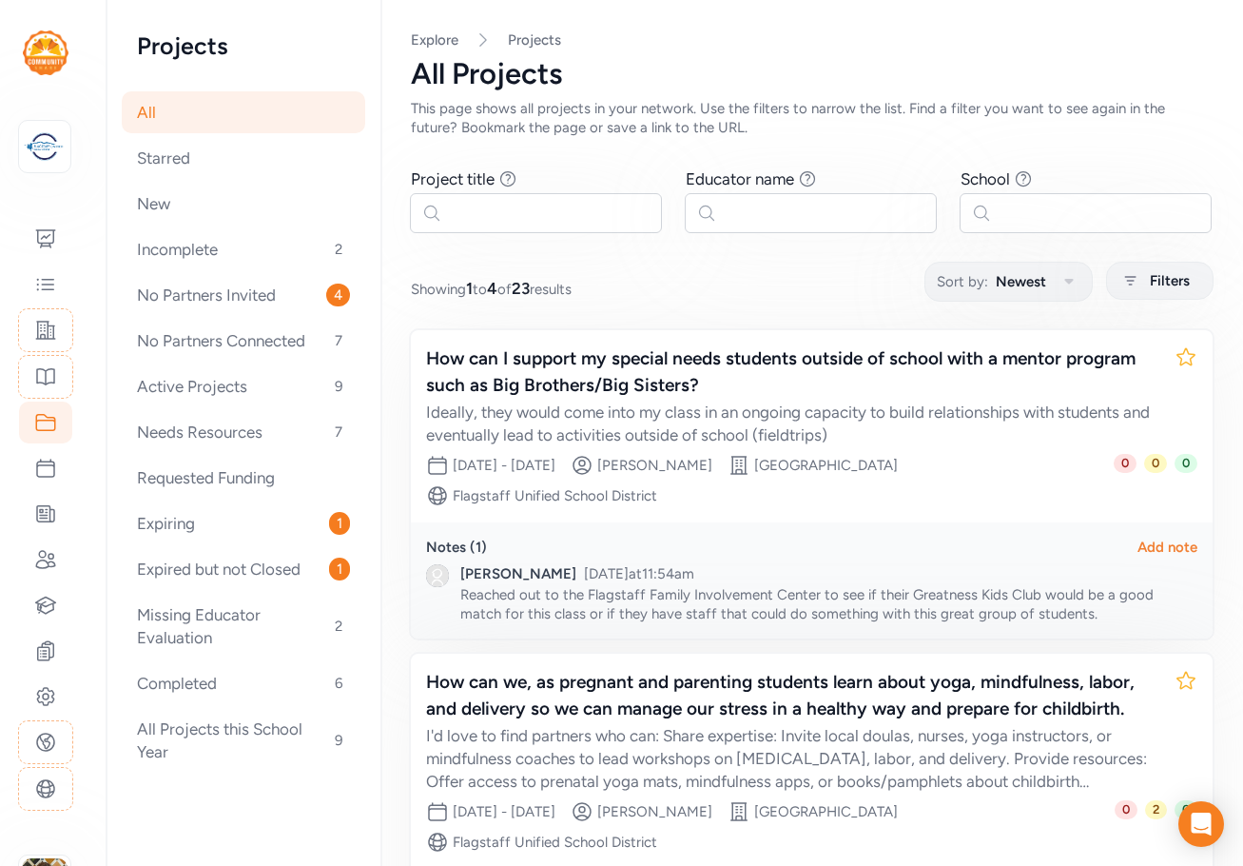
click at [161, 120] on div "All" at bounding box center [244, 112] width 244 height 42
click at [50, 561] on icon at bounding box center [45, 559] width 23 height 23
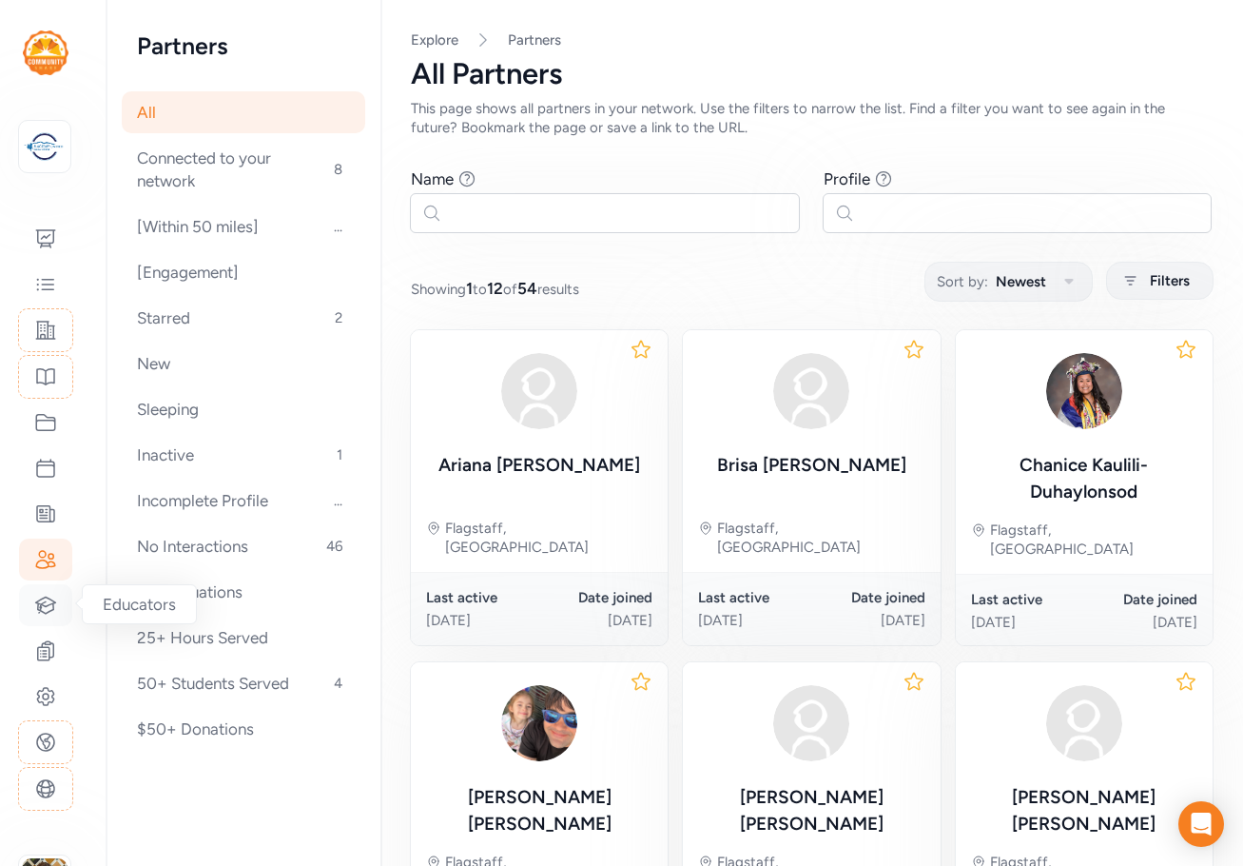
click at [51, 606] on icon at bounding box center [45, 605] width 23 height 23
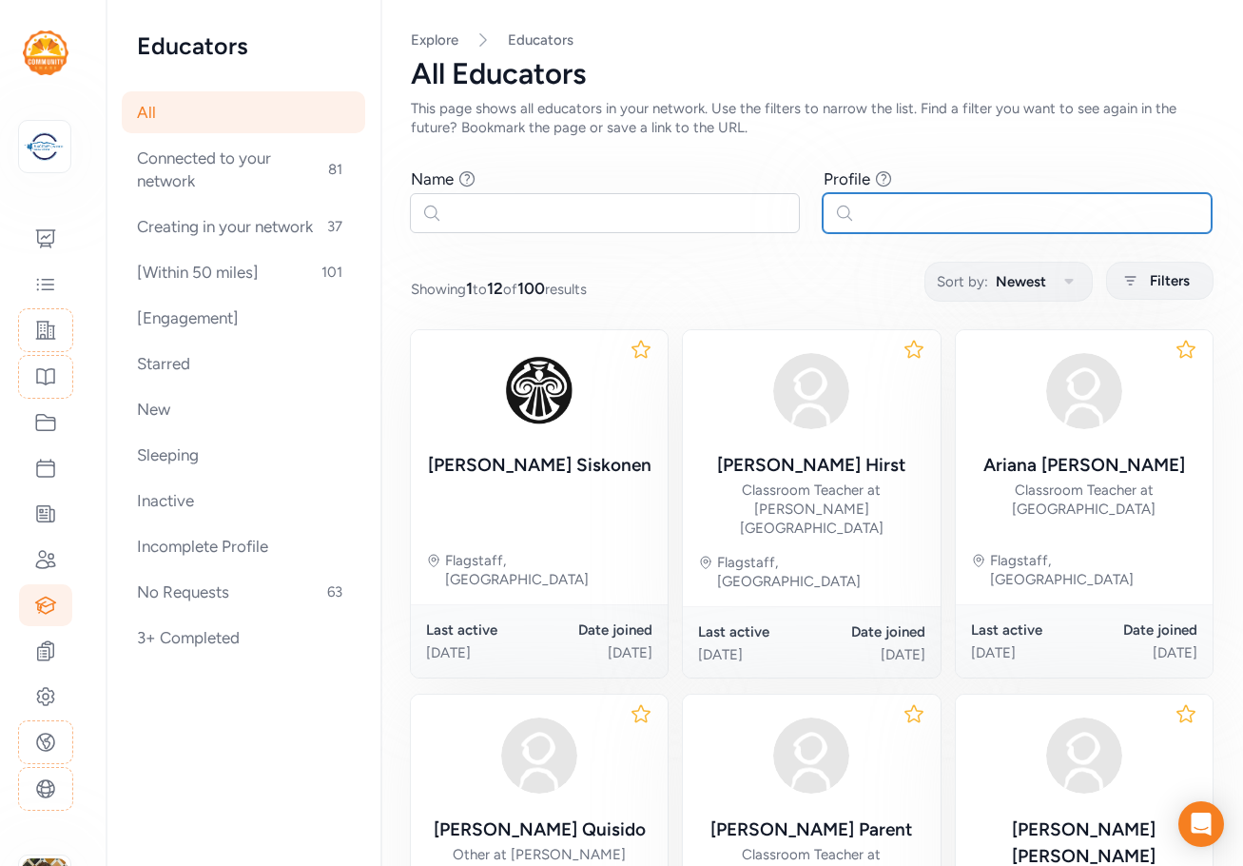
click at [859, 212] on input "text" at bounding box center [1018, 213] width 390 height 40
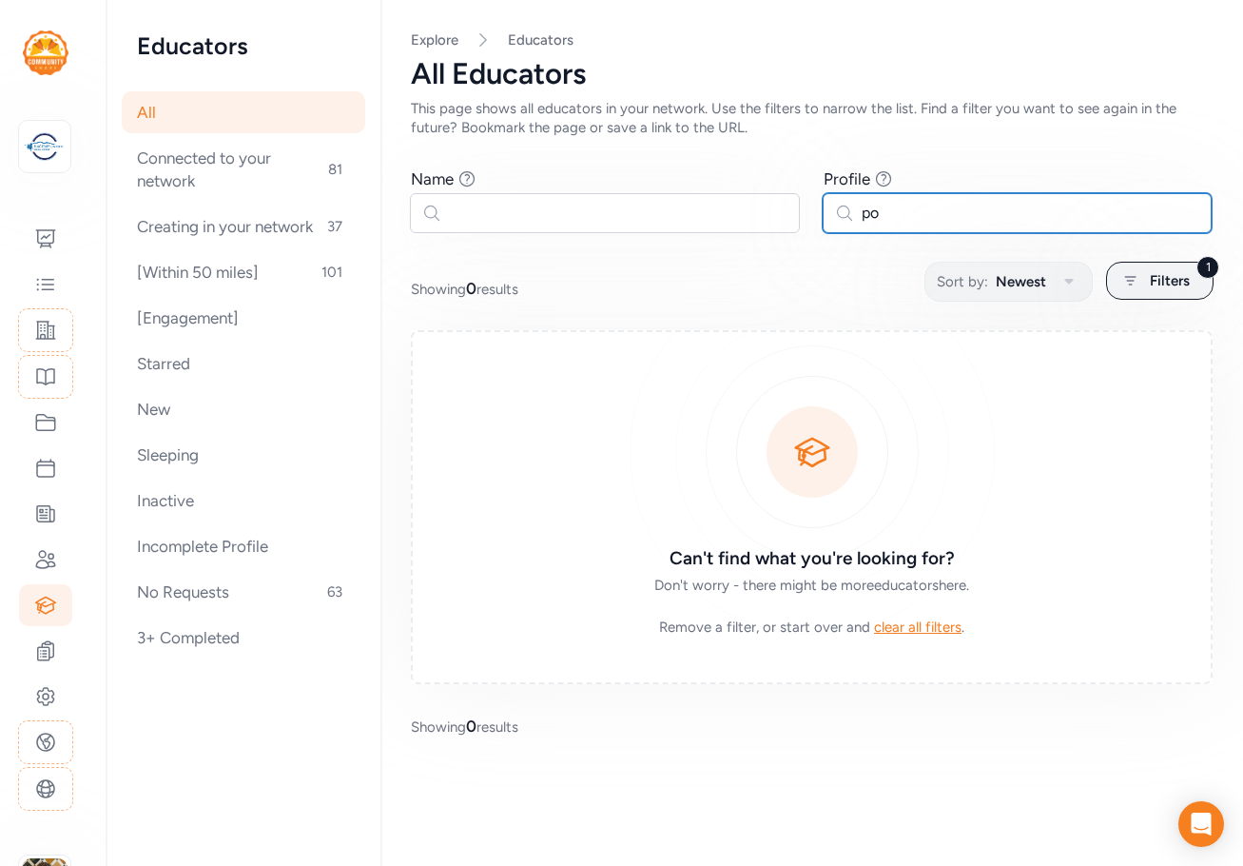
type input "p"
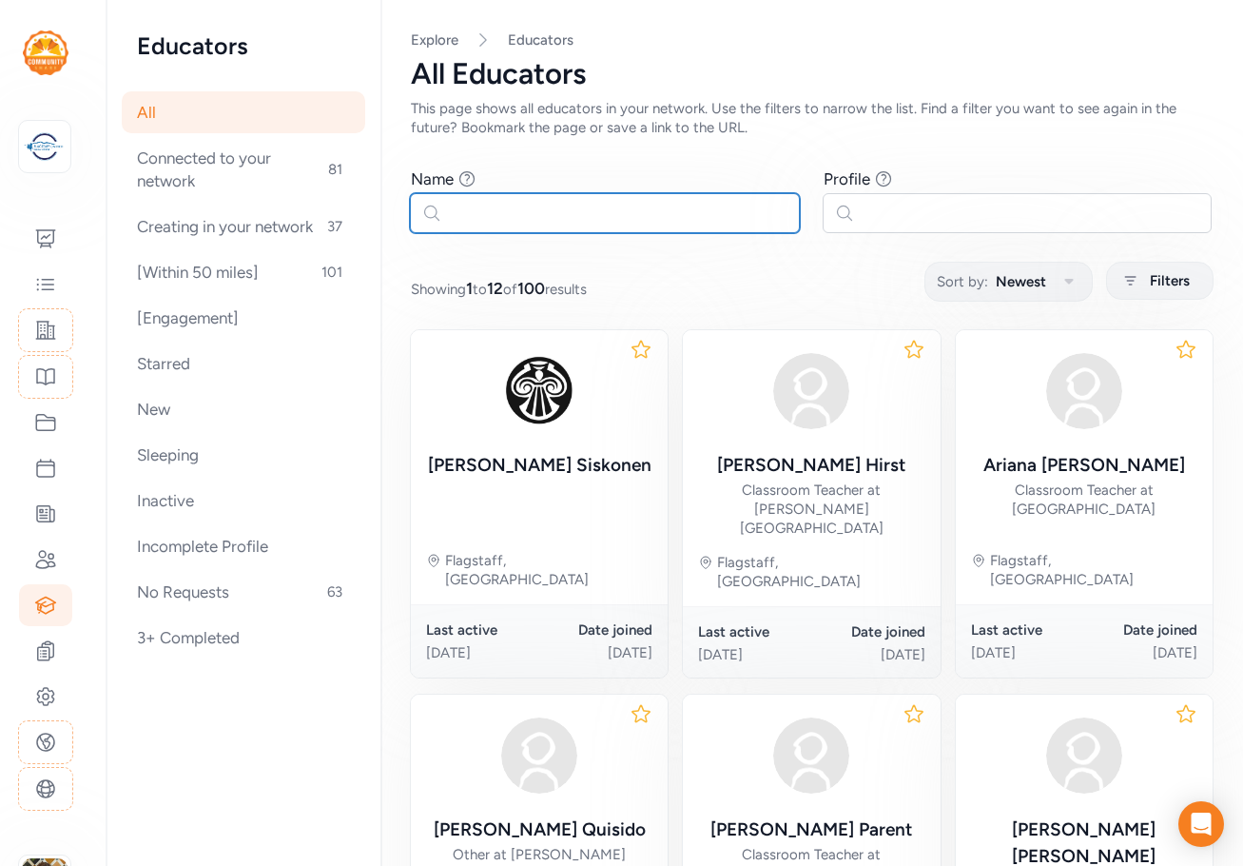
click at [558, 214] on input "text" at bounding box center [605, 213] width 390 height 40
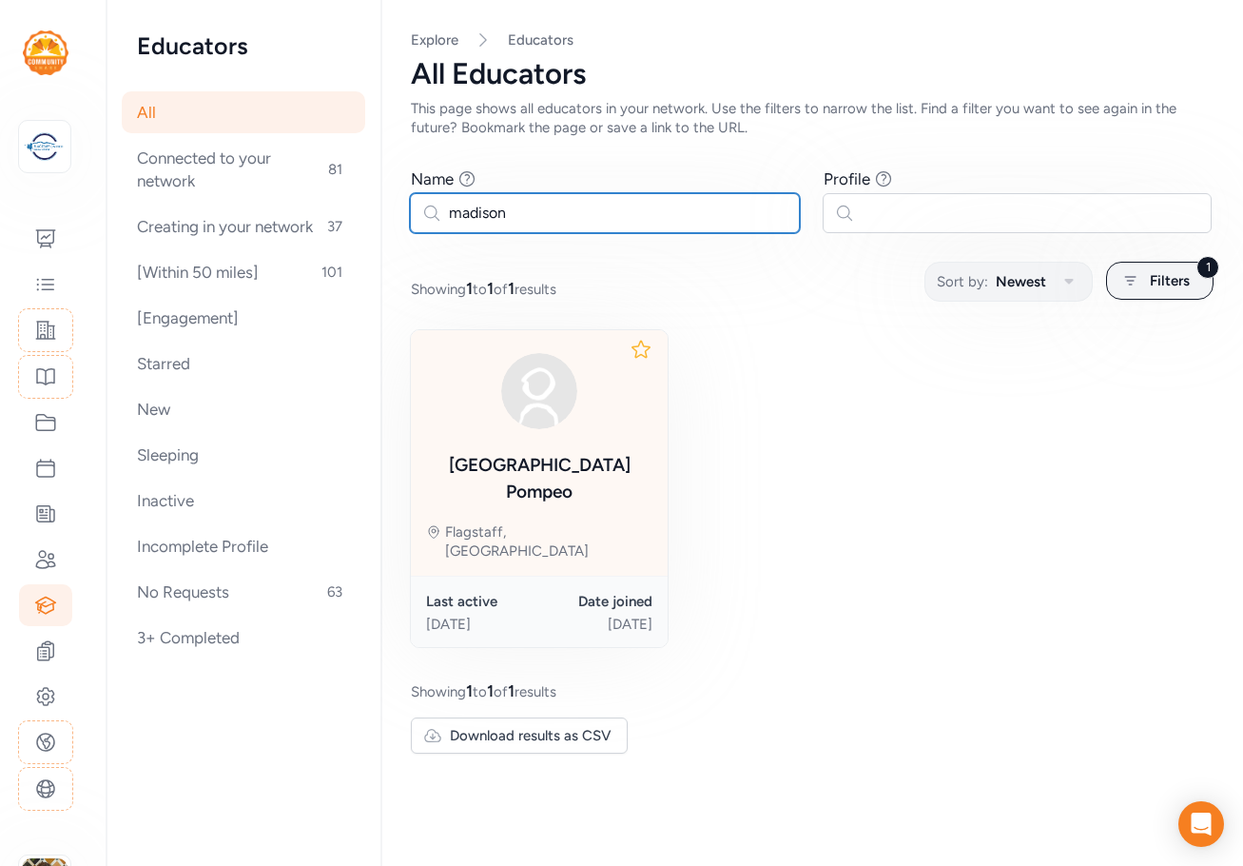
type input "madison"
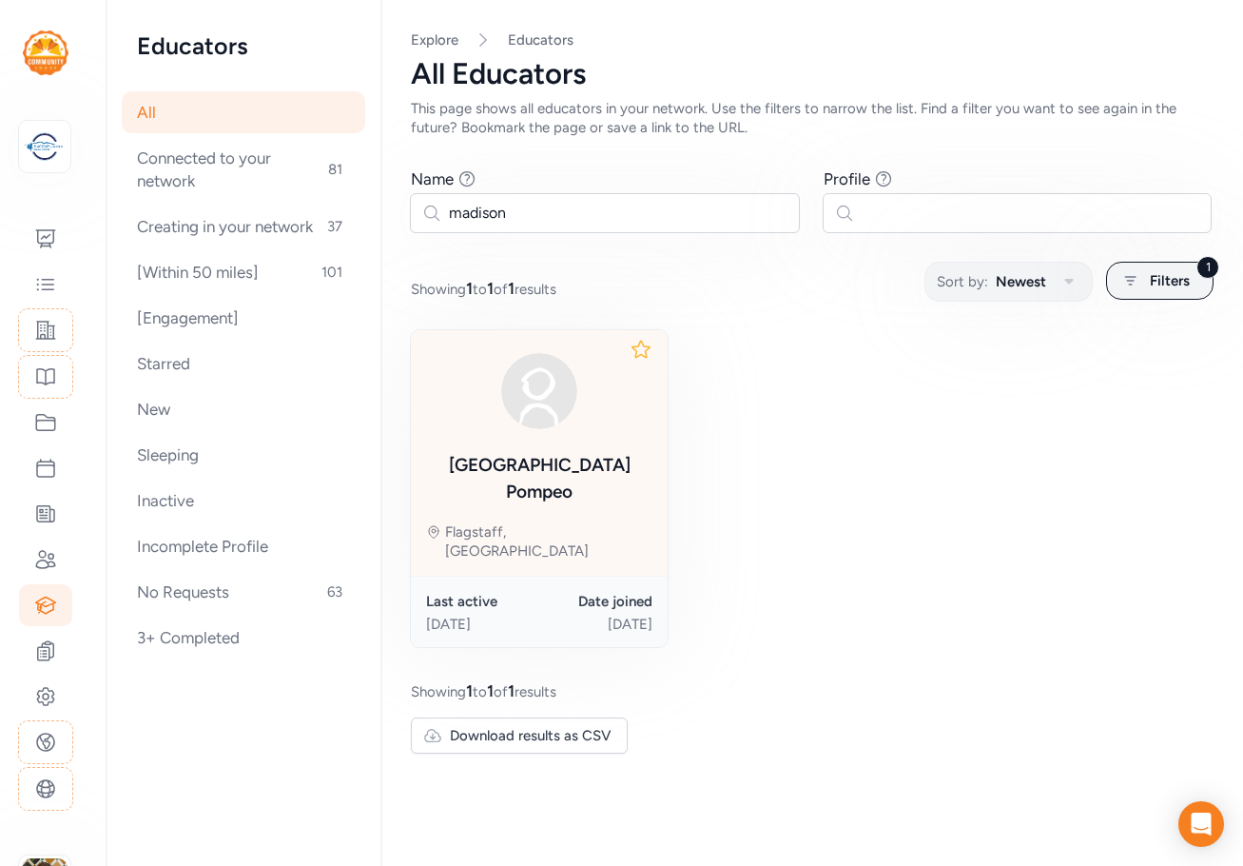
click at [592, 478] on div "Madison Pompeo" at bounding box center [539, 478] width 226 height 53
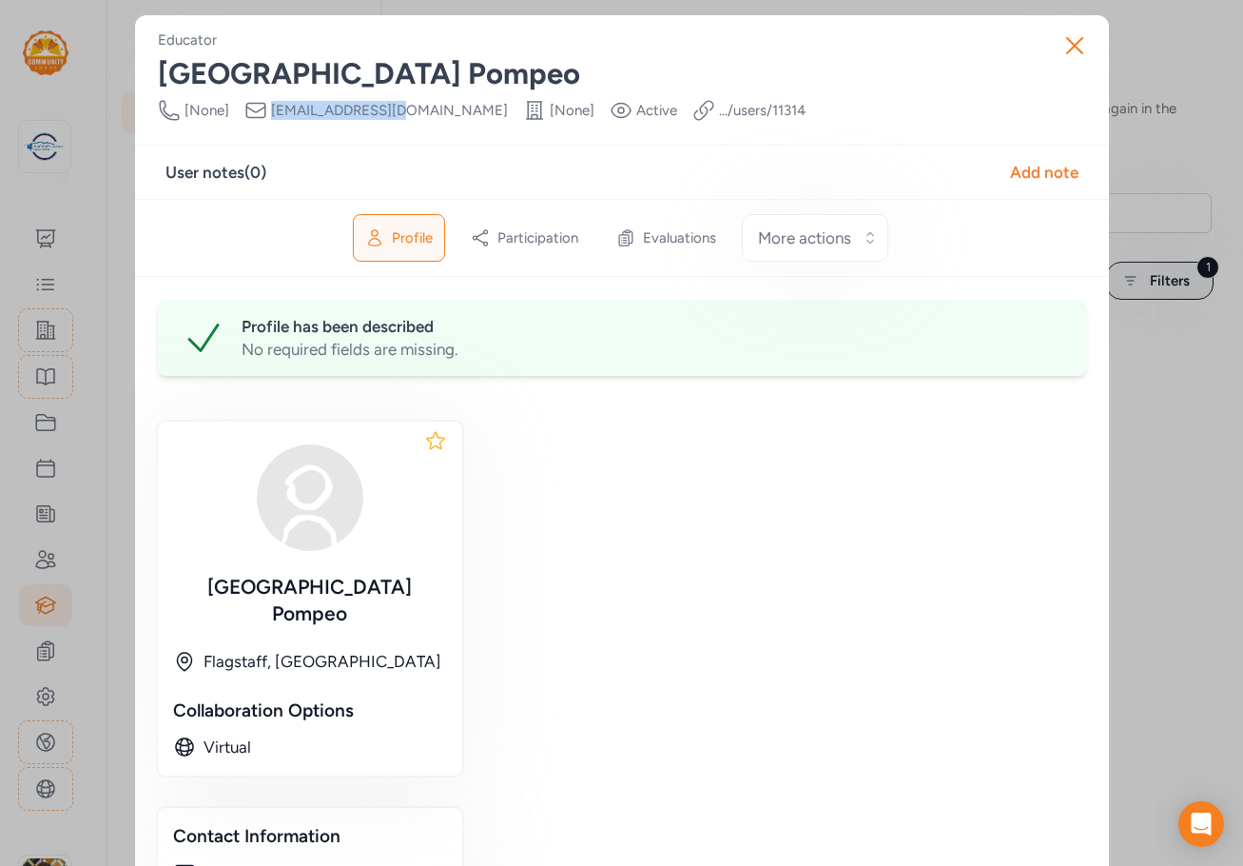
drag, startPoint x: 400, startPoint y: 113, endPoint x: 260, endPoint y: 107, distance: 140.9
click at [260, 107] on div "Email mpompeo@fusd1.org" at bounding box center [376, 110] width 264 height 23
copy span "mpompeo@fusd1.org"
click at [1065, 46] on icon "button" at bounding box center [1075, 45] width 30 height 30
